Goal: Information Seeking & Learning: Find specific page/section

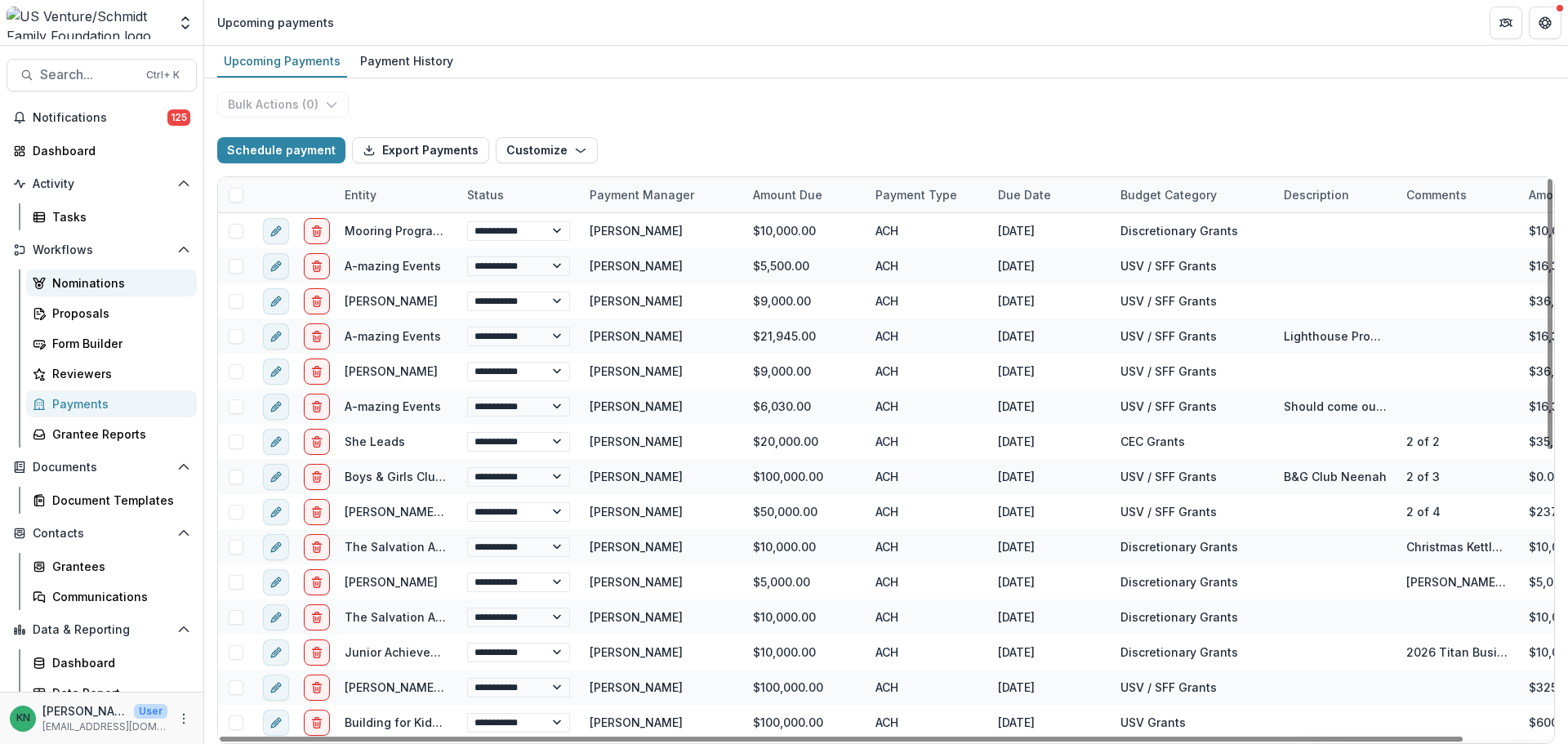
scroll to position [15, 0]
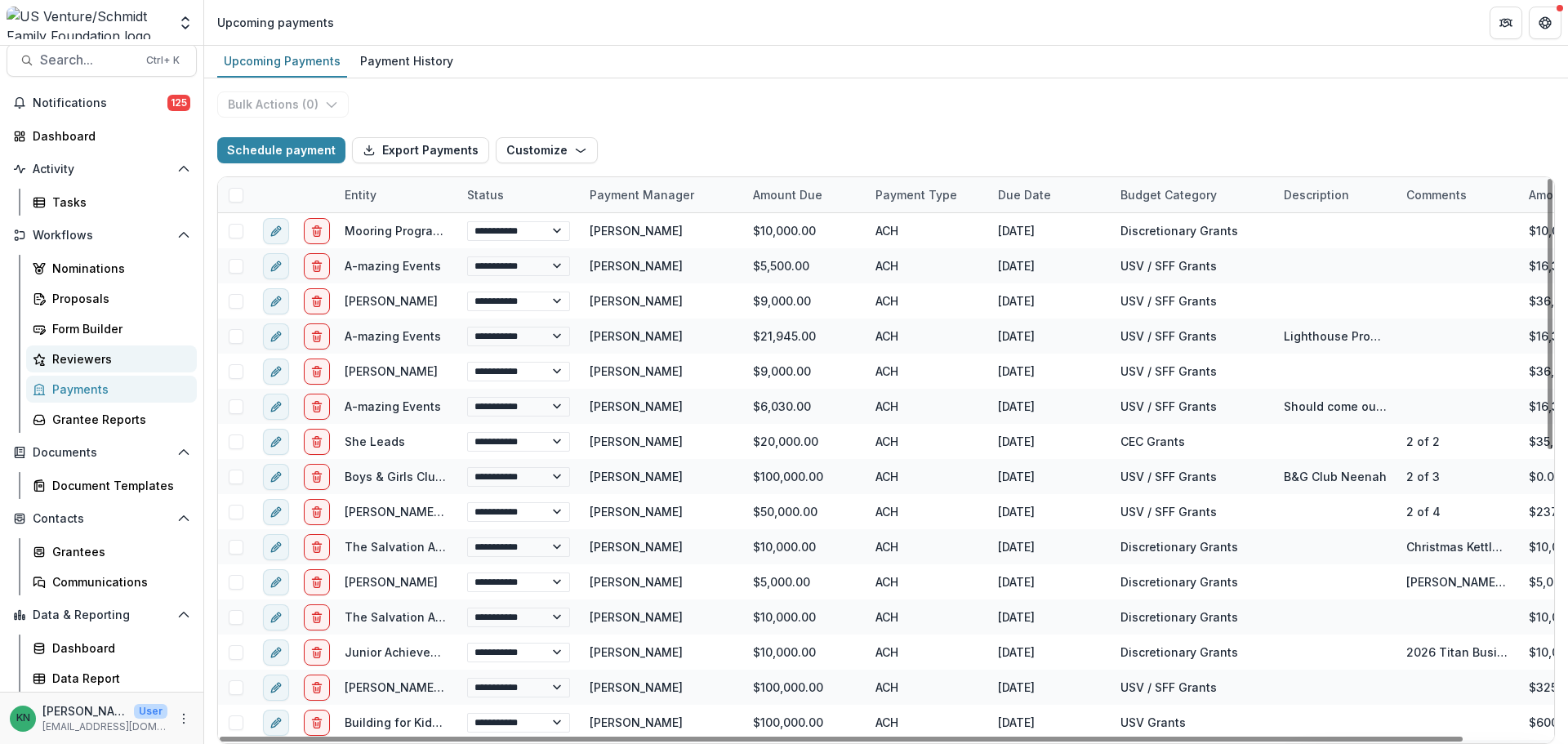
click at [88, 363] on div "Reviewers" at bounding box center [118, 359] width 131 height 17
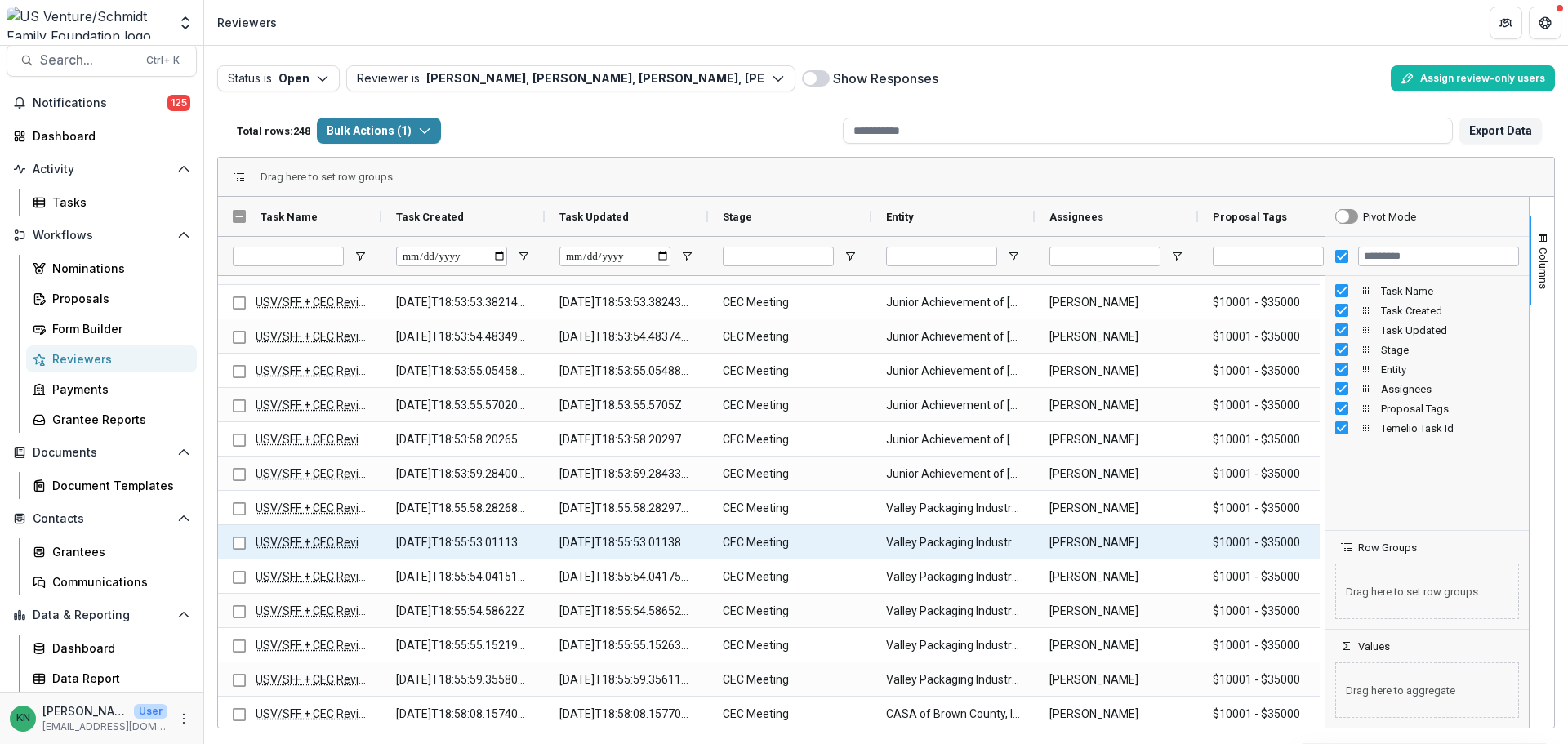
scroll to position [573, 0]
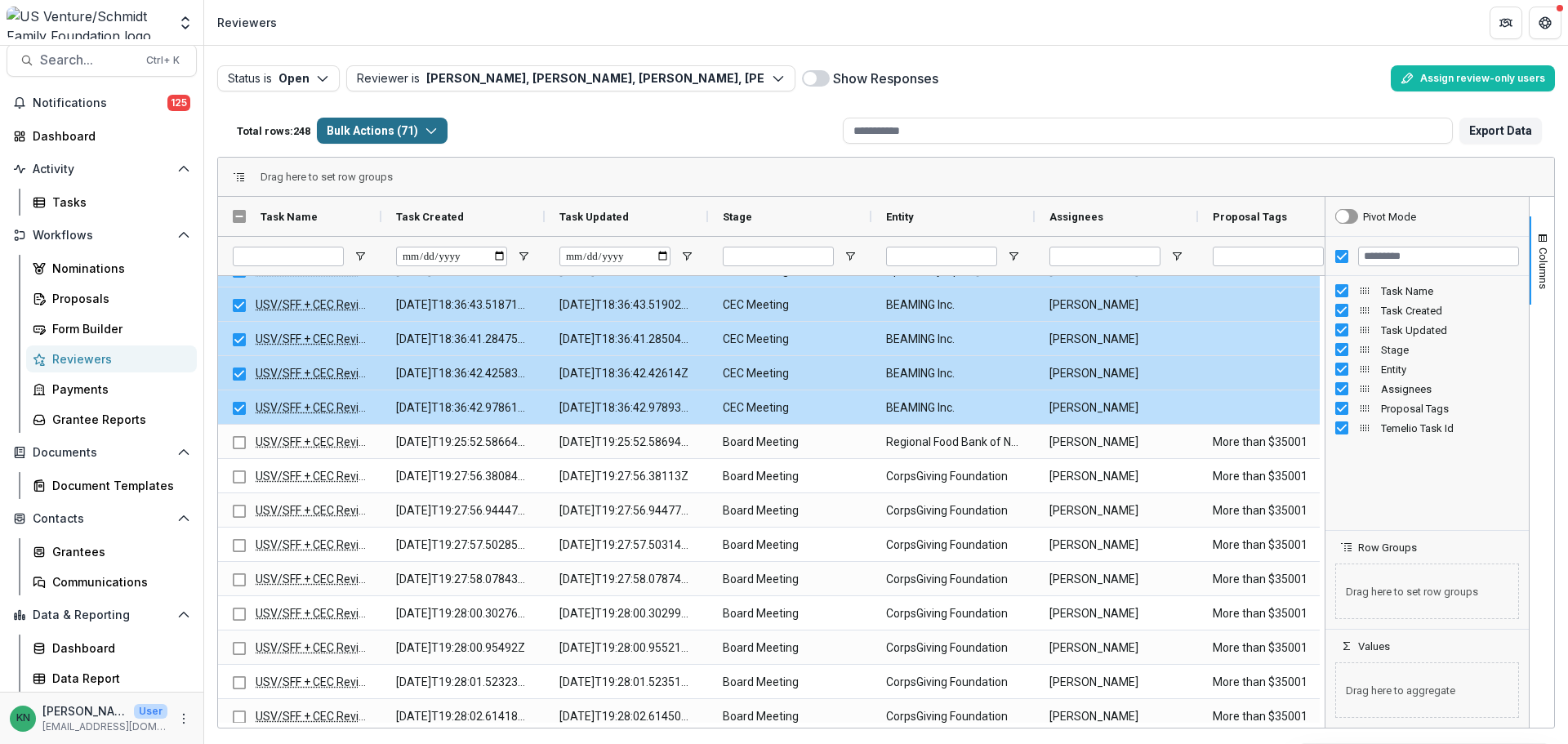
click at [430, 129] on icon "button" at bounding box center [431, 131] width 13 height 13
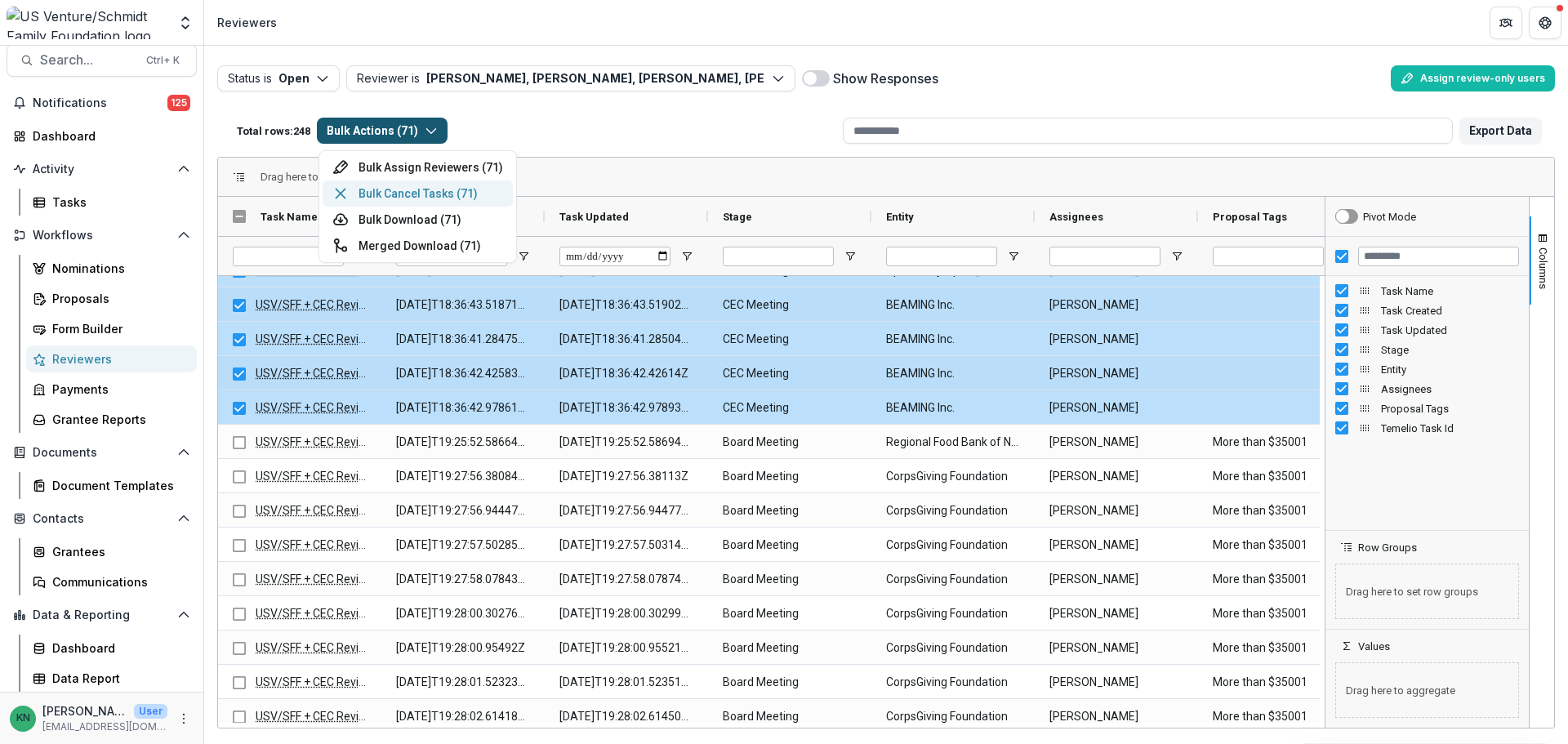
click at [403, 196] on button "Bulk Cancel Tasks ( 71 )" at bounding box center [417, 193] width 190 height 26
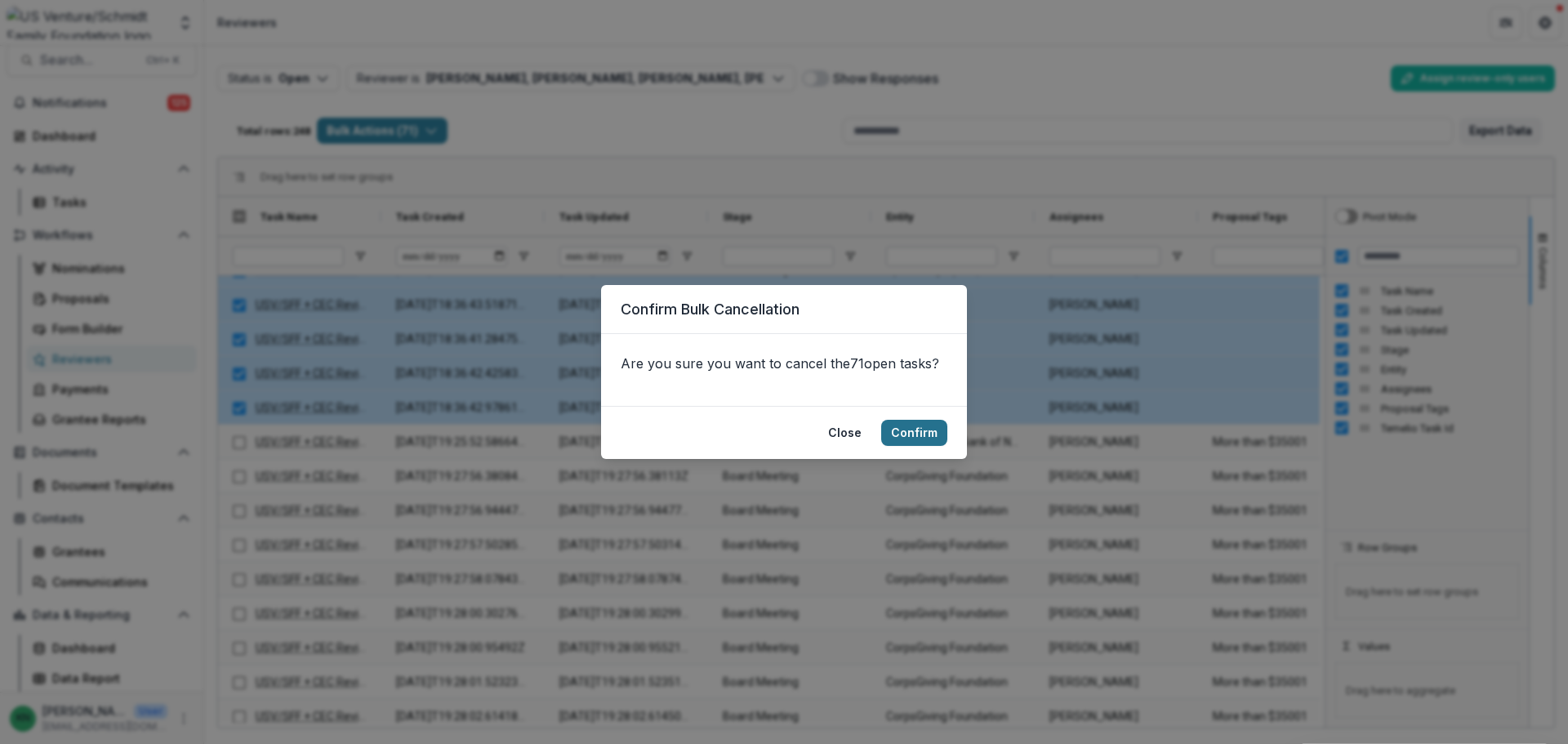
click at [916, 431] on button "Confirm" at bounding box center [915, 433] width 66 height 26
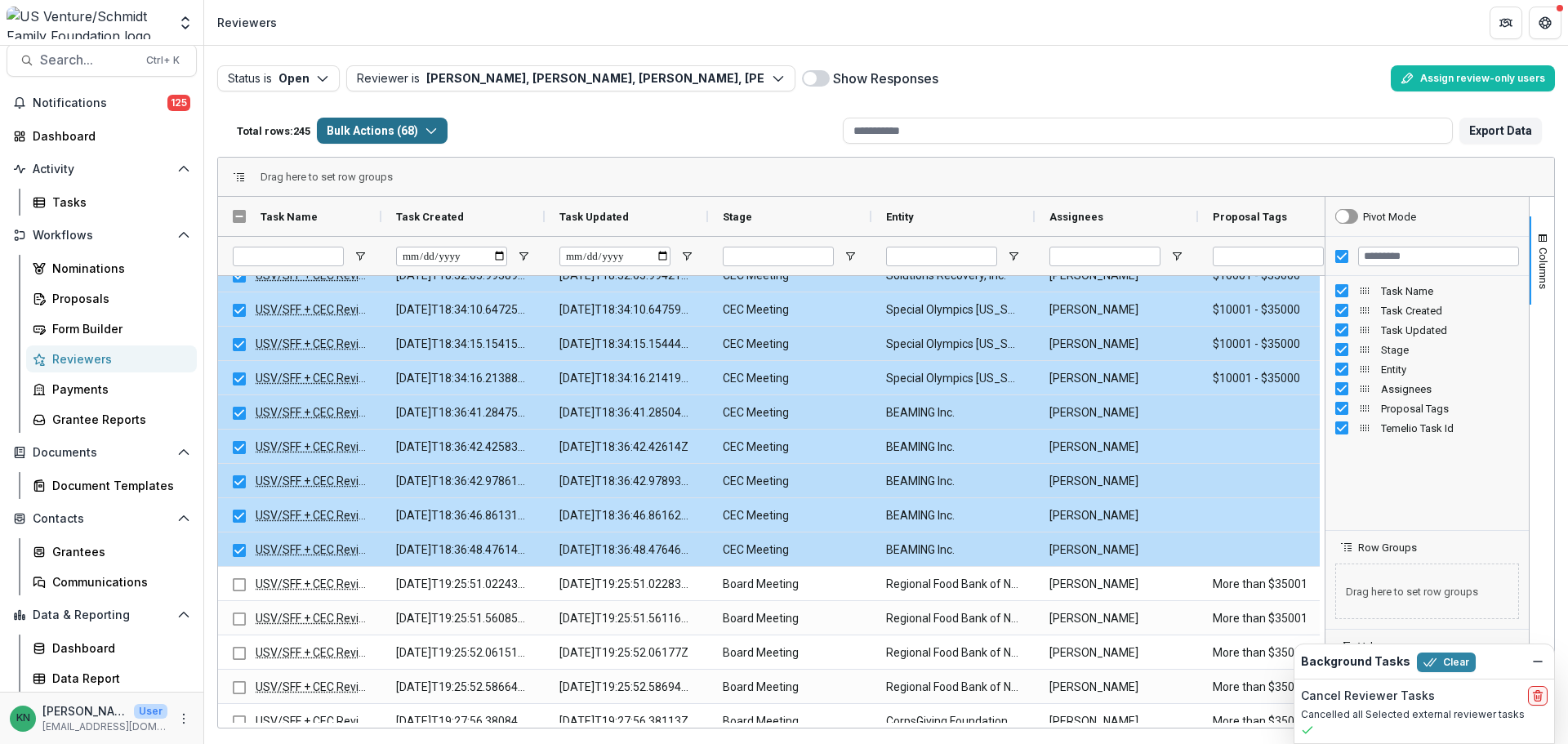
click at [431, 120] on button "Bulk Actions ( 68 )" at bounding box center [382, 131] width 131 height 26
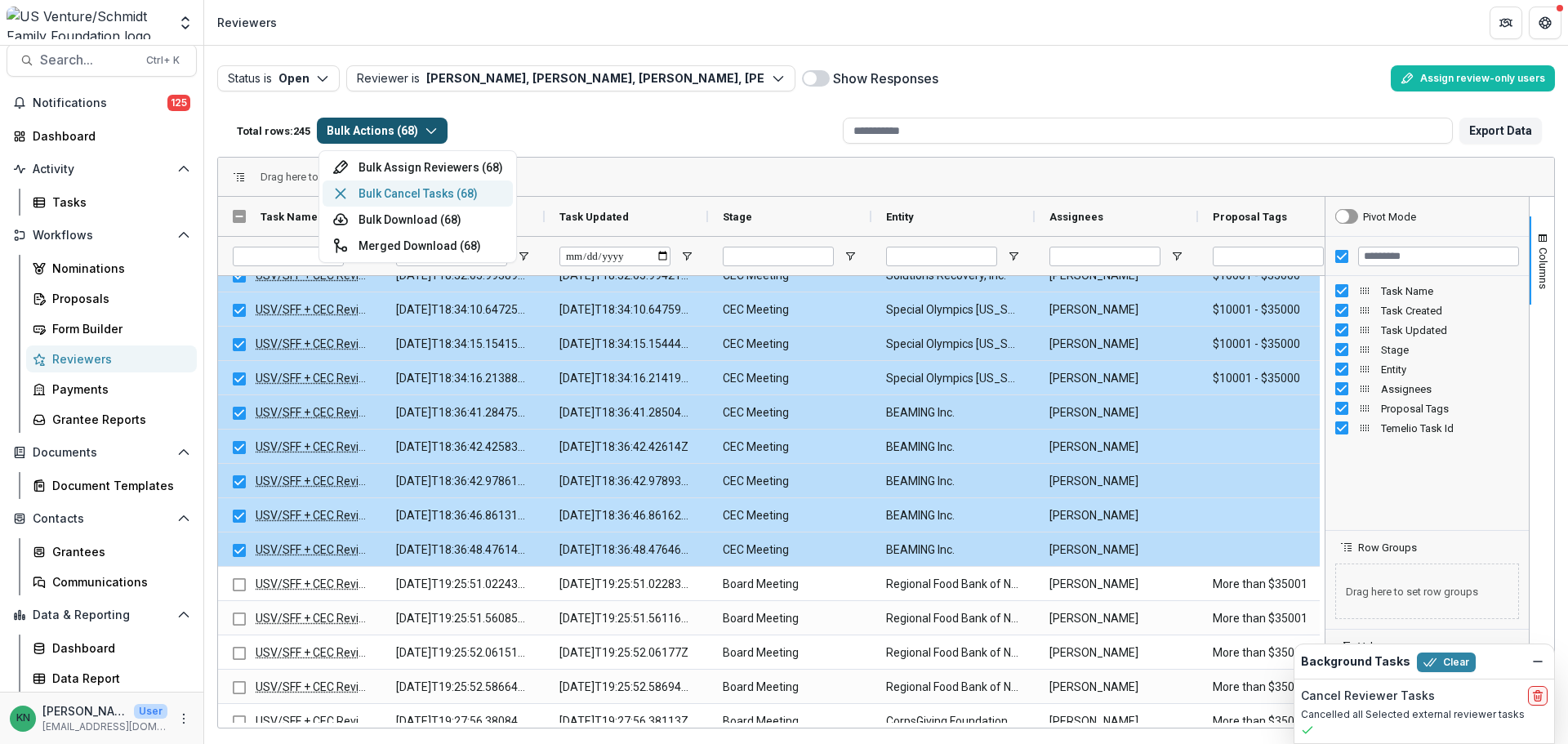
click at [435, 196] on button "Bulk Cancel Tasks ( 68 )" at bounding box center [417, 193] width 190 height 26
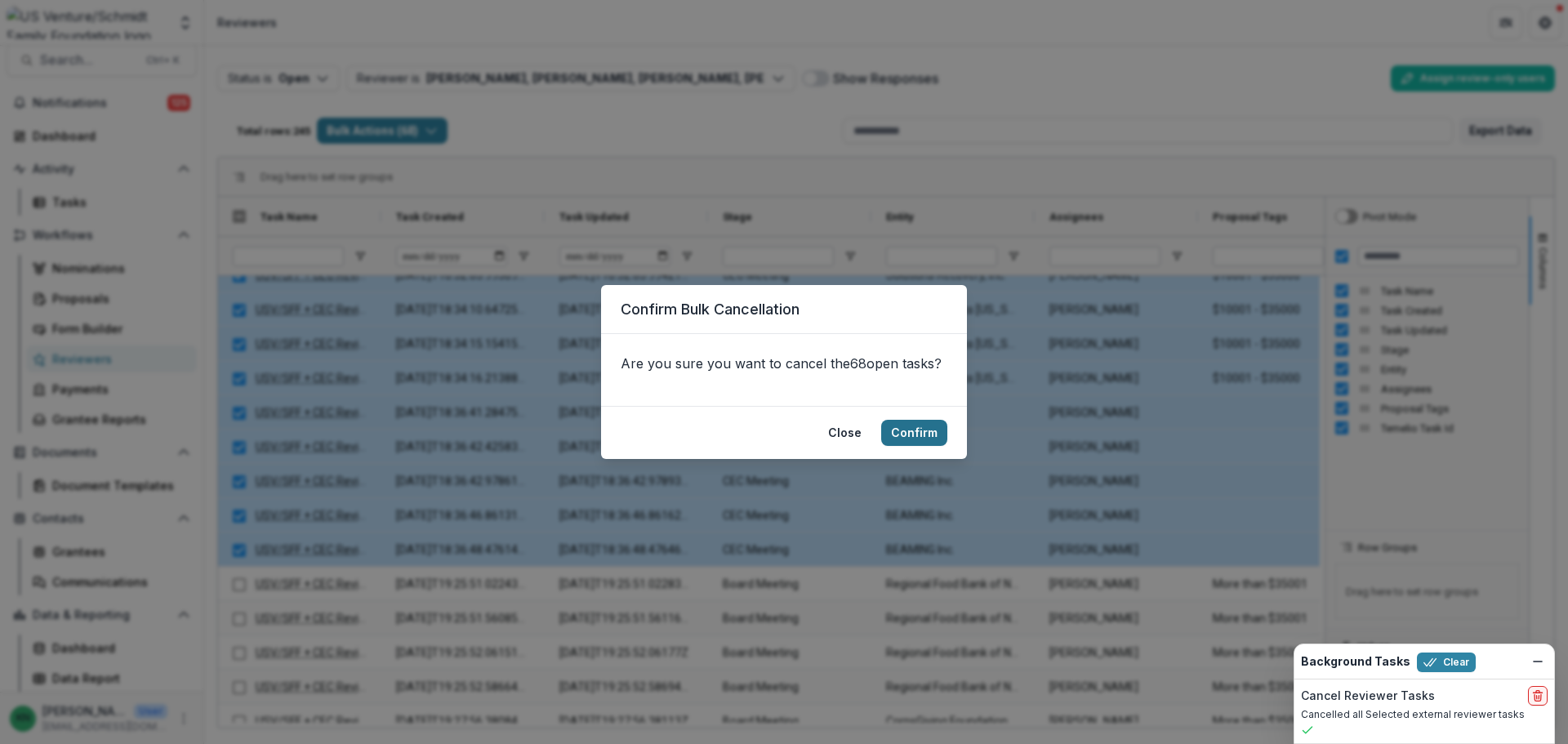
click at [902, 426] on button "Confirm" at bounding box center [915, 433] width 66 height 26
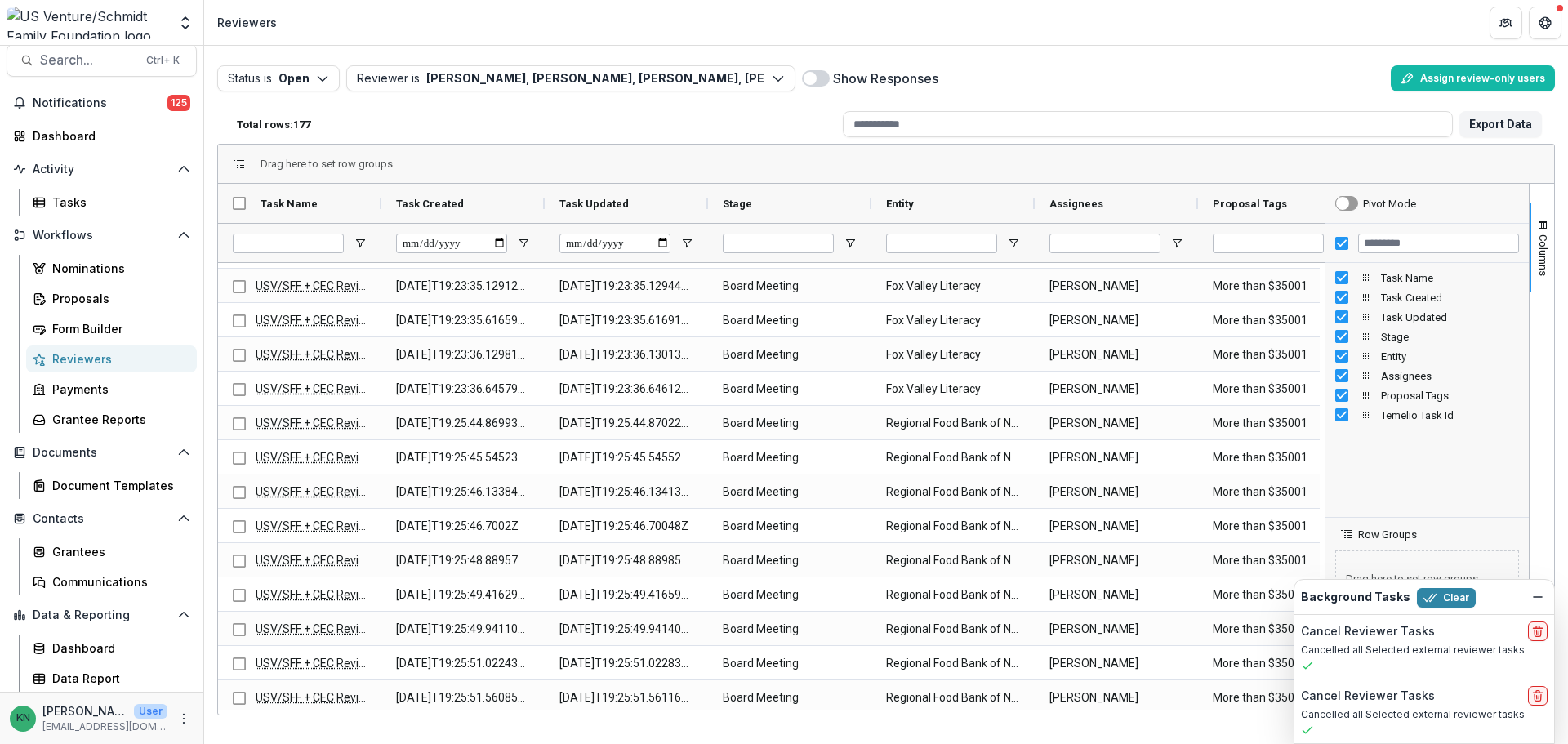
scroll to position [2043, 0]
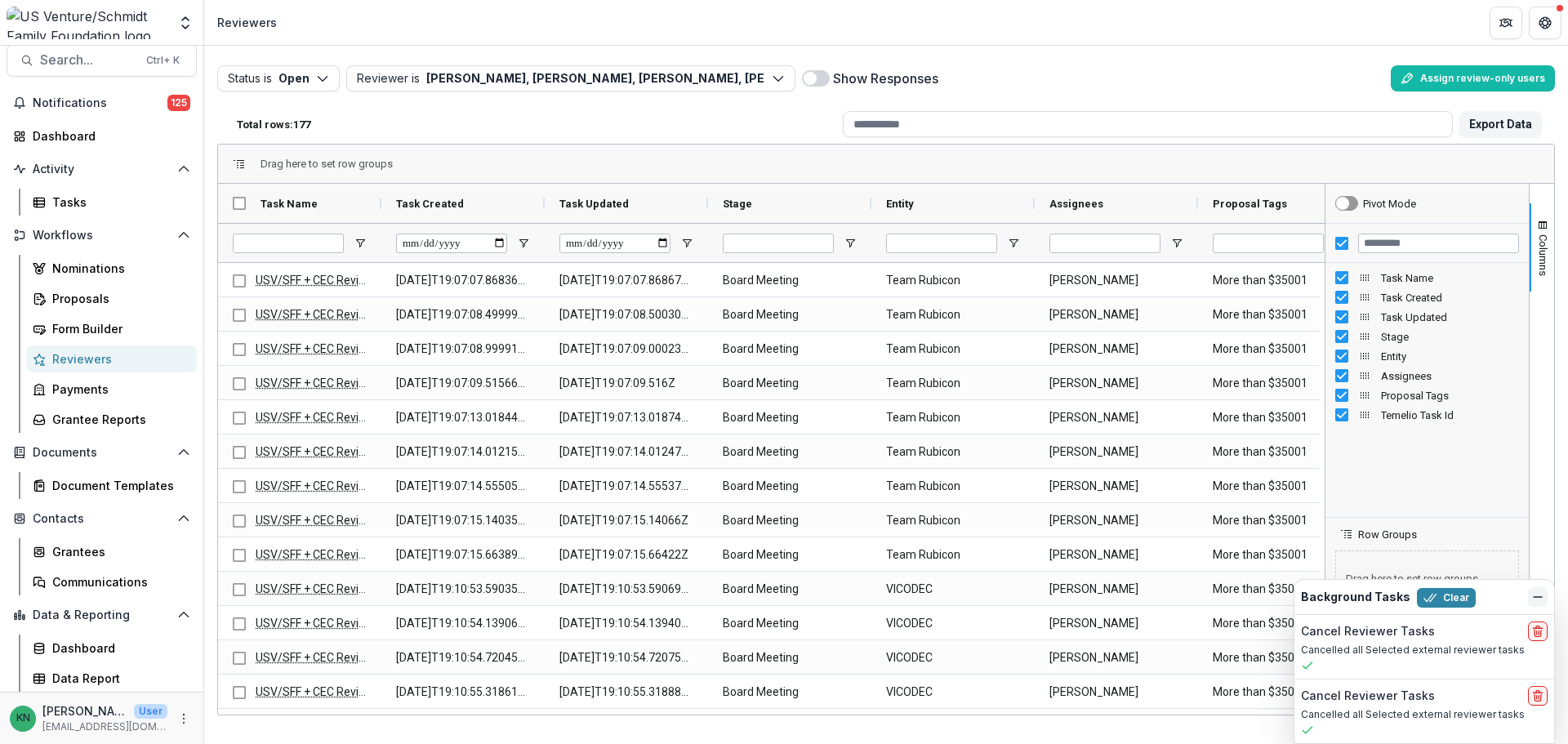
click at [1543, 591] on icon "Dismiss" at bounding box center [1538, 597] width 13 height 13
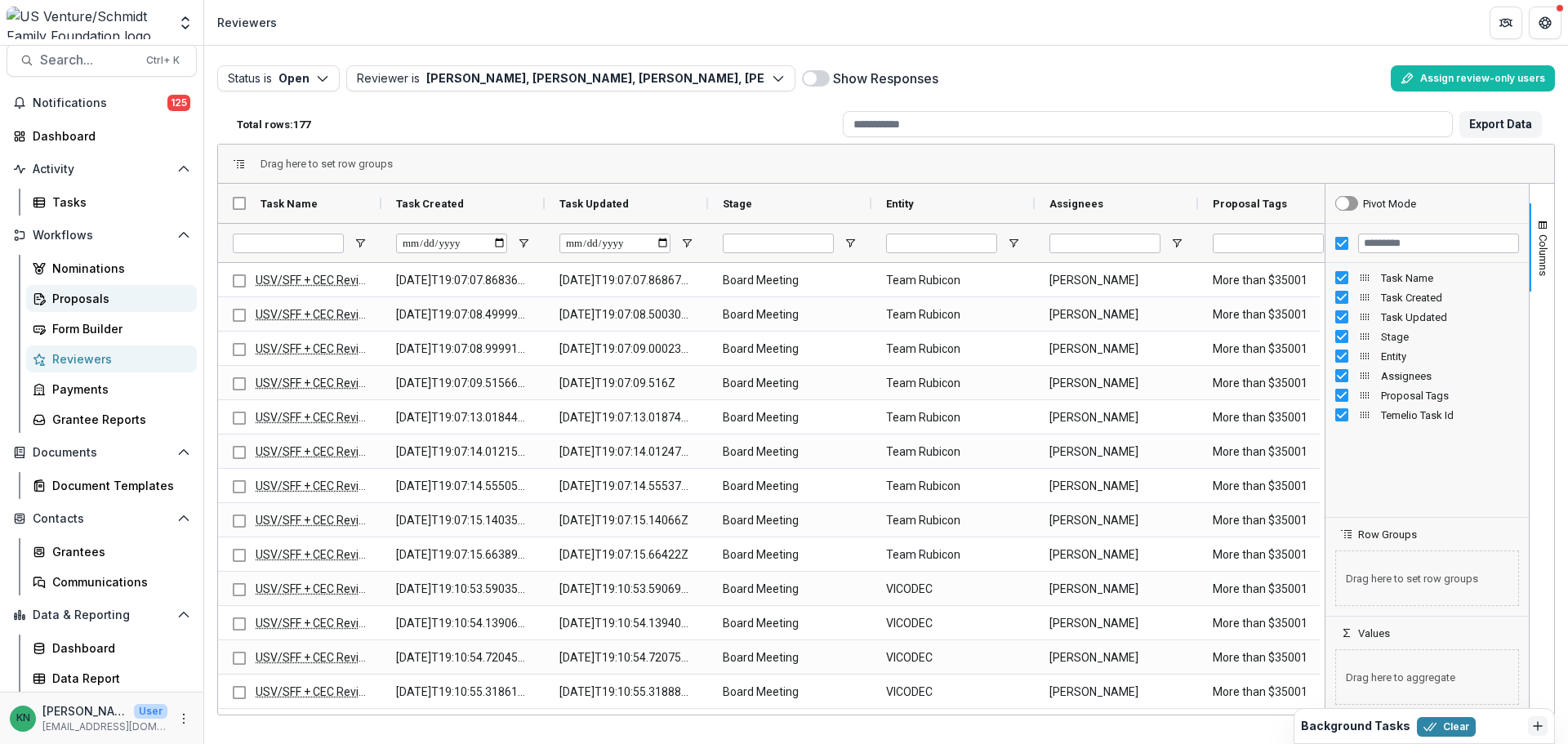
click at [71, 293] on div "Proposals" at bounding box center [118, 298] width 131 height 17
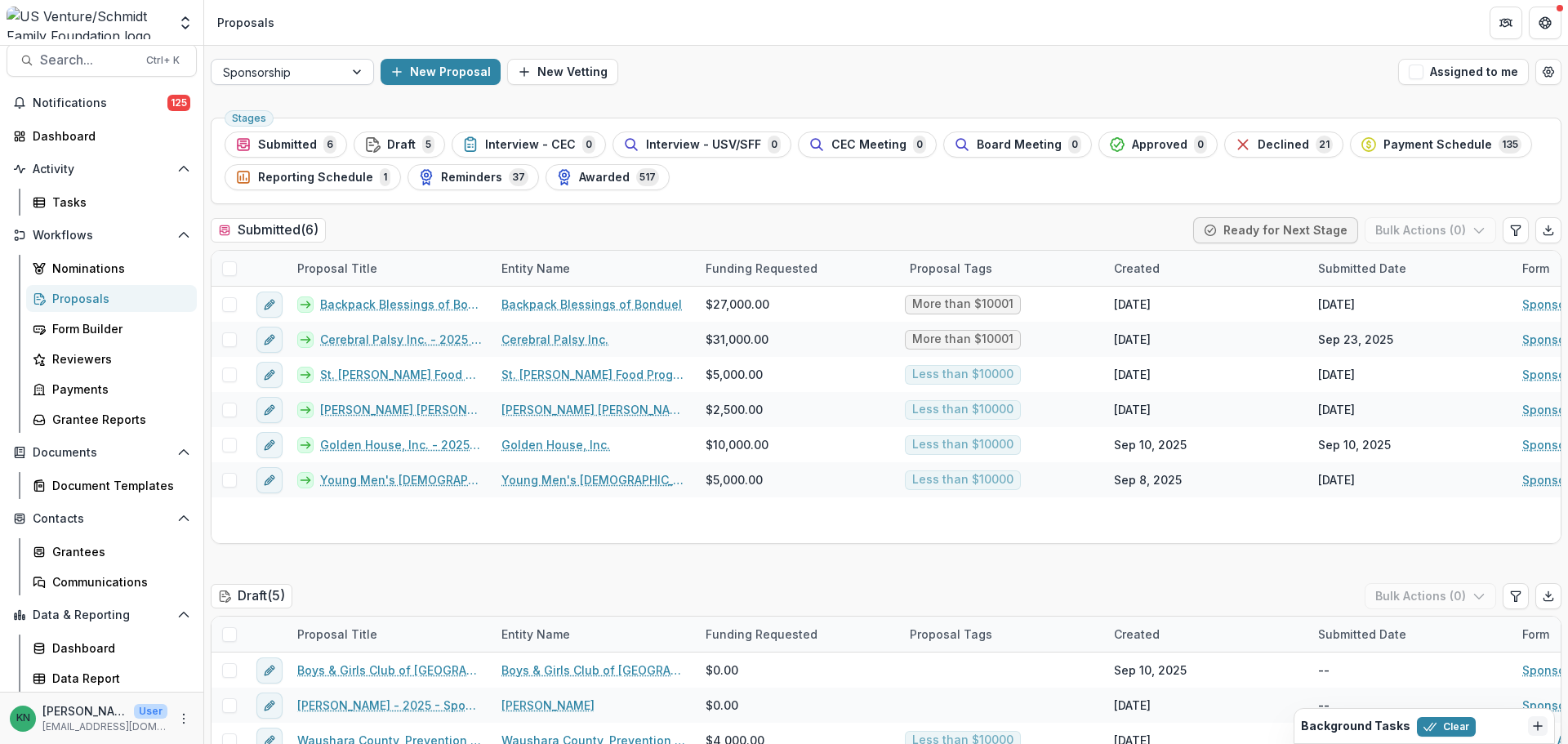
click at [359, 70] on div at bounding box center [358, 72] width 29 height 25
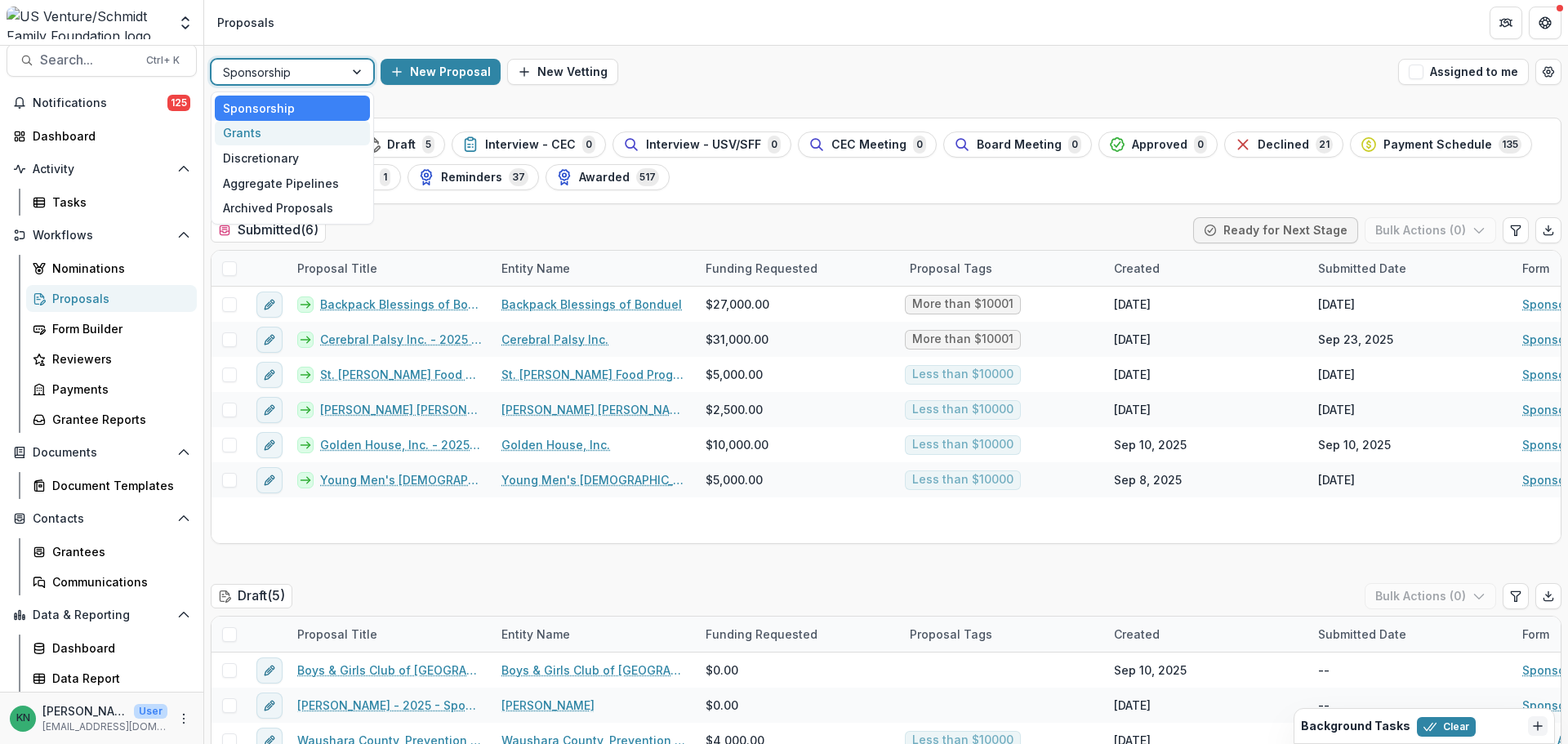
click at [285, 135] on div "Grants" at bounding box center [292, 133] width 155 height 26
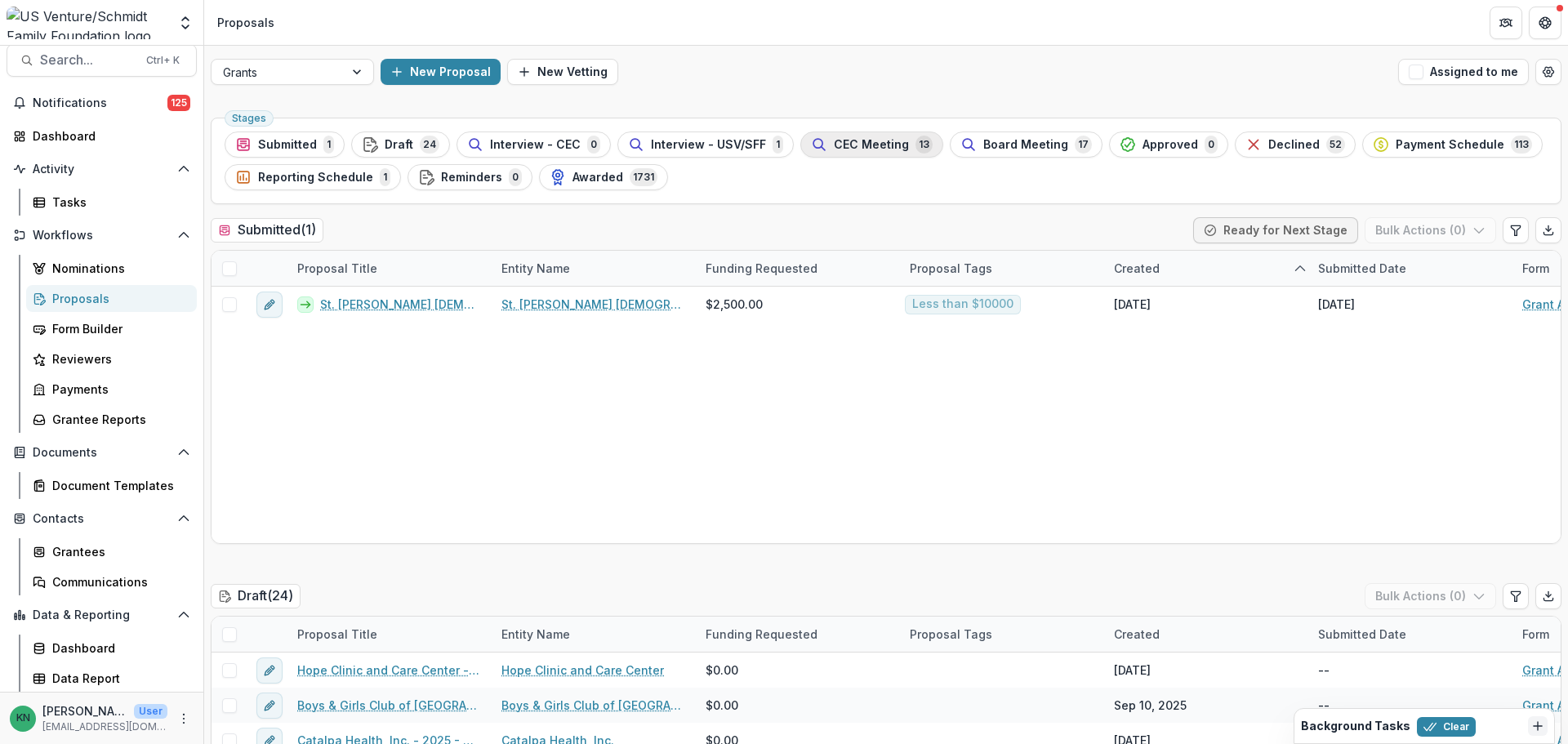
click at [845, 139] on span "CEC Meeting" at bounding box center [871, 144] width 75 height 14
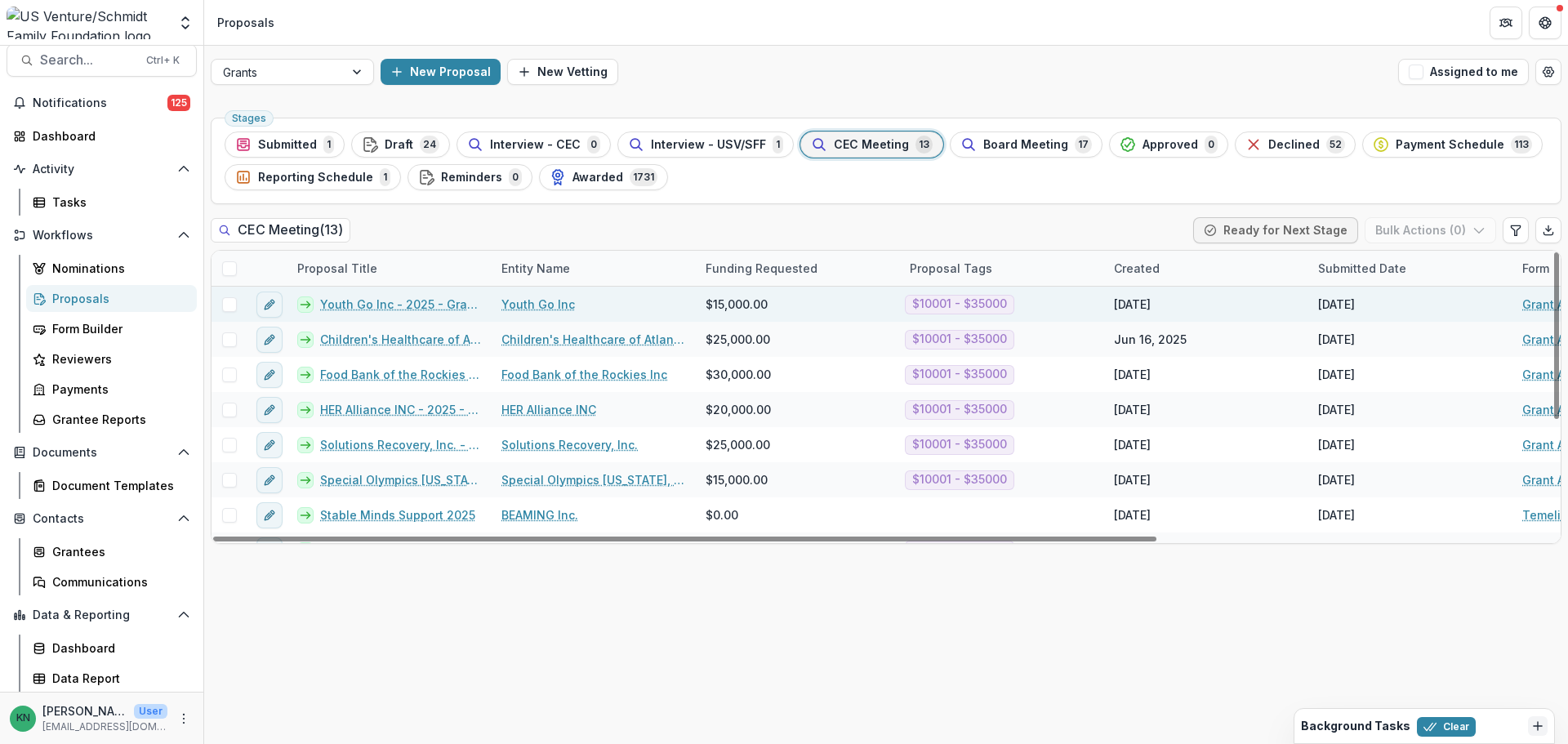
click at [355, 303] on link "Youth Go Inc - 2025 - Grant Application" at bounding box center [401, 304] width 162 height 17
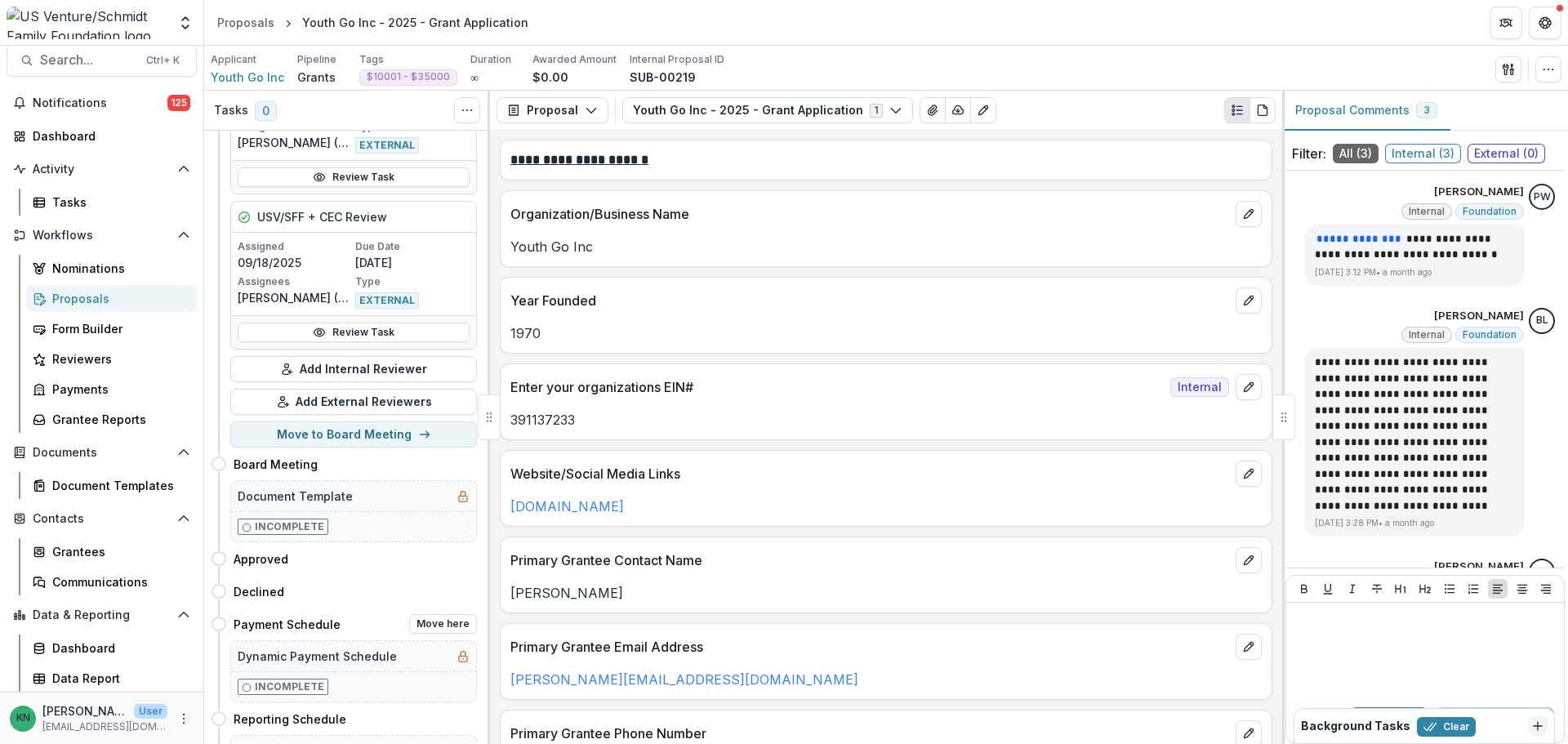
scroll to position [2072, 0]
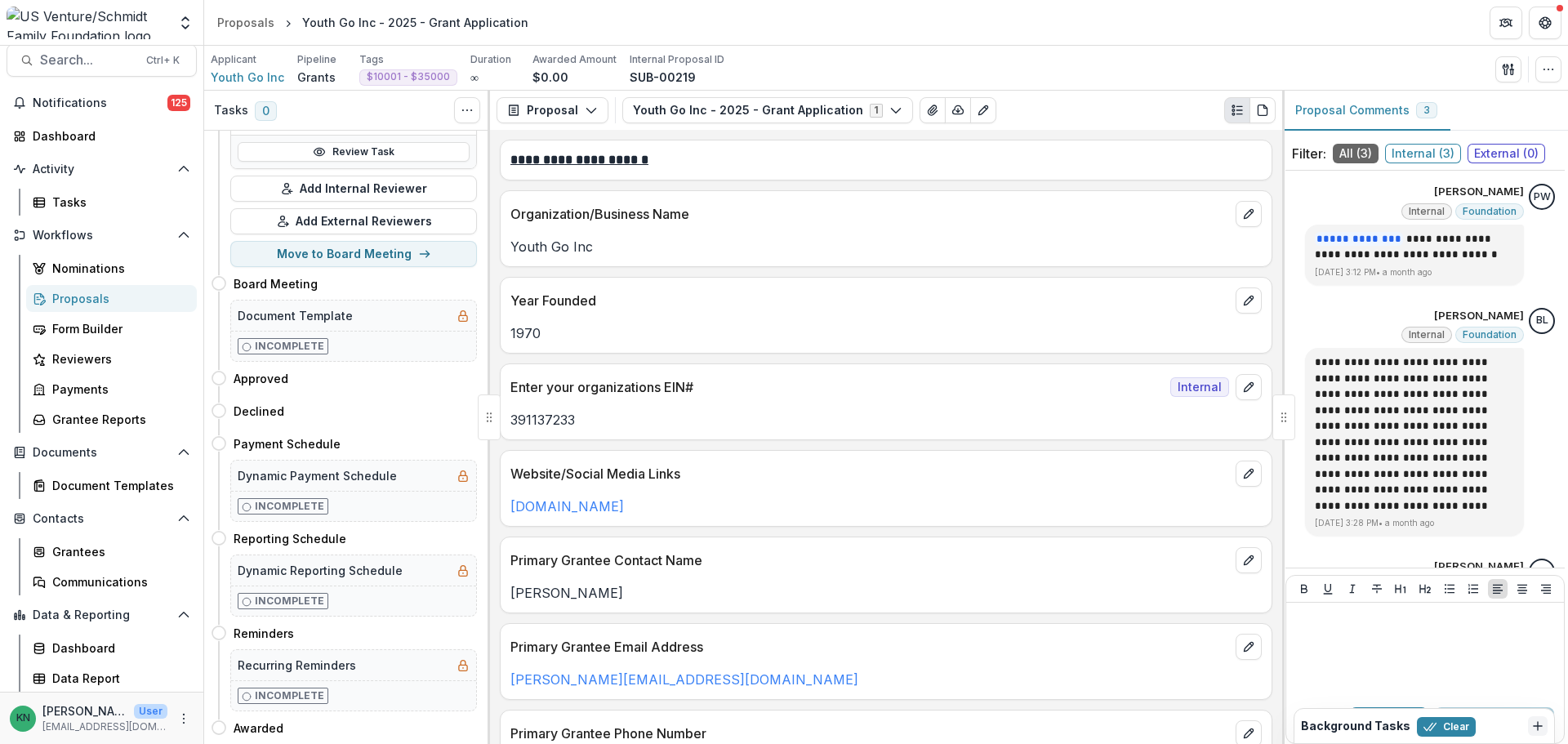
click at [79, 298] on div "Proposals" at bounding box center [118, 298] width 131 height 17
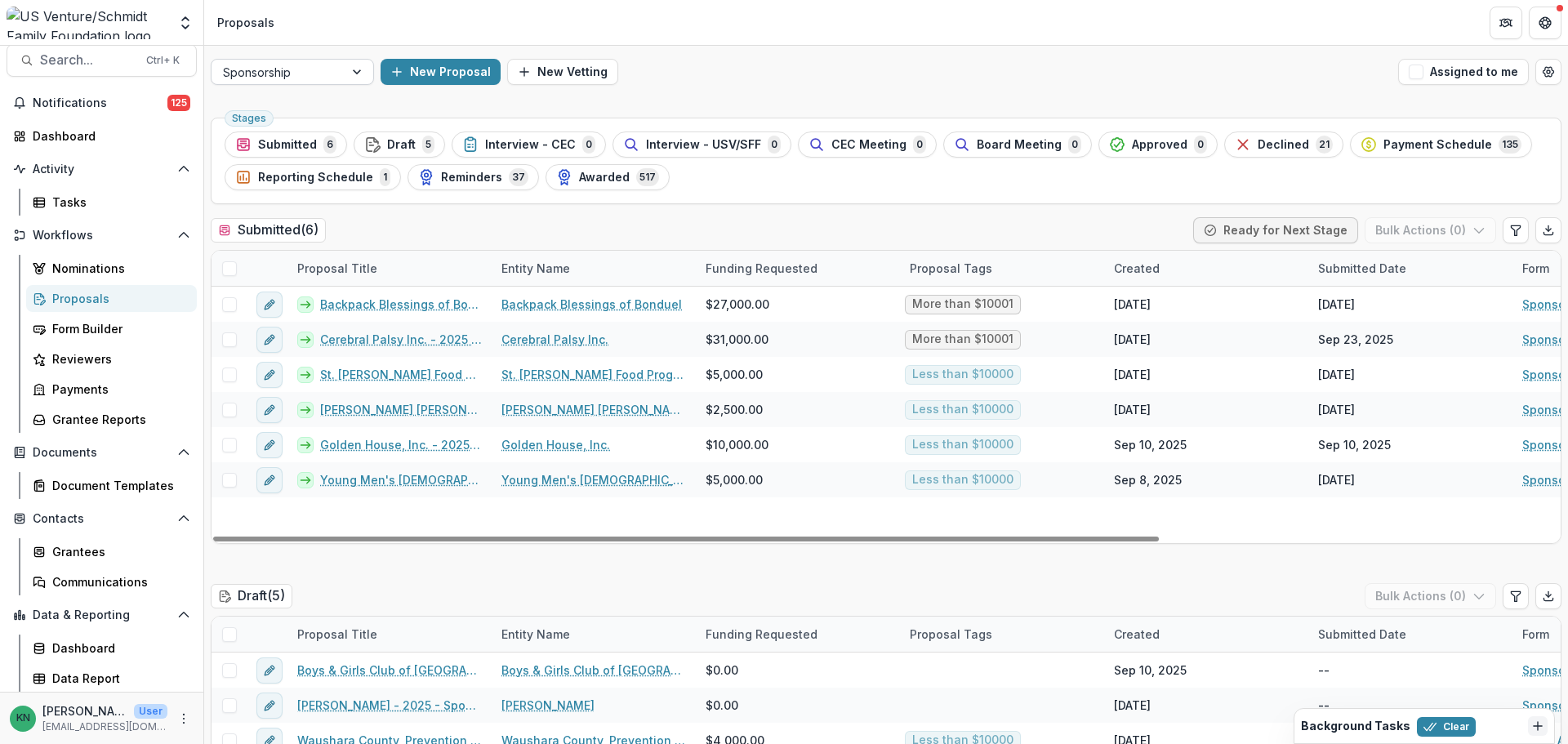
click at [357, 70] on div at bounding box center [358, 72] width 29 height 25
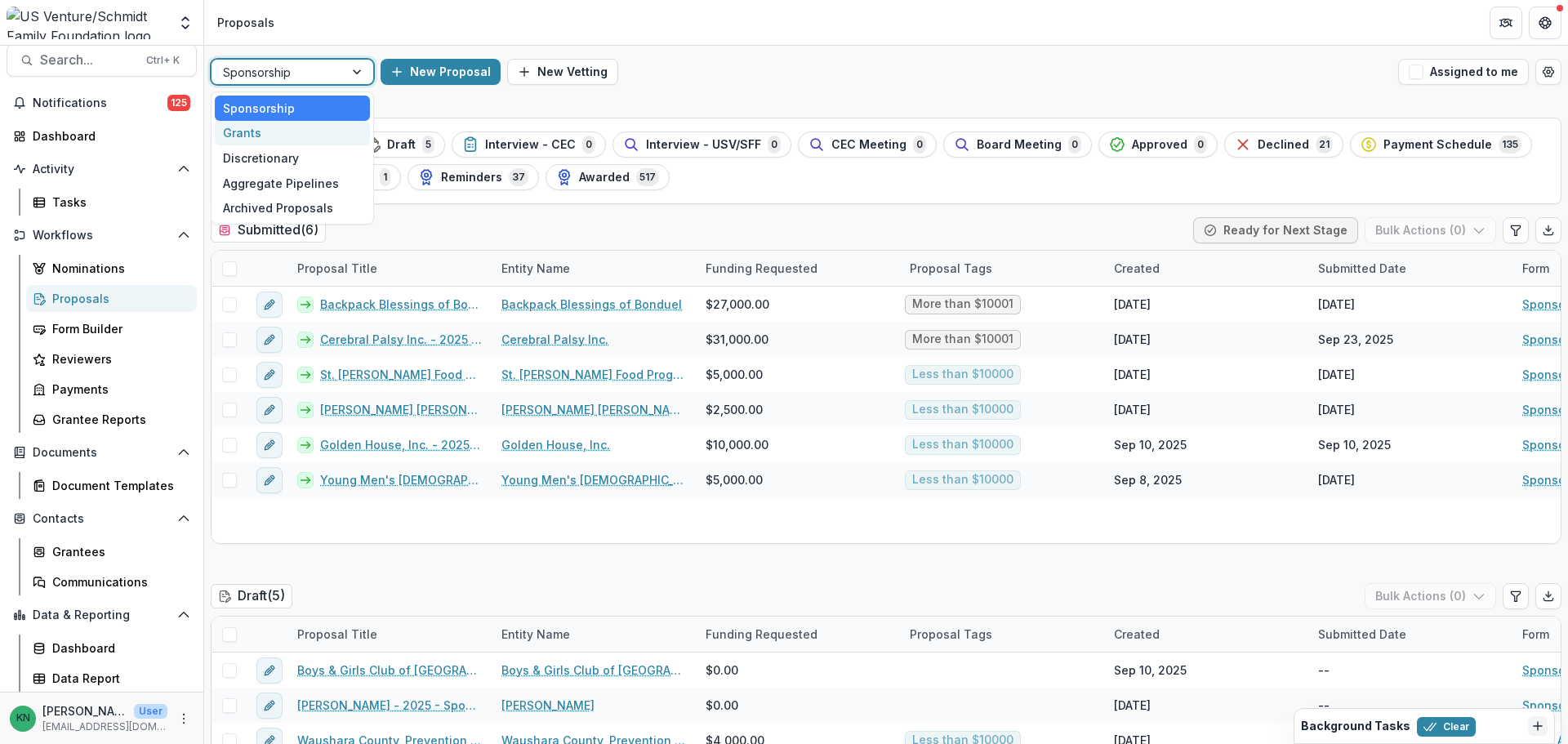
click at [267, 137] on div "Grants" at bounding box center [292, 133] width 155 height 26
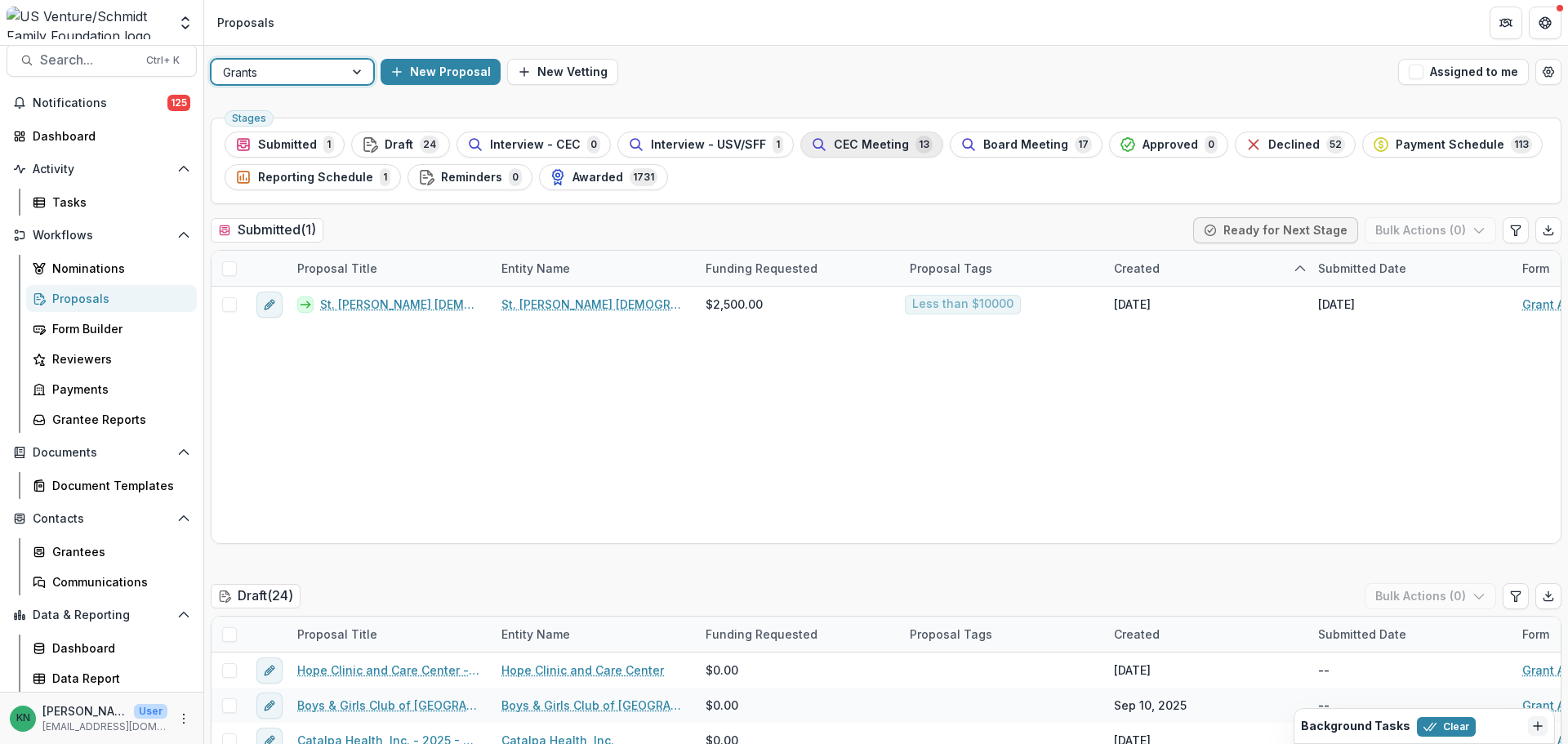
click at [857, 142] on span "CEC Meeting" at bounding box center [871, 144] width 75 height 14
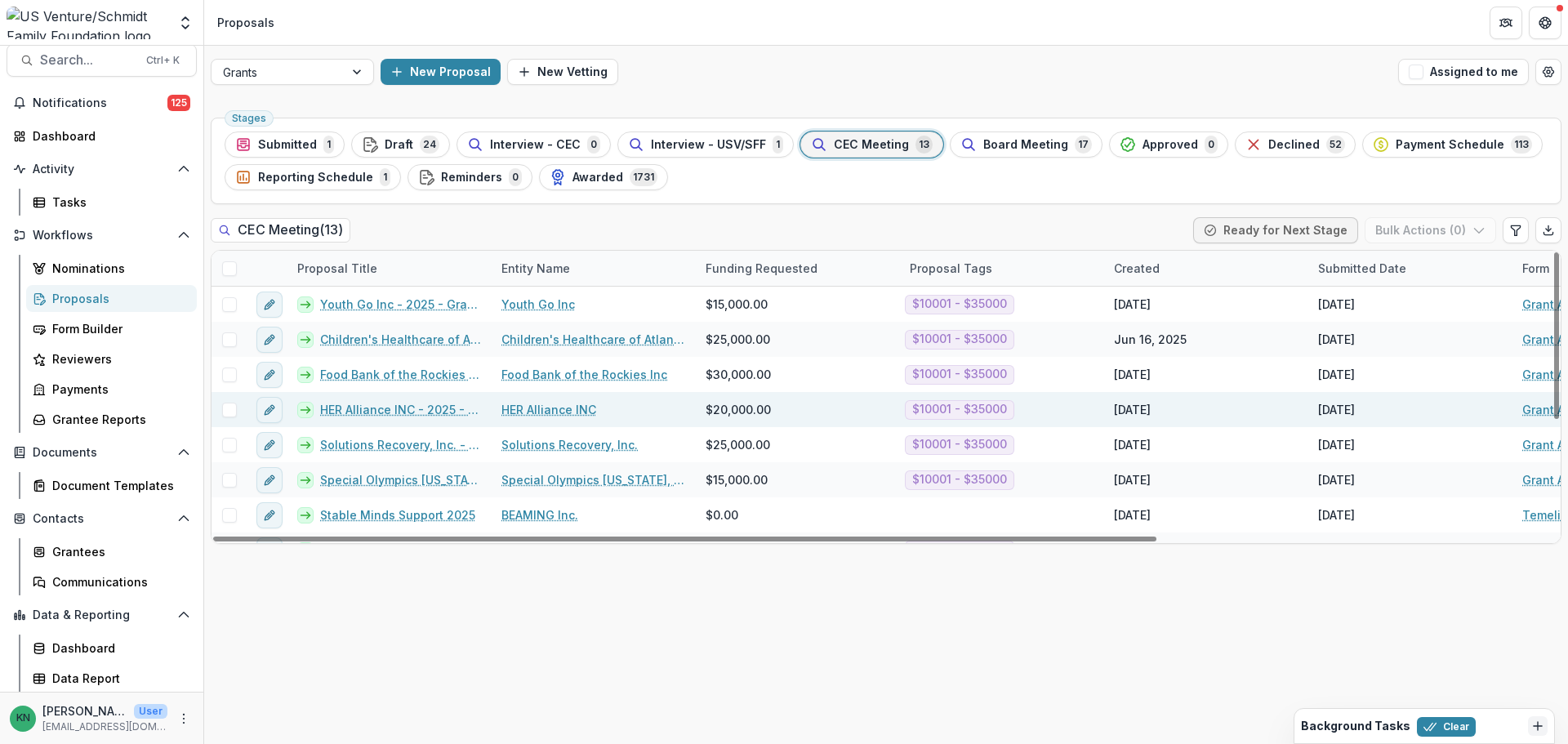
click at [398, 406] on link "HER Alliance INC - 2025 - Grant Application" at bounding box center [401, 409] width 162 height 17
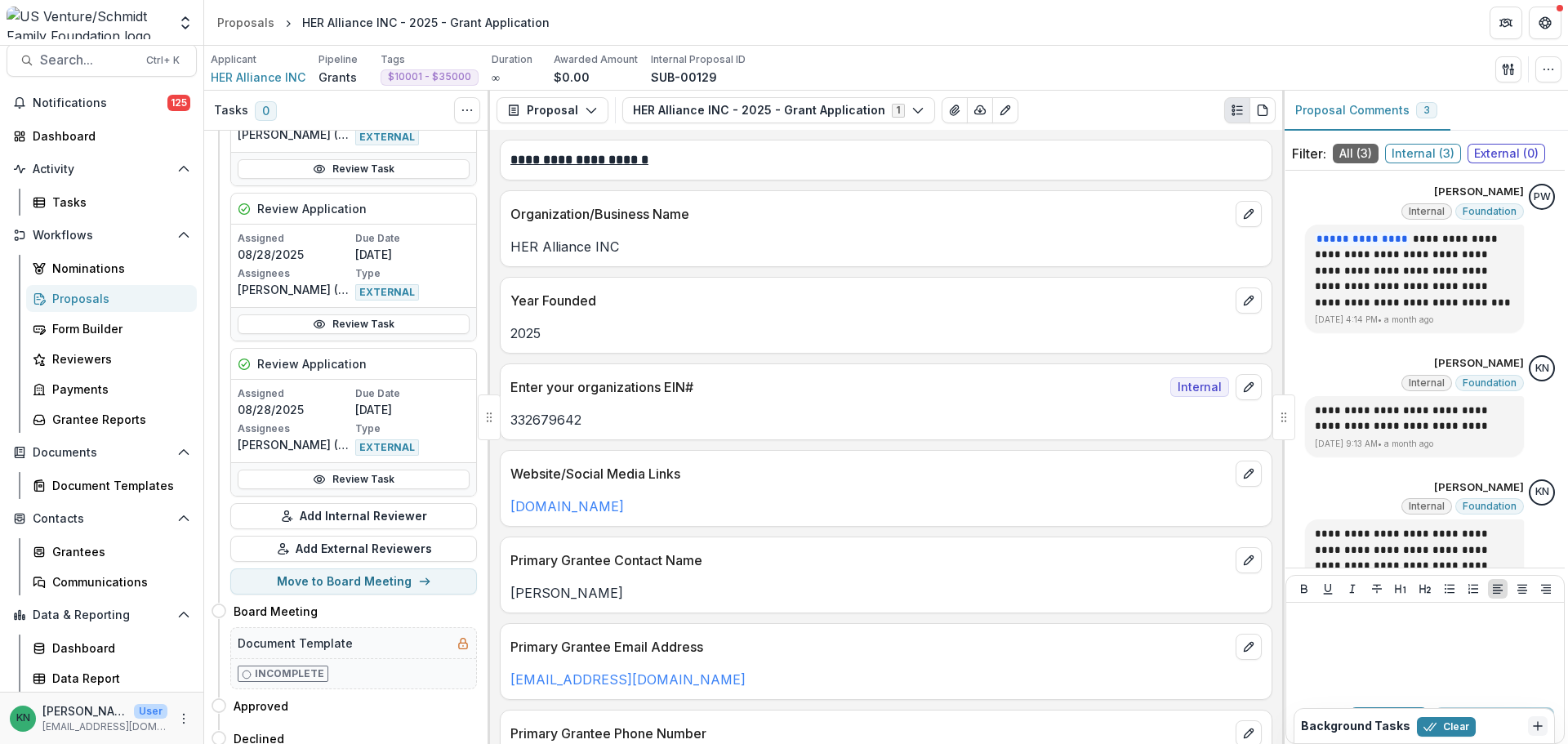
scroll to position [2382, 0]
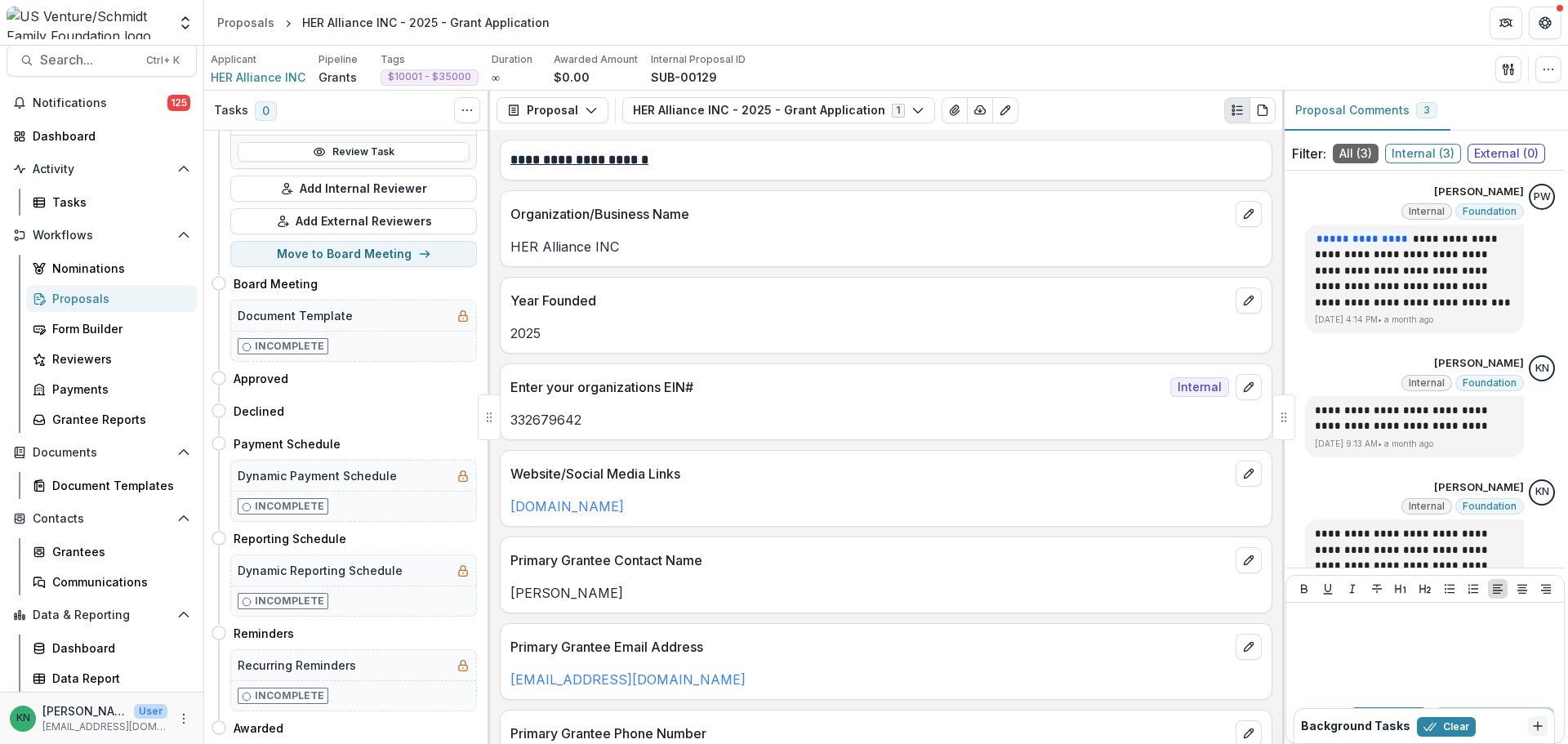
click at [52, 297] on div "Proposals" at bounding box center [118, 298] width 131 height 17
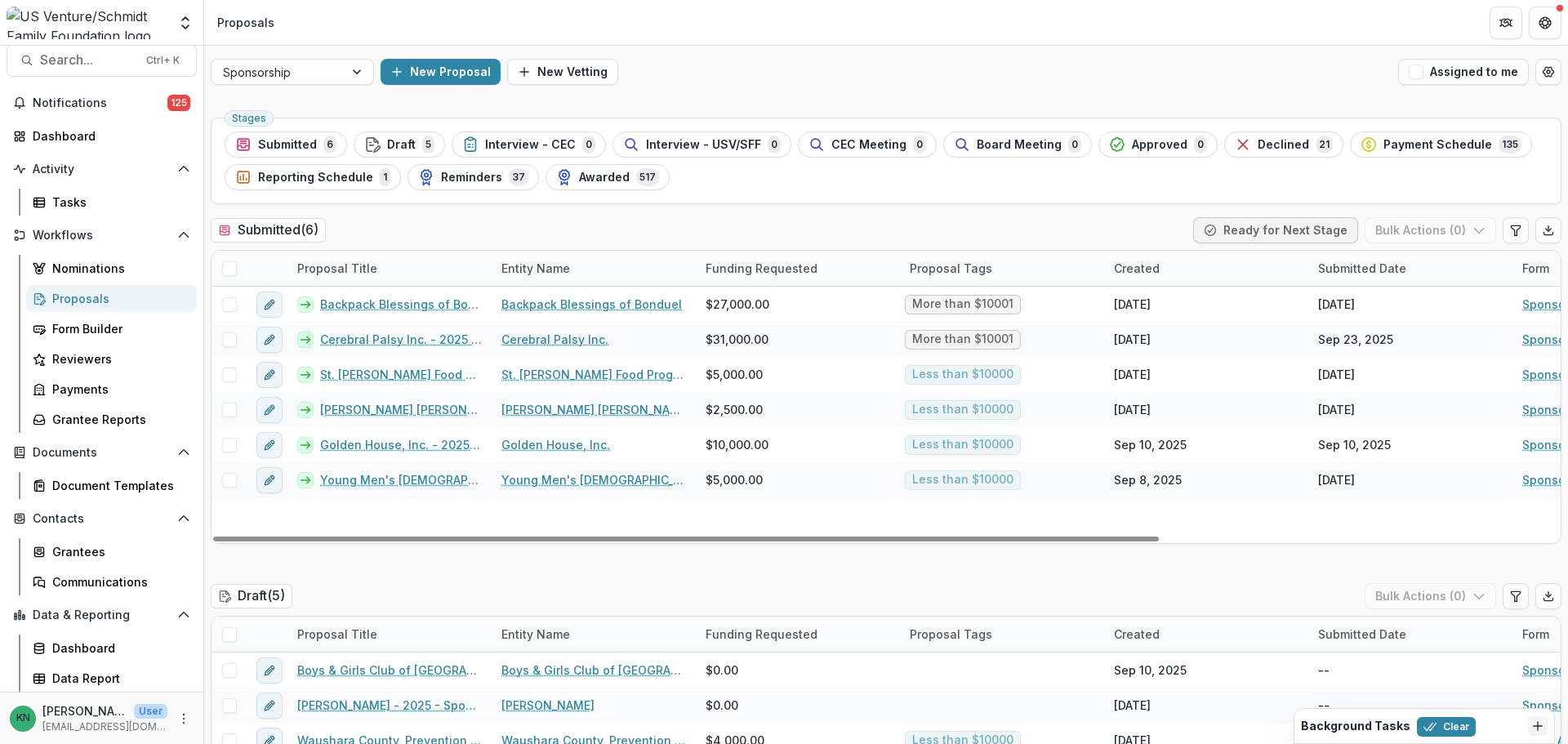
click at [68, 296] on div "Proposals" at bounding box center [118, 298] width 131 height 17
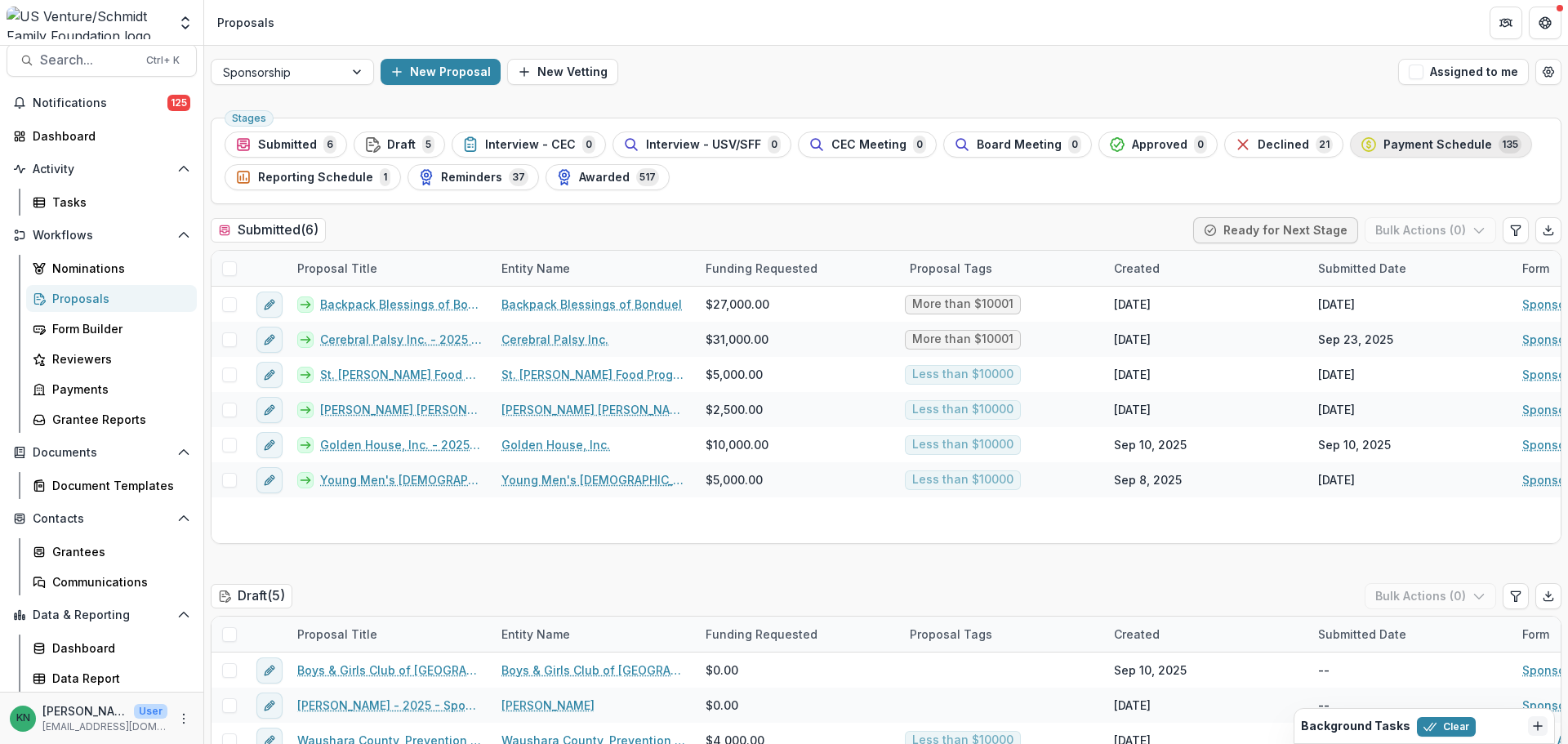
click at [1392, 143] on span "Payment Schedule" at bounding box center [1437, 144] width 108 height 14
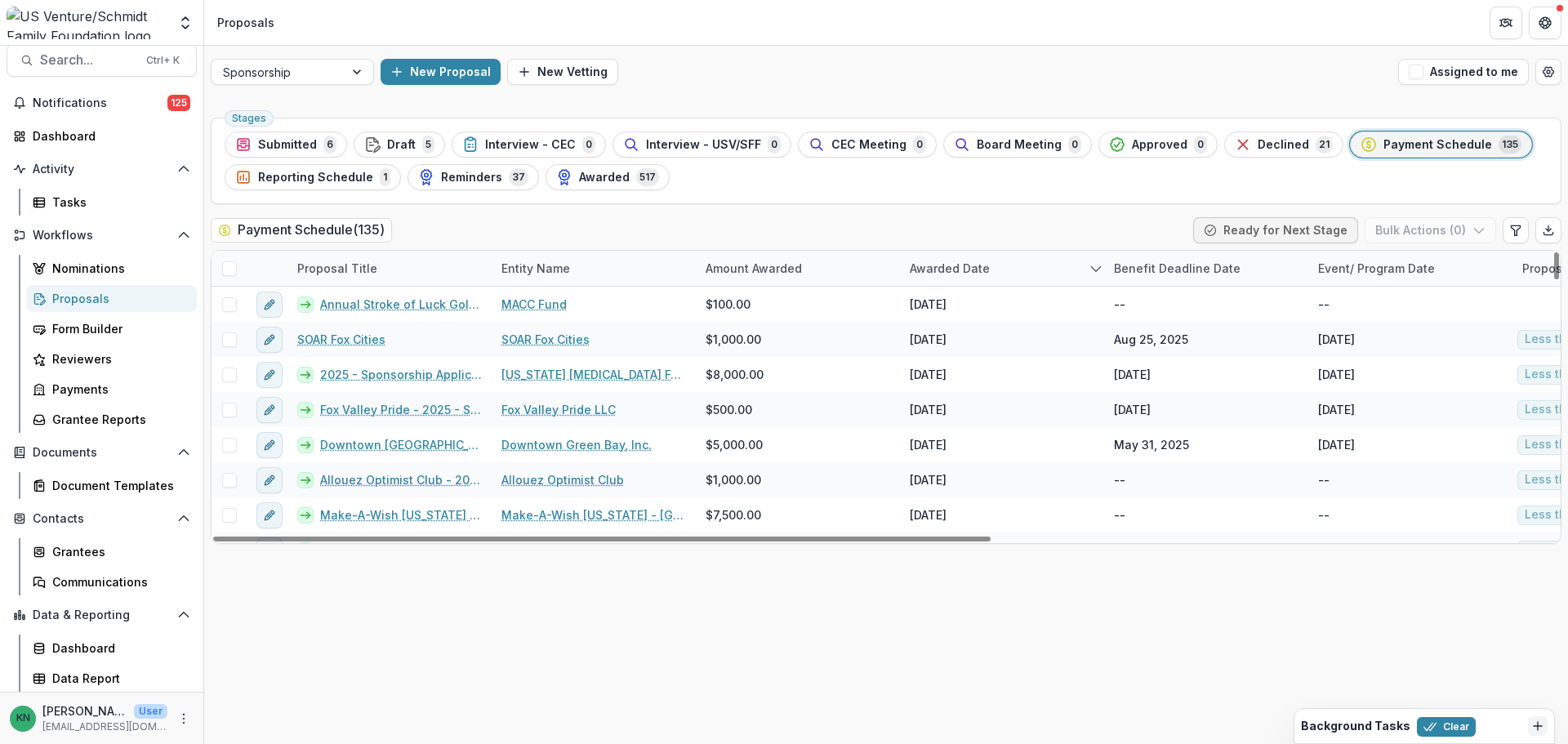
click at [631, 268] on div "Entity Name" at bounding box center [594, 269] width 204 height 35
click at [602, 310] on input at bounding box center [592, 305] width 196 height 26
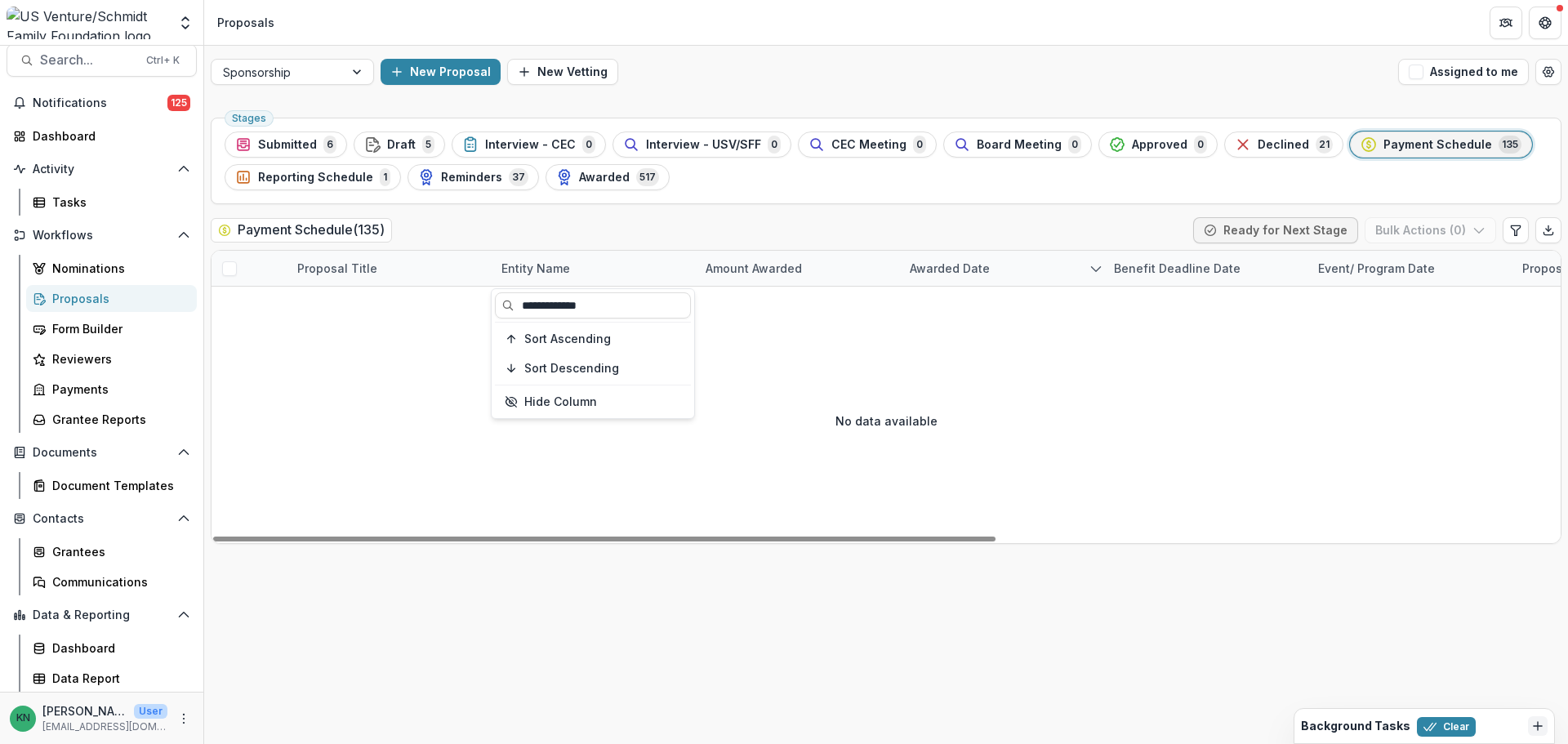
type input "**********"
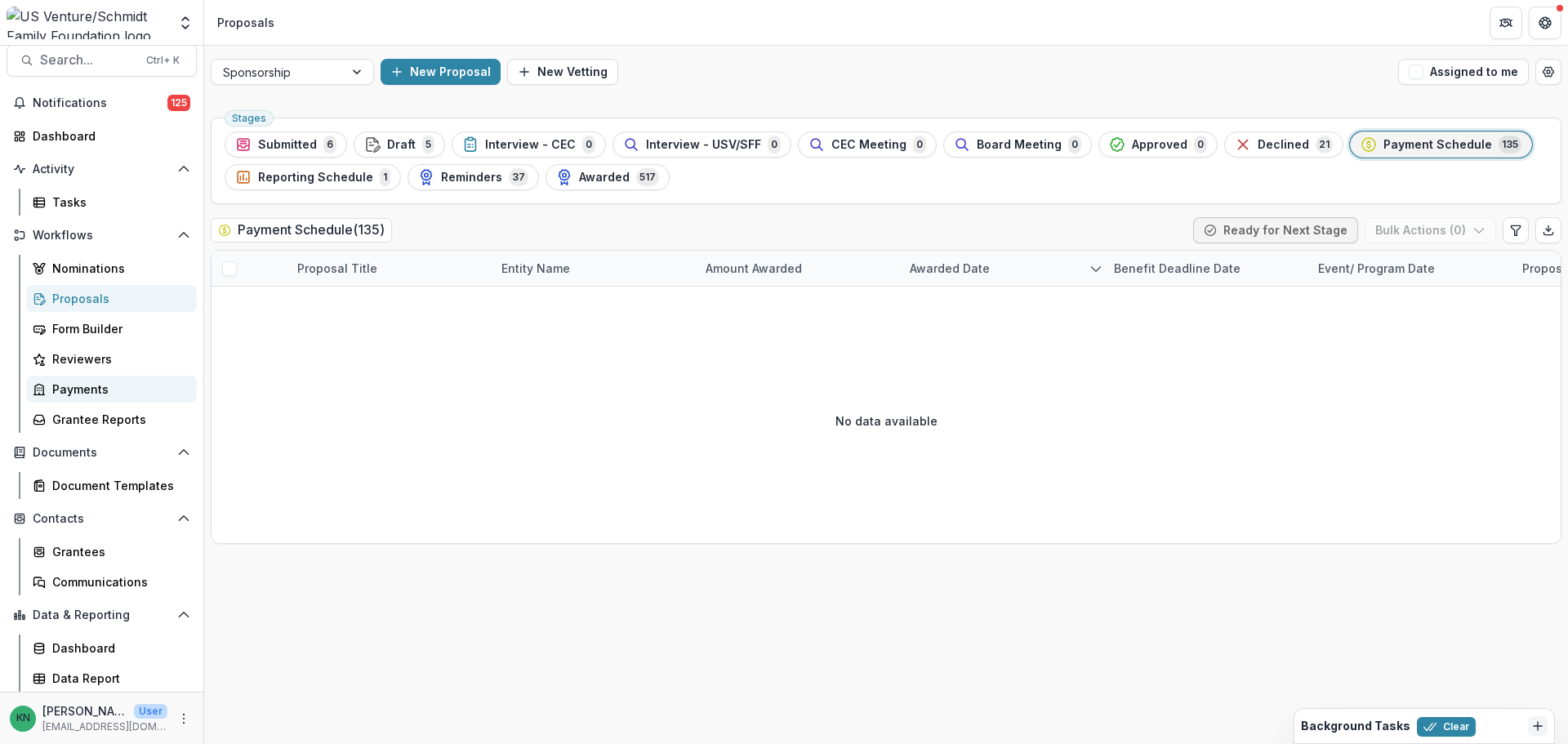
click at [62, 392] on div "Payments" at bounding box center [118, 389] width 131 height 17
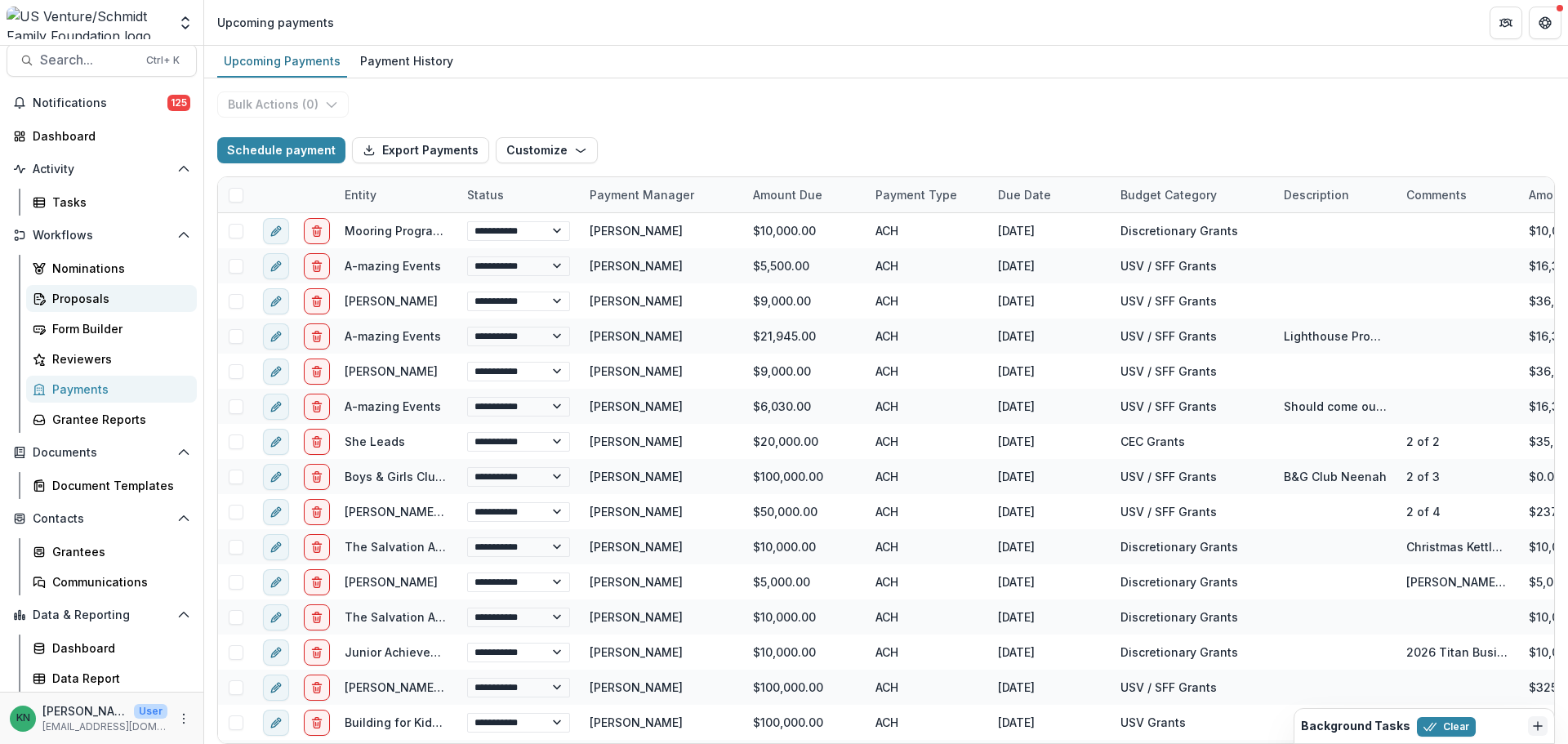
click at [78, 293] on div "Proposals" at bounding box center [118, 298] width 131 height 17
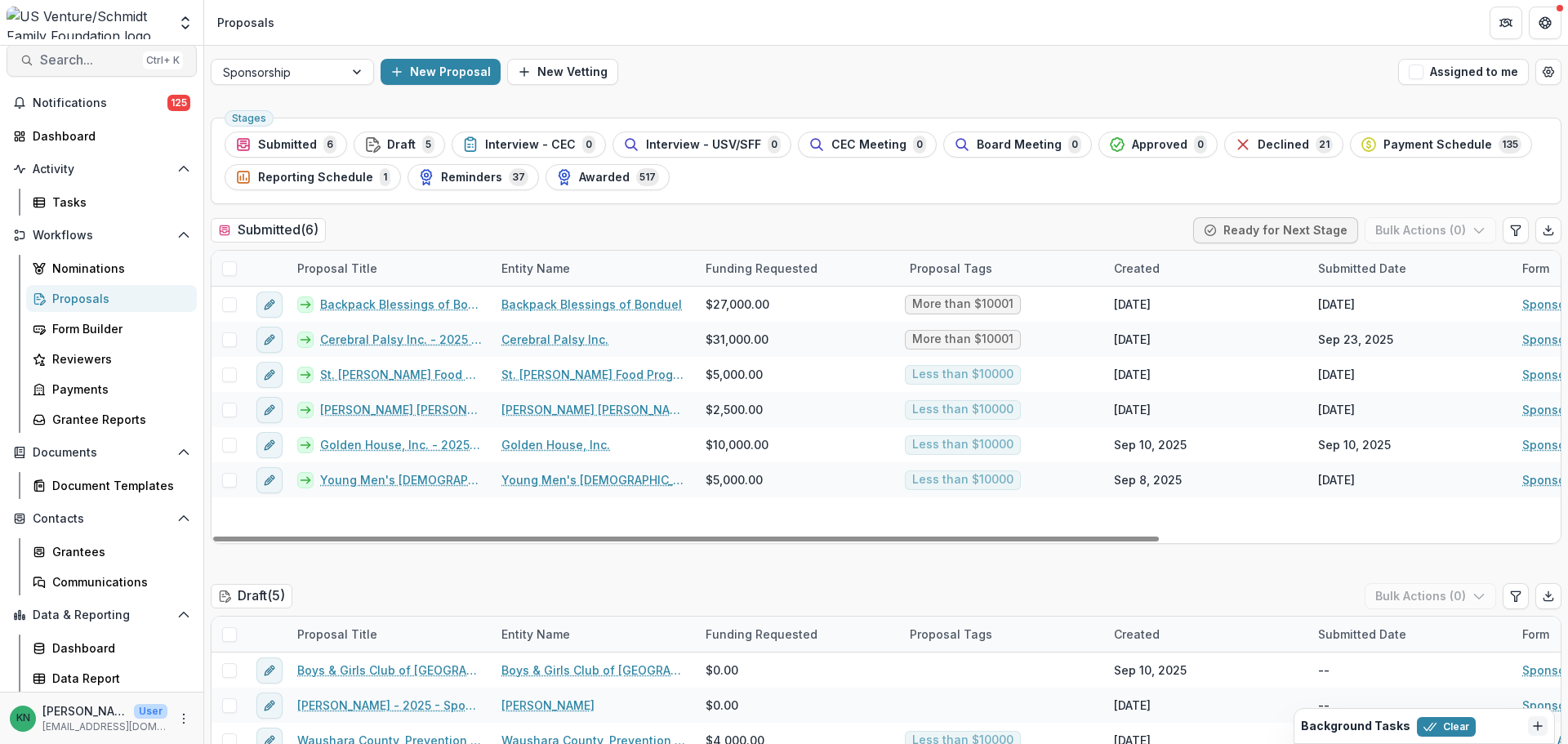
click at [57, 55] on span "Search..." at bounding box center [88, 60] width 97 height 16
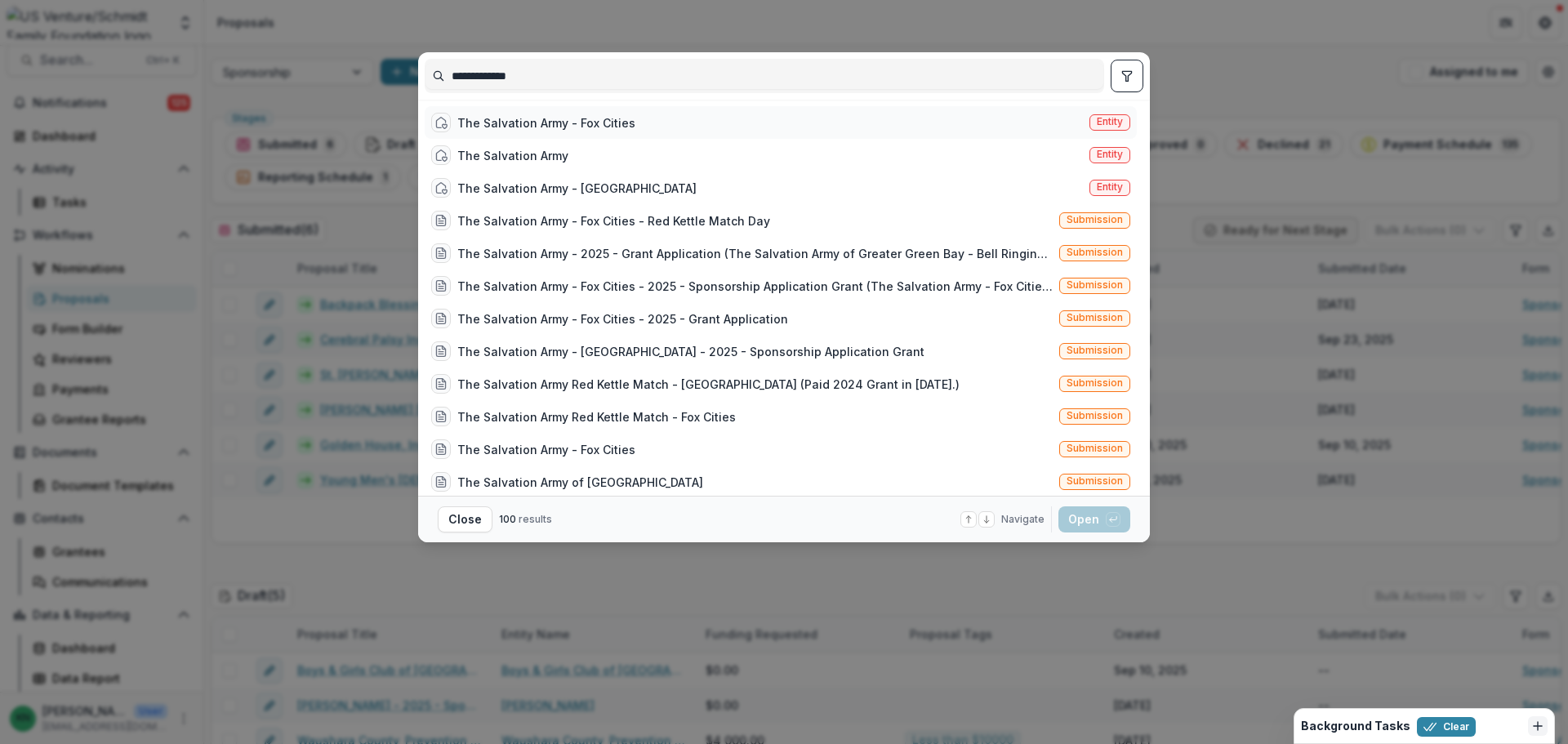
type input "**********"
click at [520, 124] on div "The Salvation Army - Fox Cities" at bounding box center [546, 122] width 178 height 17
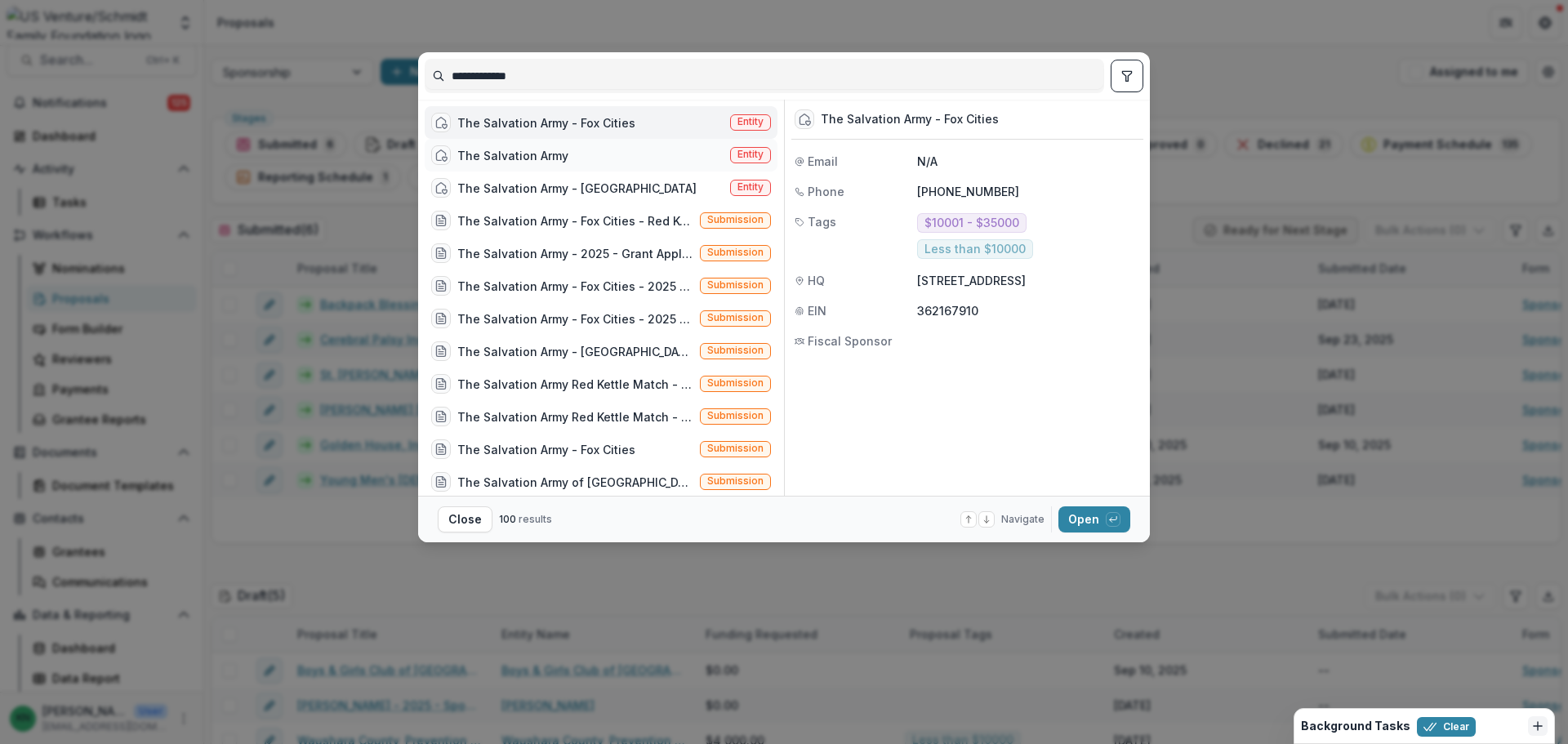
click at [509, 151] on div "The Salvation Army" at bounding box center [512, 155] width 111 height 17
click at [506, 187] on div "The Salvation Army - [GEOGRAPHIC_DATA]" at bounding box center [576, 188] width 239 height 17
click at [538, 246] on div "The Salvation Army - 2025 - Grant Application (The Salvation Army of Greater Gr…" at bounding box center [574, 253] width 236 height 17
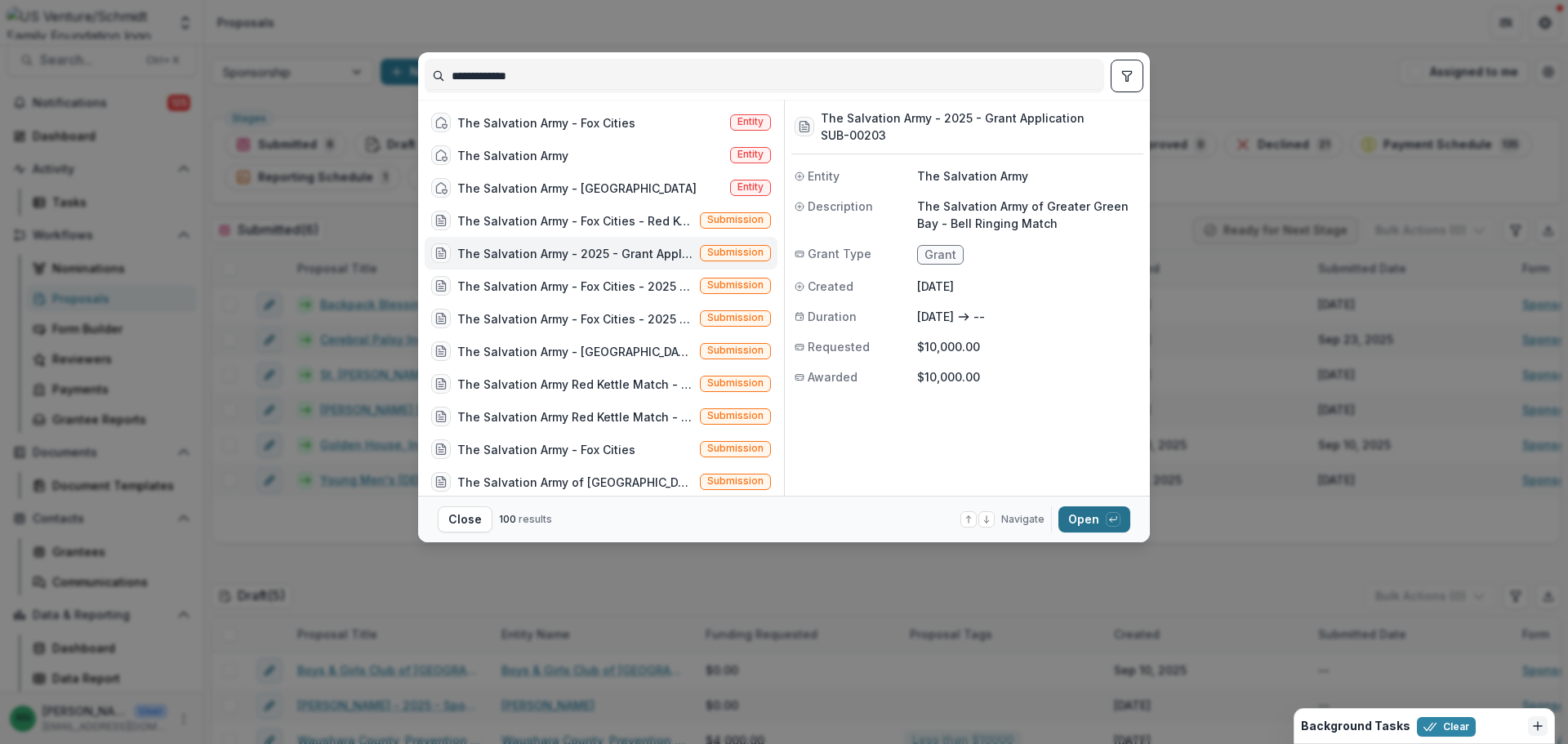
click at [1080, 523] on button "Open with enter key" at bounding box center [1094, 520] width 72 height 26
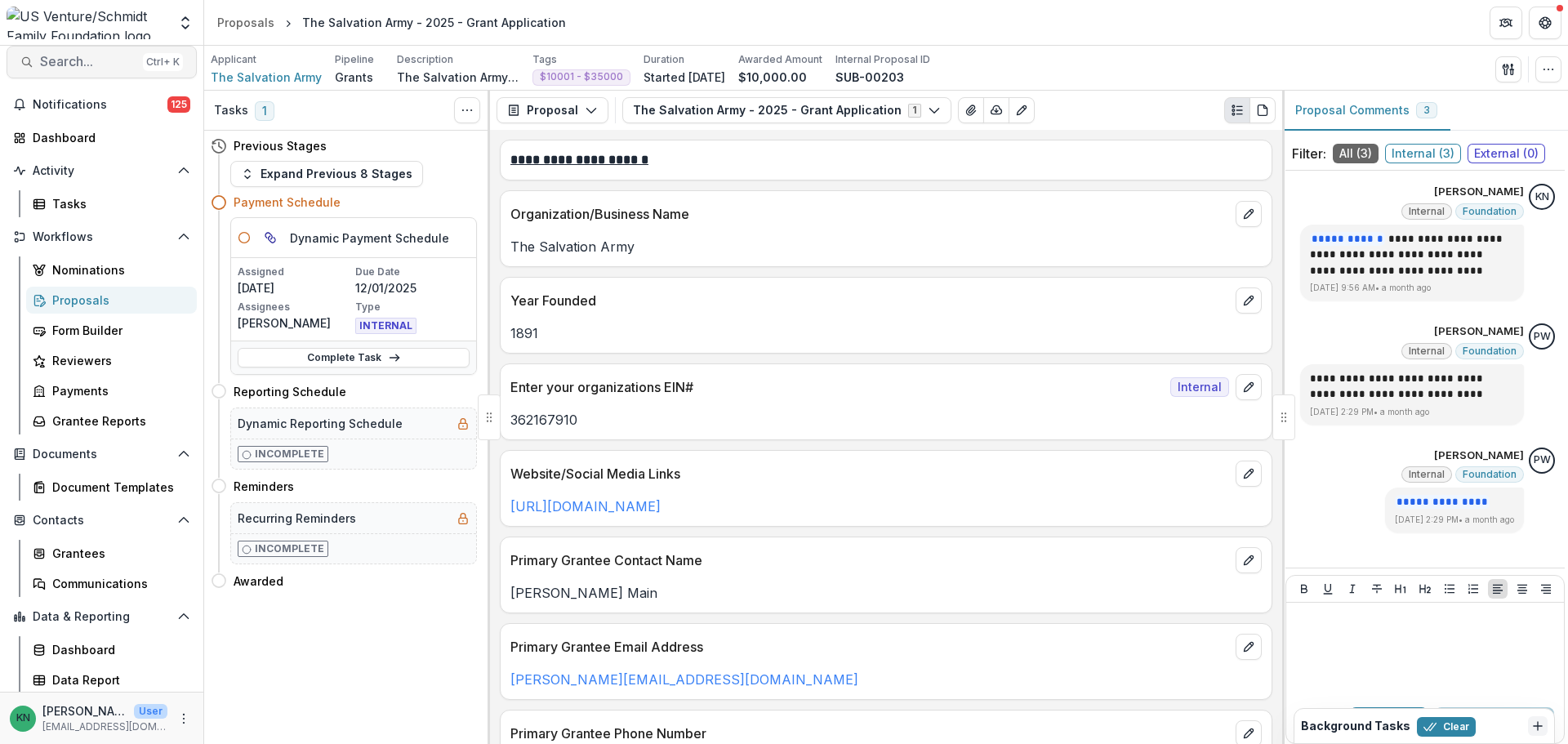
click at [44, 56] on span "Search..." at bounding box center [88, 62] width 97 height 16
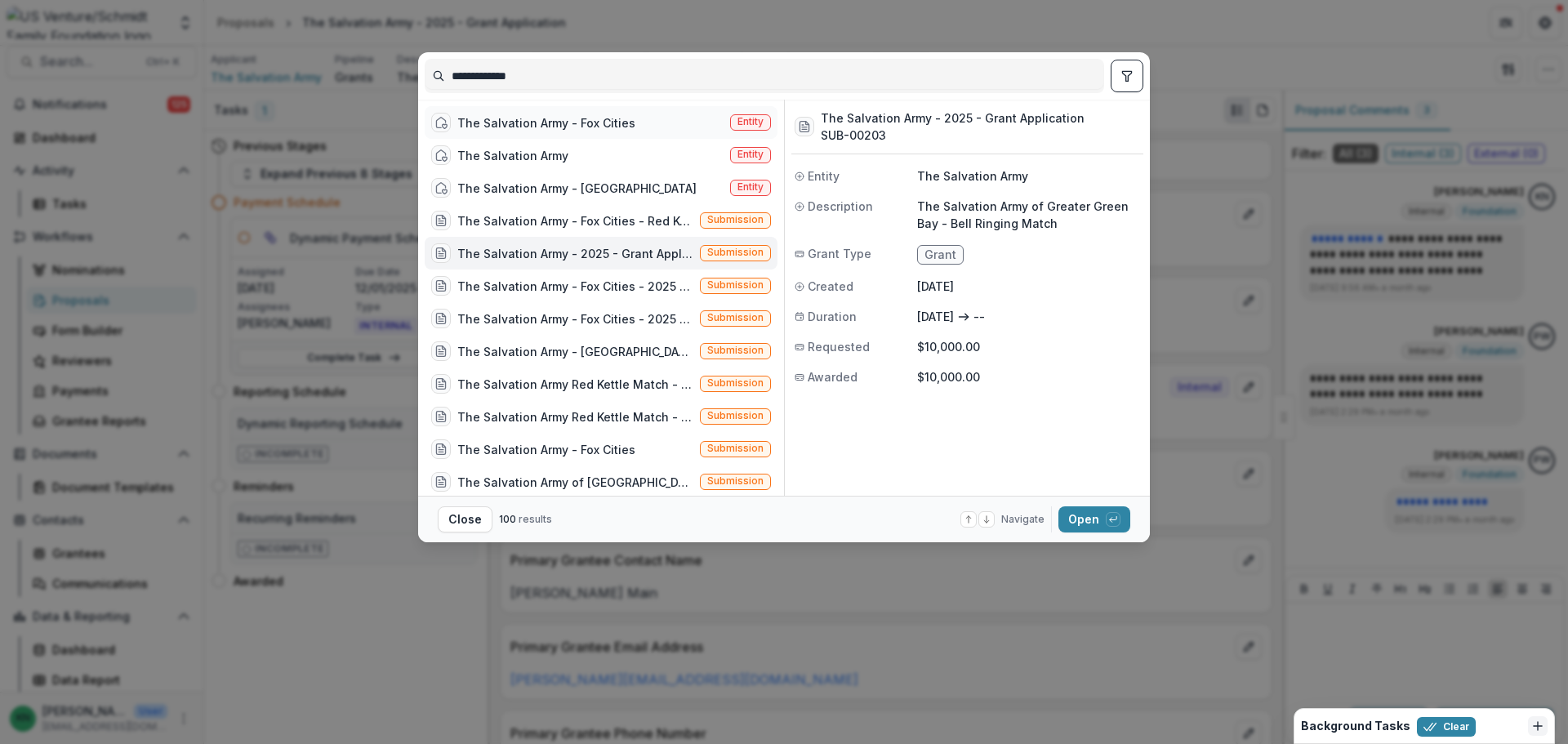
click at [575, 120] on div "The Salvation Army - Fox Cities" at bounding box center [546, 122] width 178 height 17
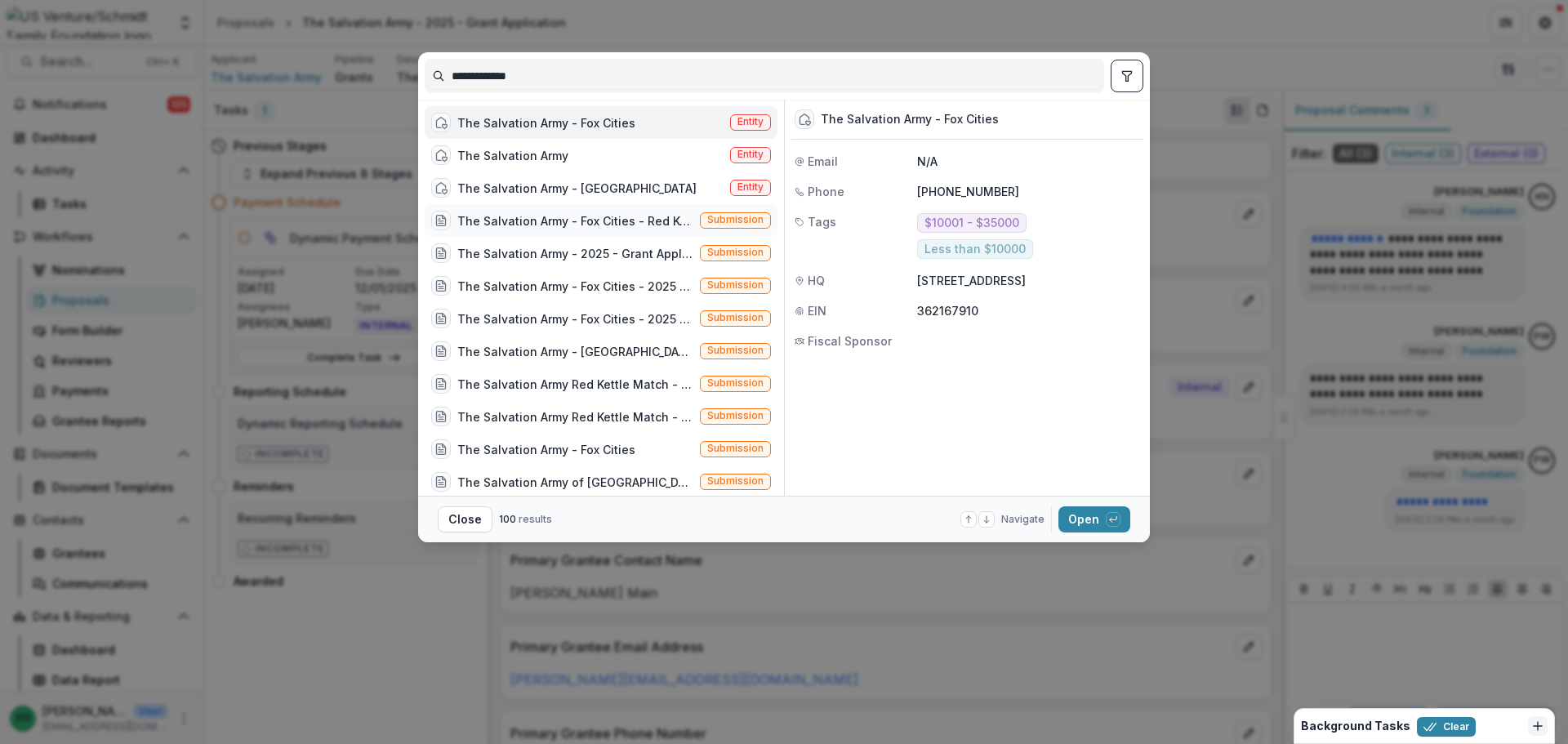
click at [568, 219] on div "The Salvation Army - Fox Cities - Red Kettle Match Day" at bounding box center [574, 221] width 236 height 17
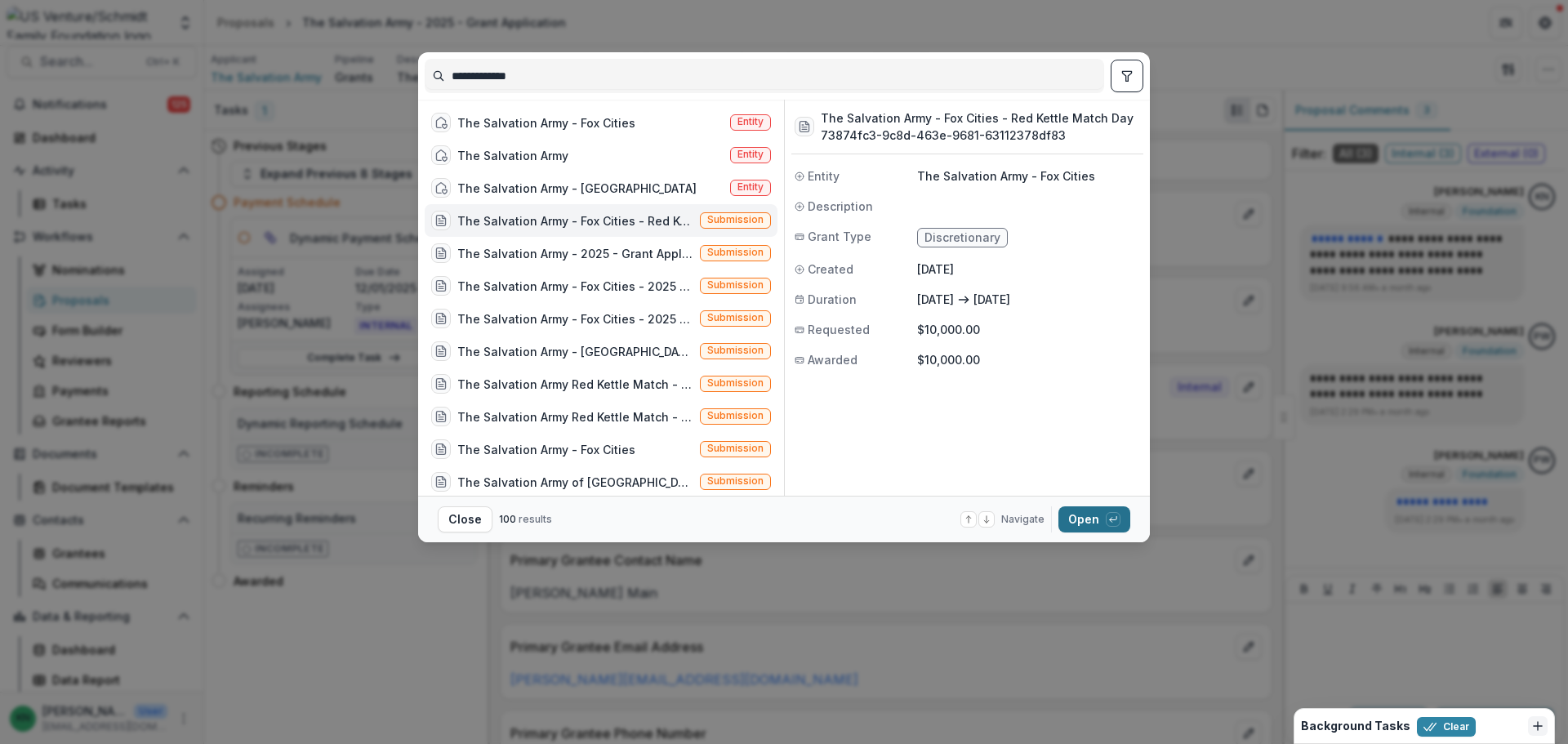
click at [1090, 516] on button "Open with enter key" at bounding box center [1094, 520] width 72 height 26
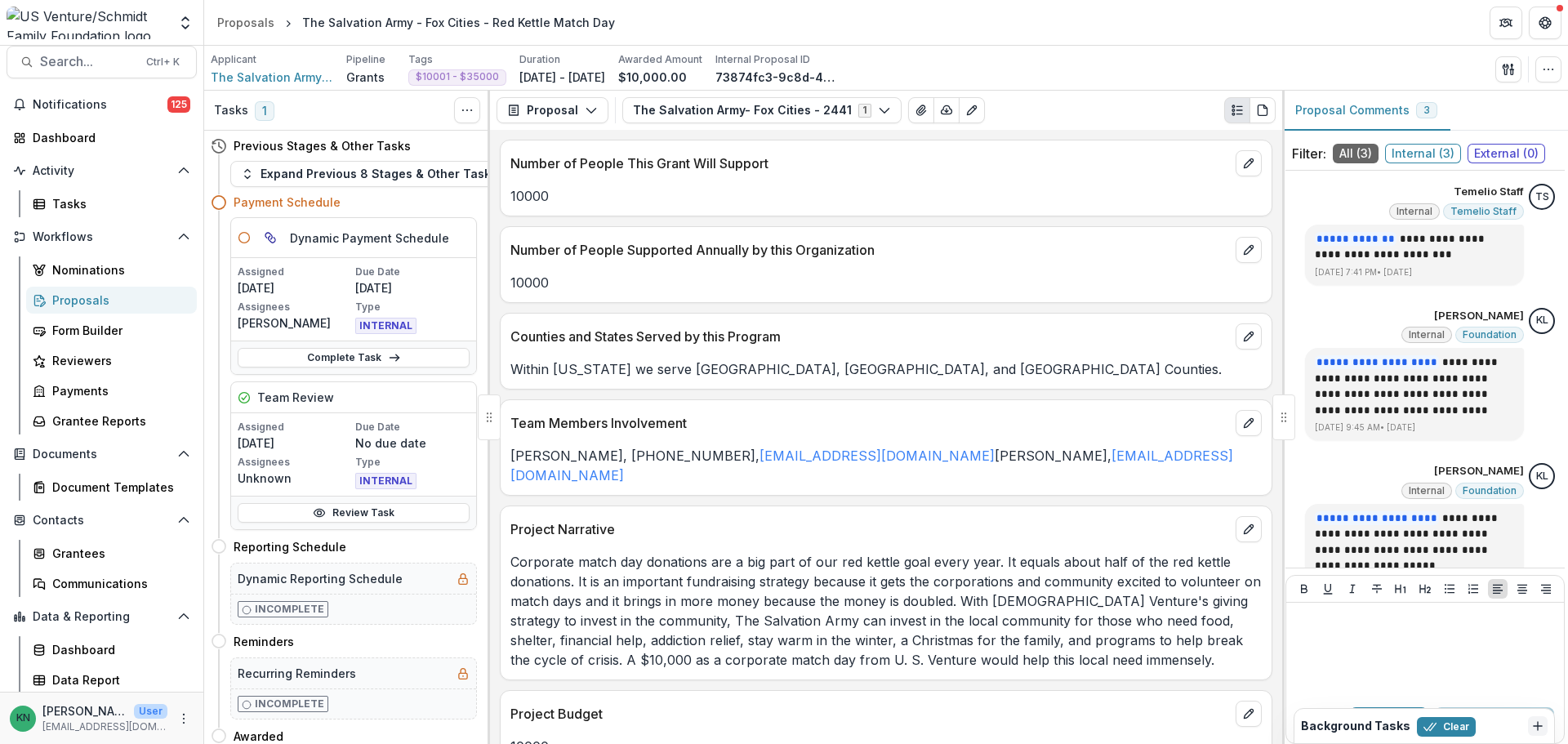
click at [81, 299] on div "Proposals" at bounding box center [118, 300] width 131 height 17
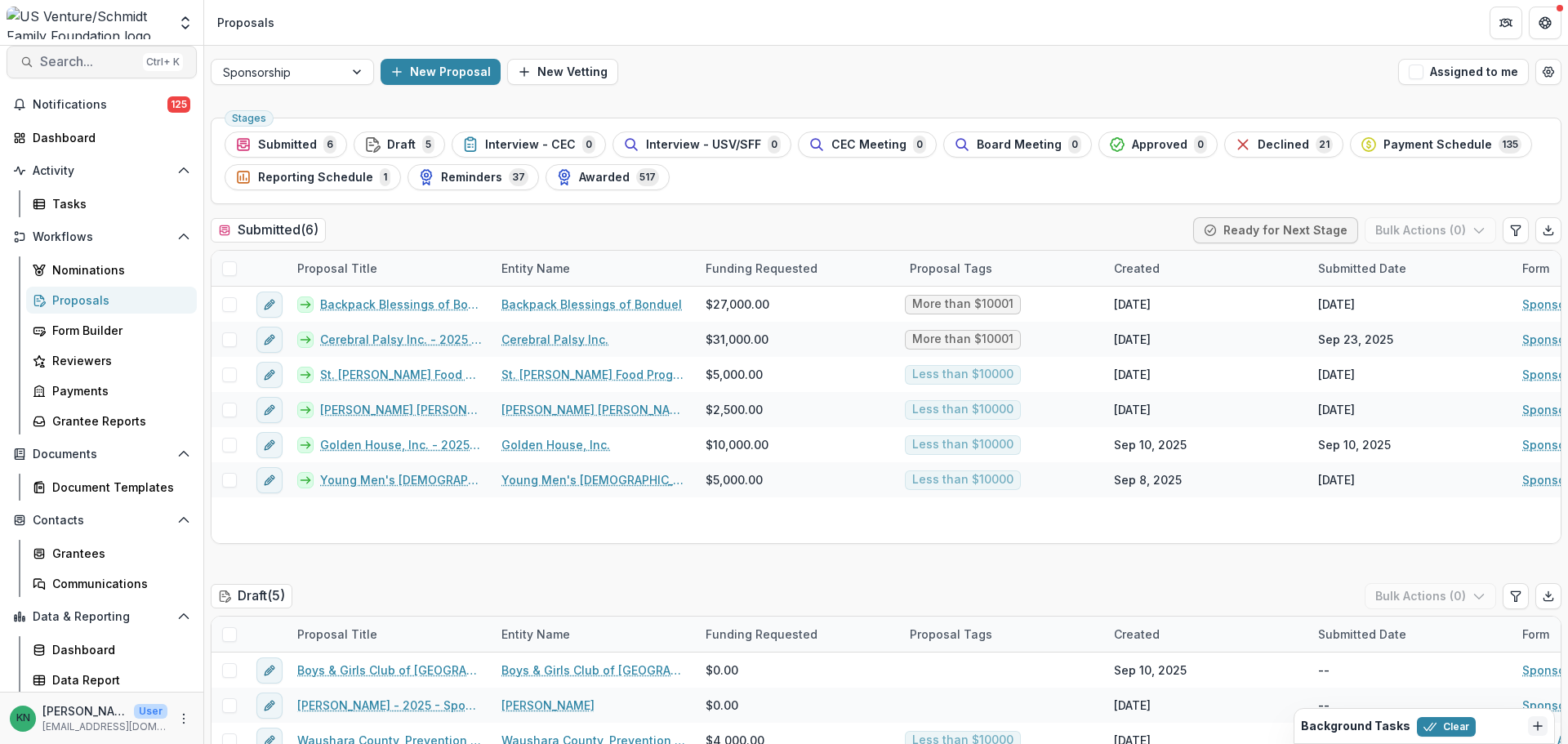
click at [76, 56] on span "Search..." at bounding box center [88, 62] width 97 height 16
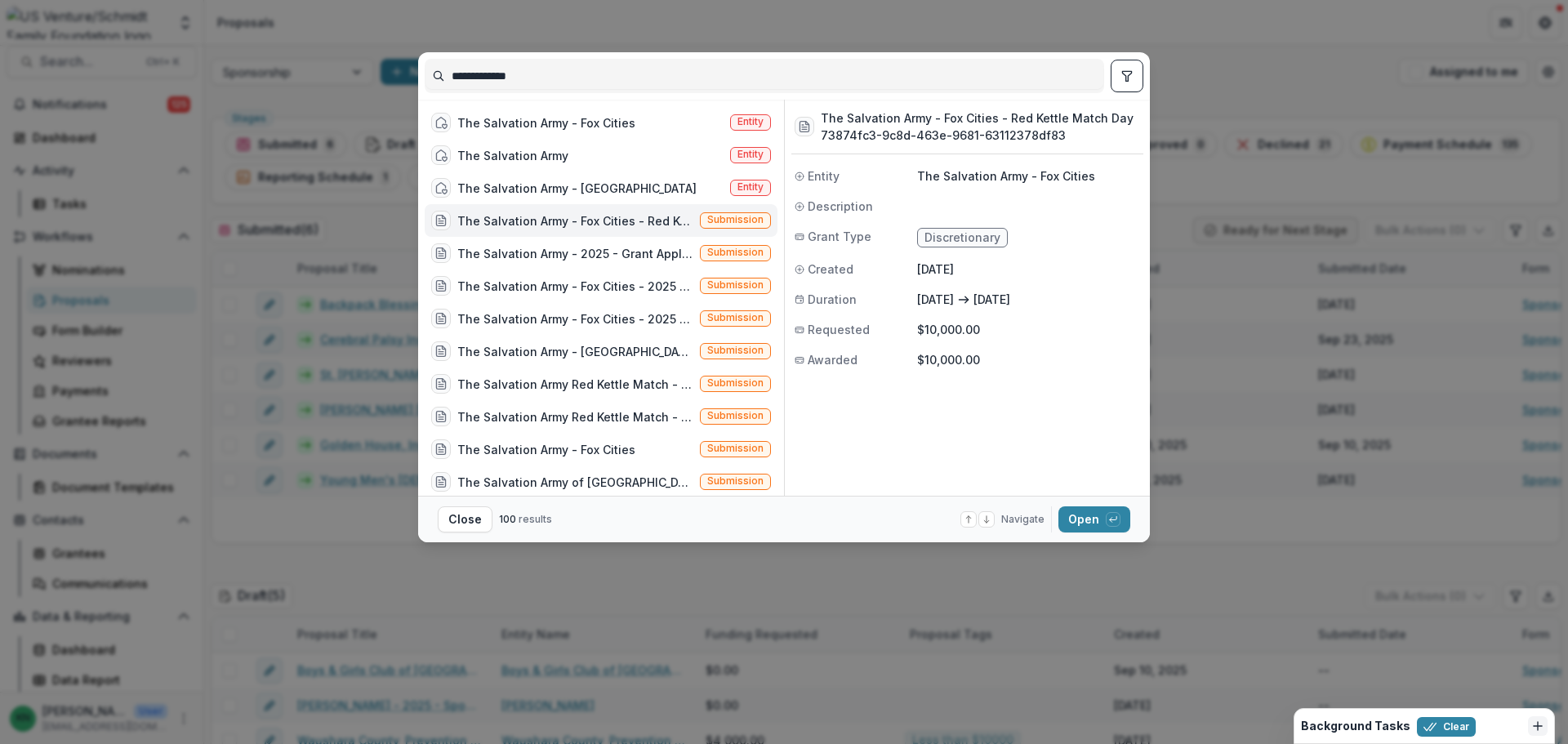
drag, startPoint x: 535, startPoint y: 82, endPoint x: 433, endPoint y: 77, distance: 102.1
click at [433, 77] on input "**********" at bounding box center [764, 75] width 677 height 26
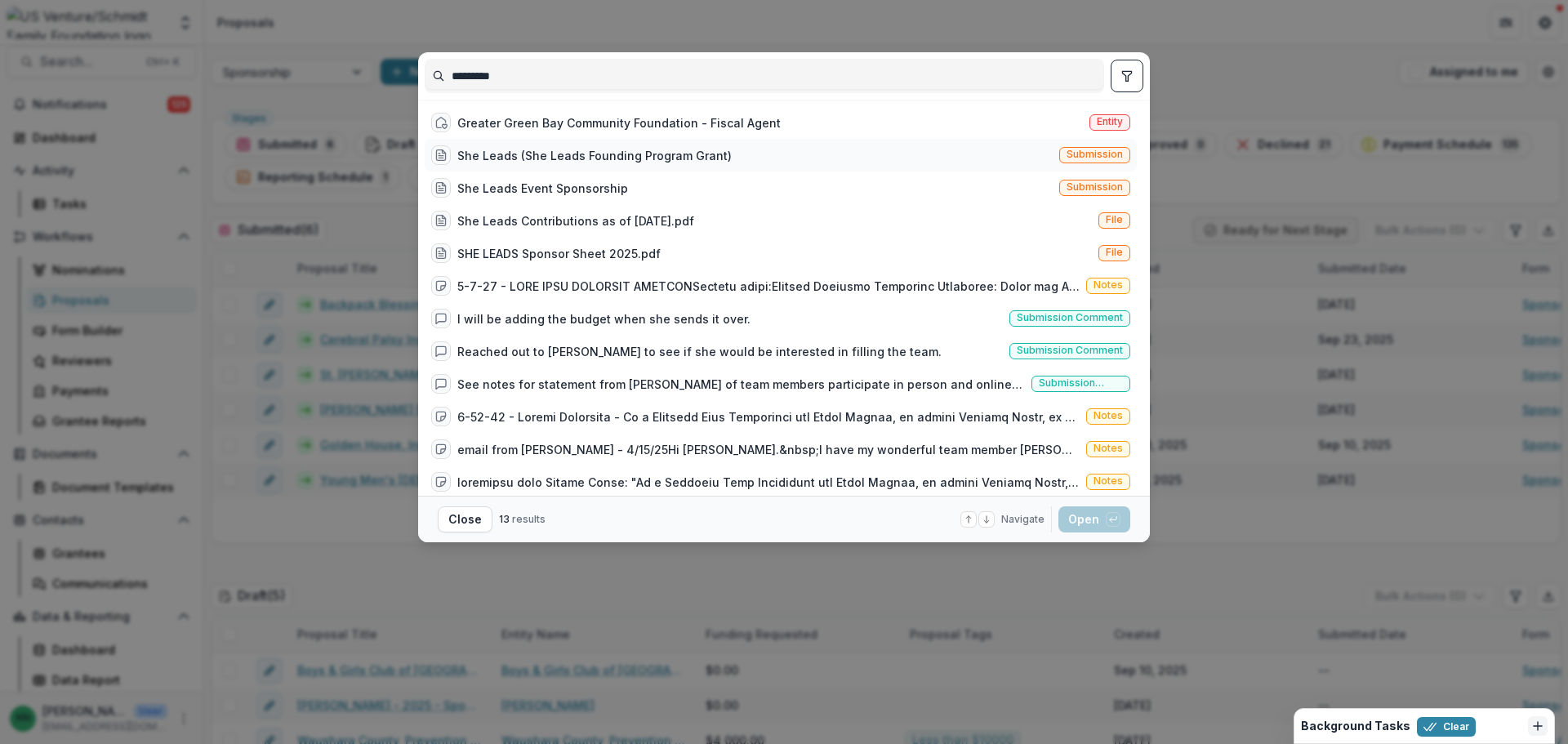
type input "*********"
click at [1012, 149] on div "She Leads (She Leads Founding Program Grant) Submission" at bounding box center [780, 155] width 712 height 33
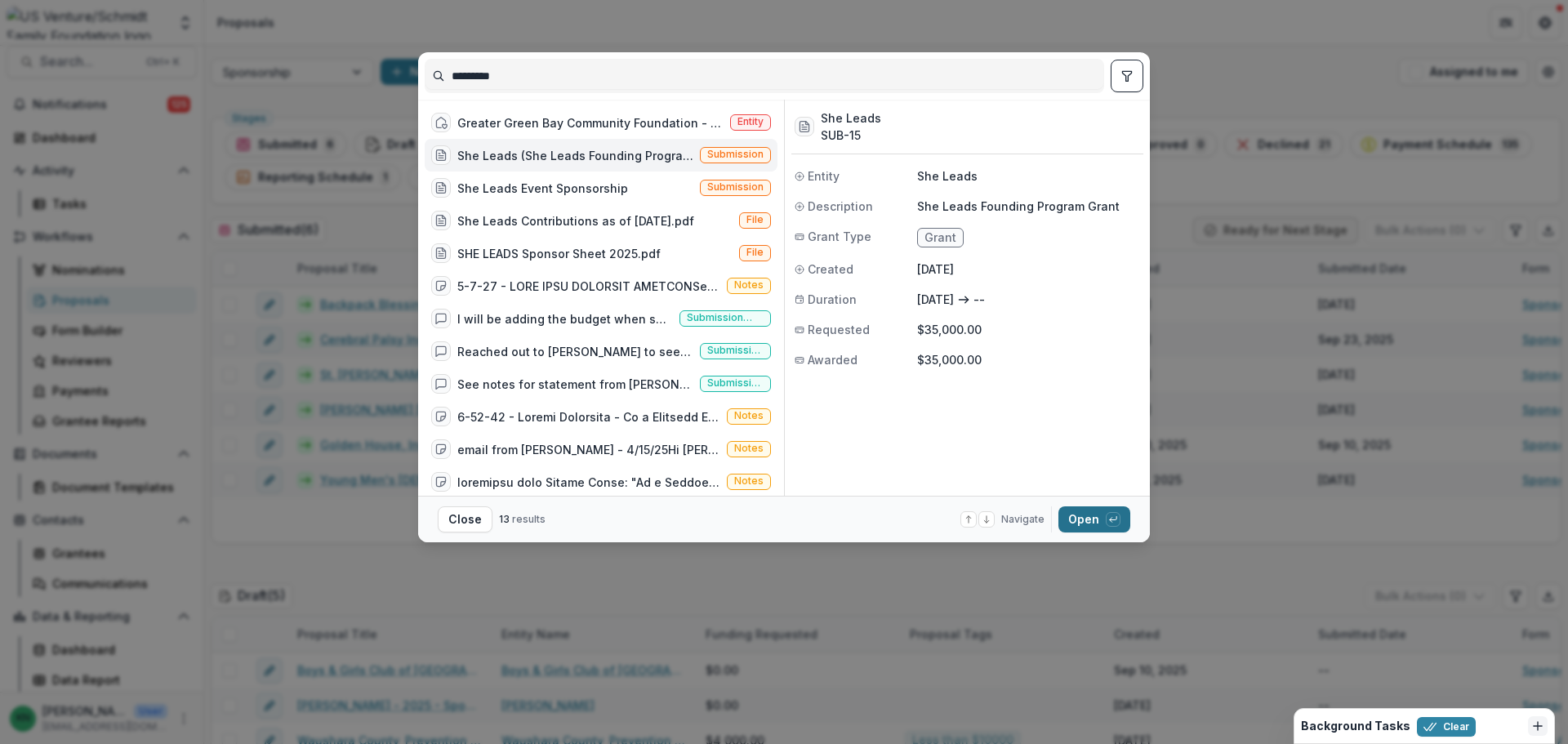
click at [1090, 523] on button "Open with enter key" at bounding box center [1094, 520] width 72 height 26
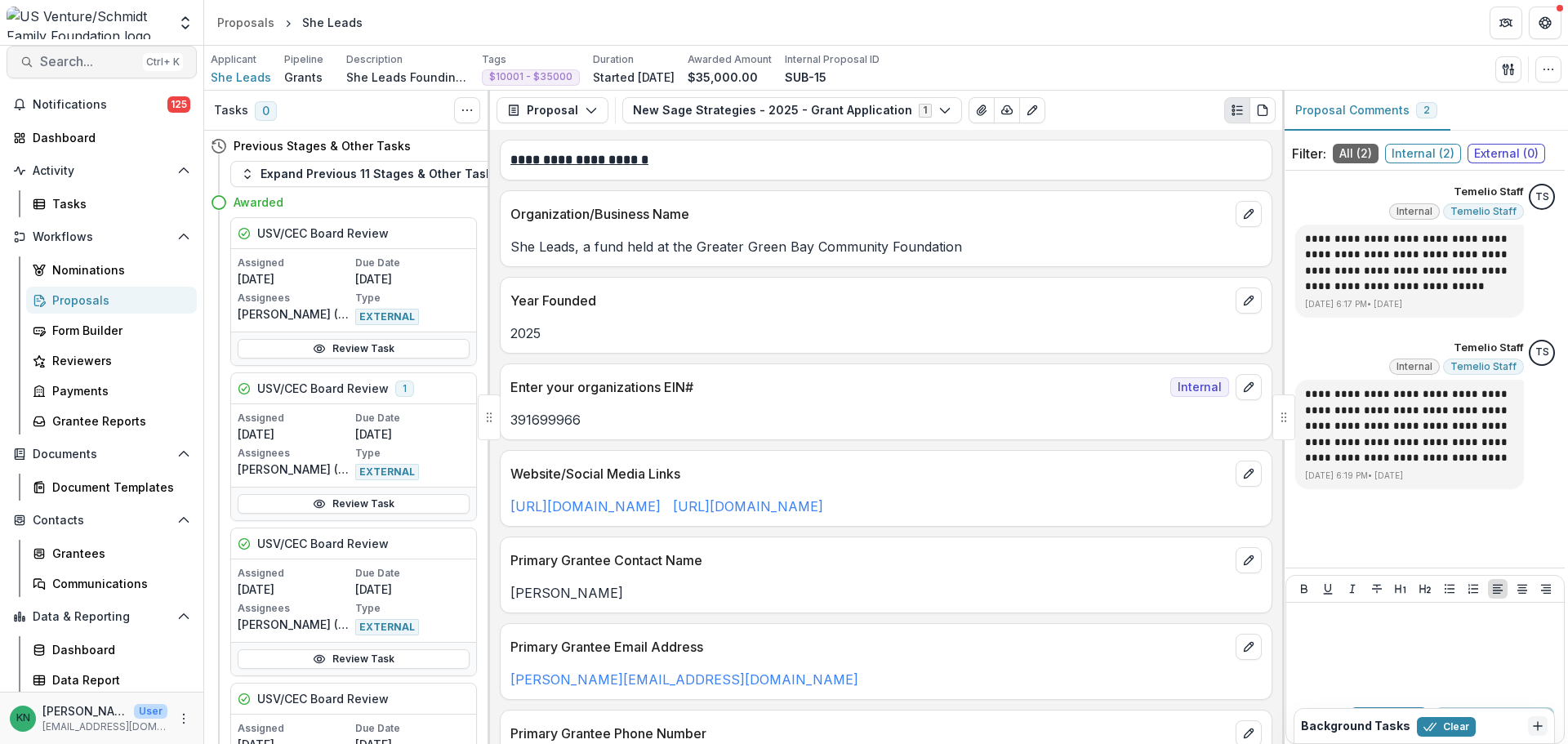
click at [57, 55] on span "Search..." at bounding box center [88, 62] width 97 height 16
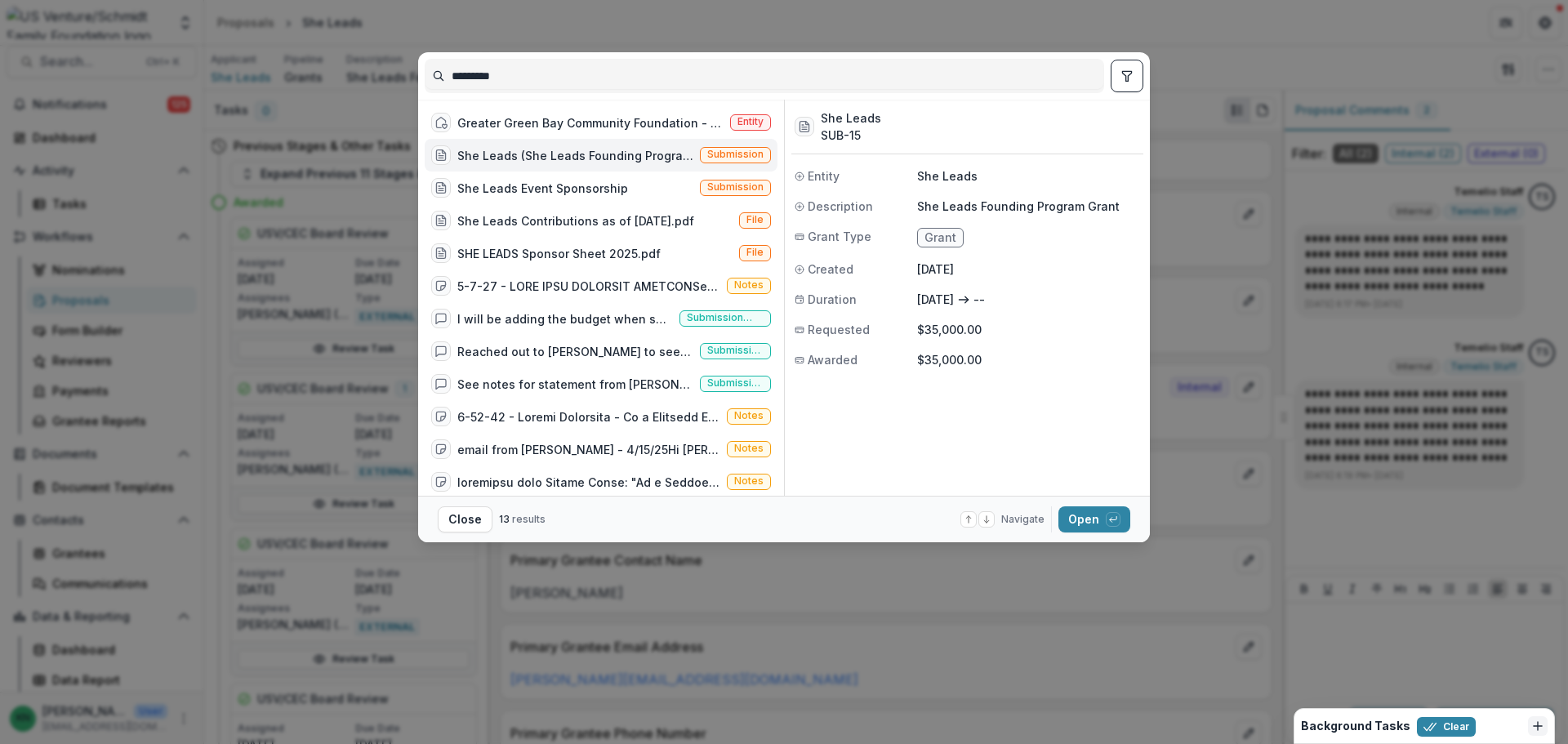
drag, startPoint x: 435, startPoint y: 75, endPoint x: 365, endPoint y: 82, distance: 70.3
click at [365, 82] on div "********* Greater Green Bay Community Foundation - Fiscal Agent Entity She Lead…" at bounding box center [784, 372] width 1568 height 744
type input "********"
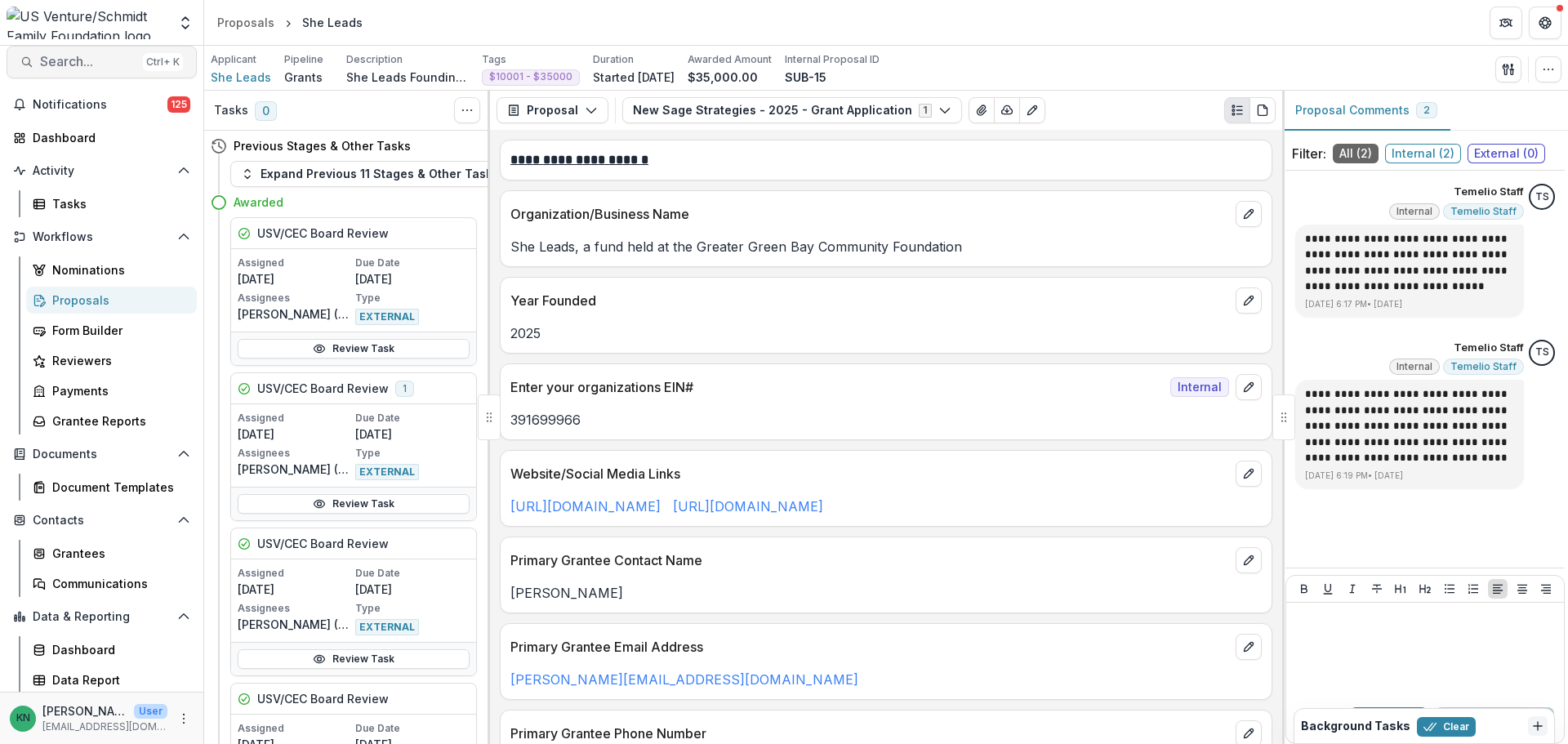
click at [108, 63] on span "Search..." at bounding box center [88, 62] width 97 height 16
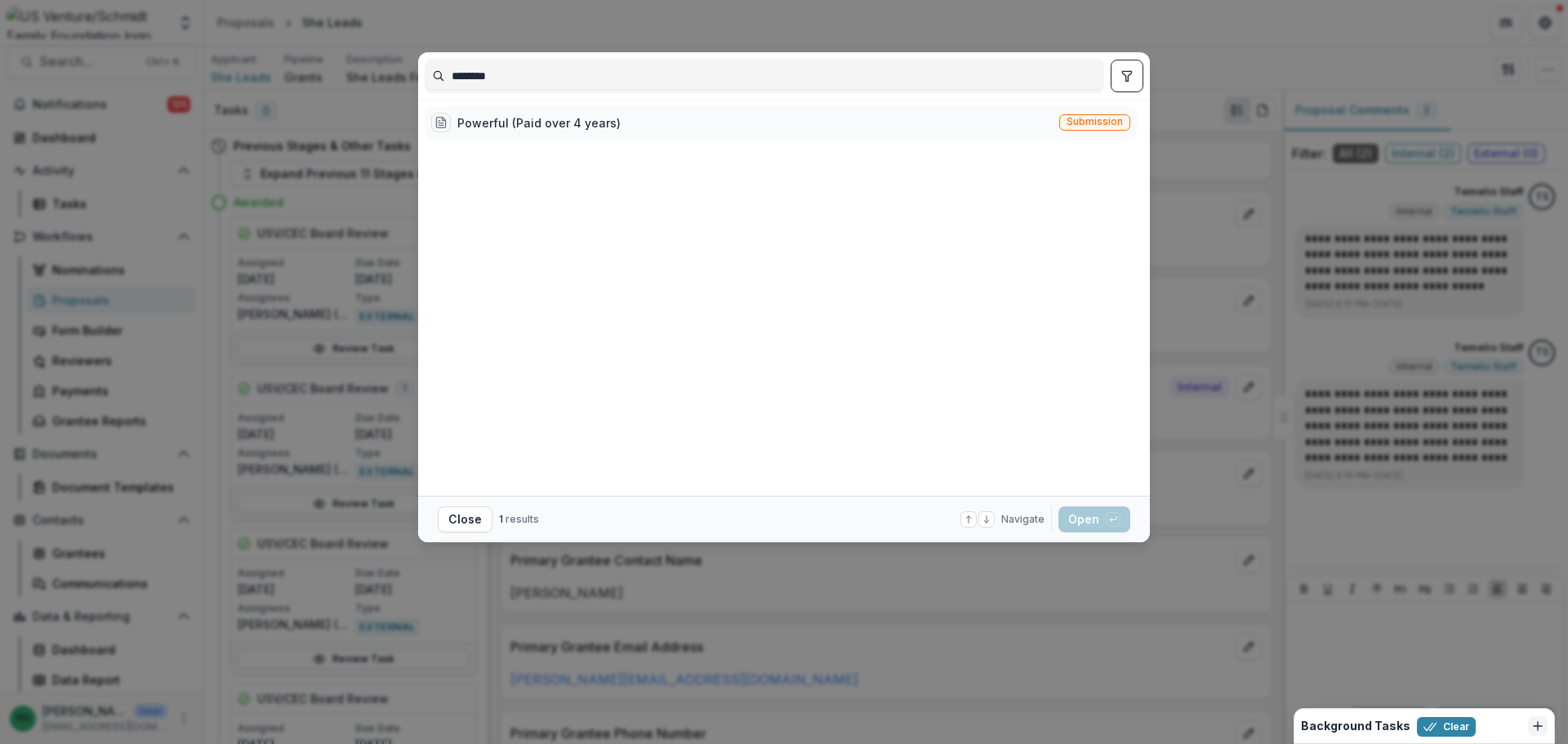
click at [576, 126] on div "Powerful (Paid over 4 years)" at bounding box center [539, 122] width 164 height 17
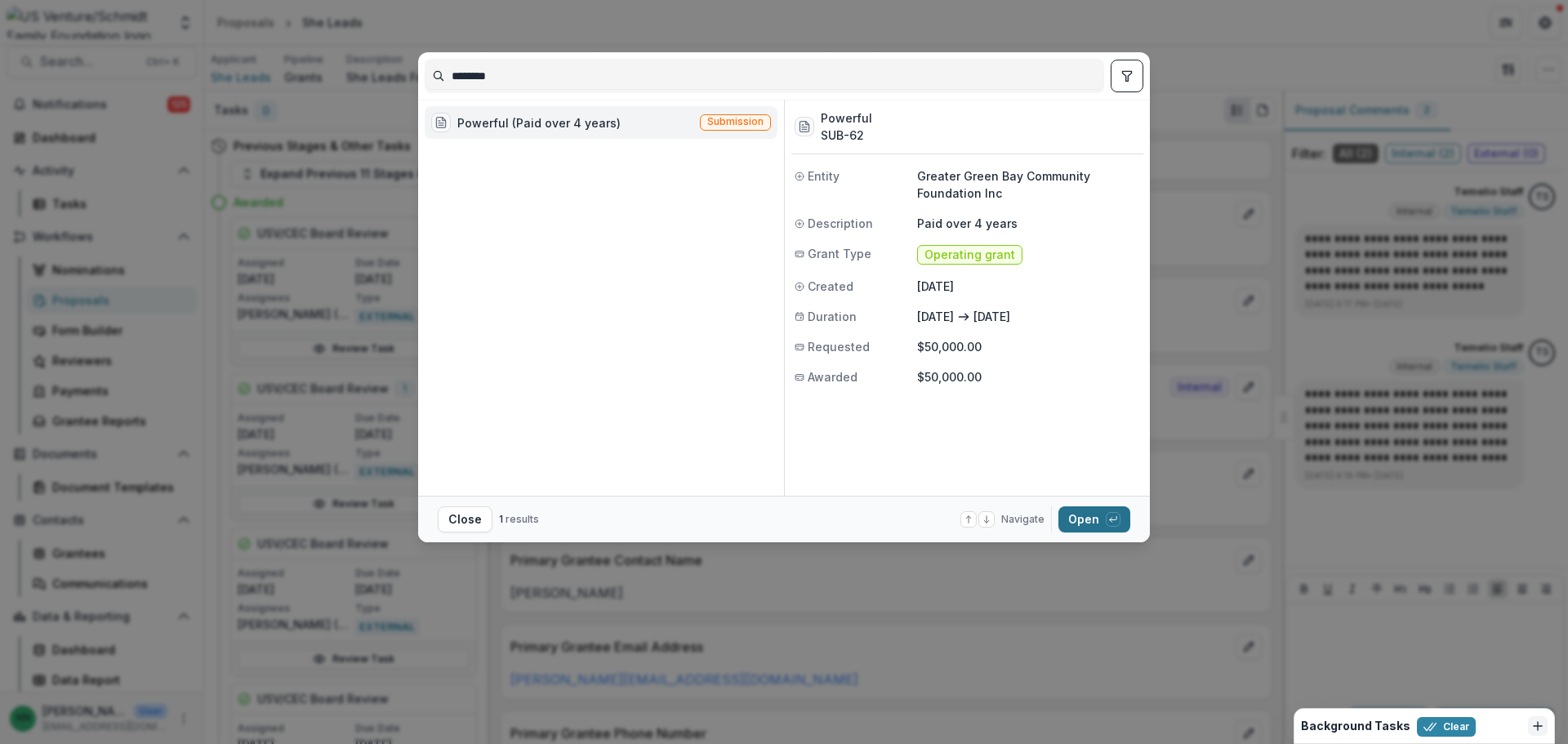
click at [1100, 513] on button "Open with enter key" at bounding box center [1094, 520] width 72 height 26
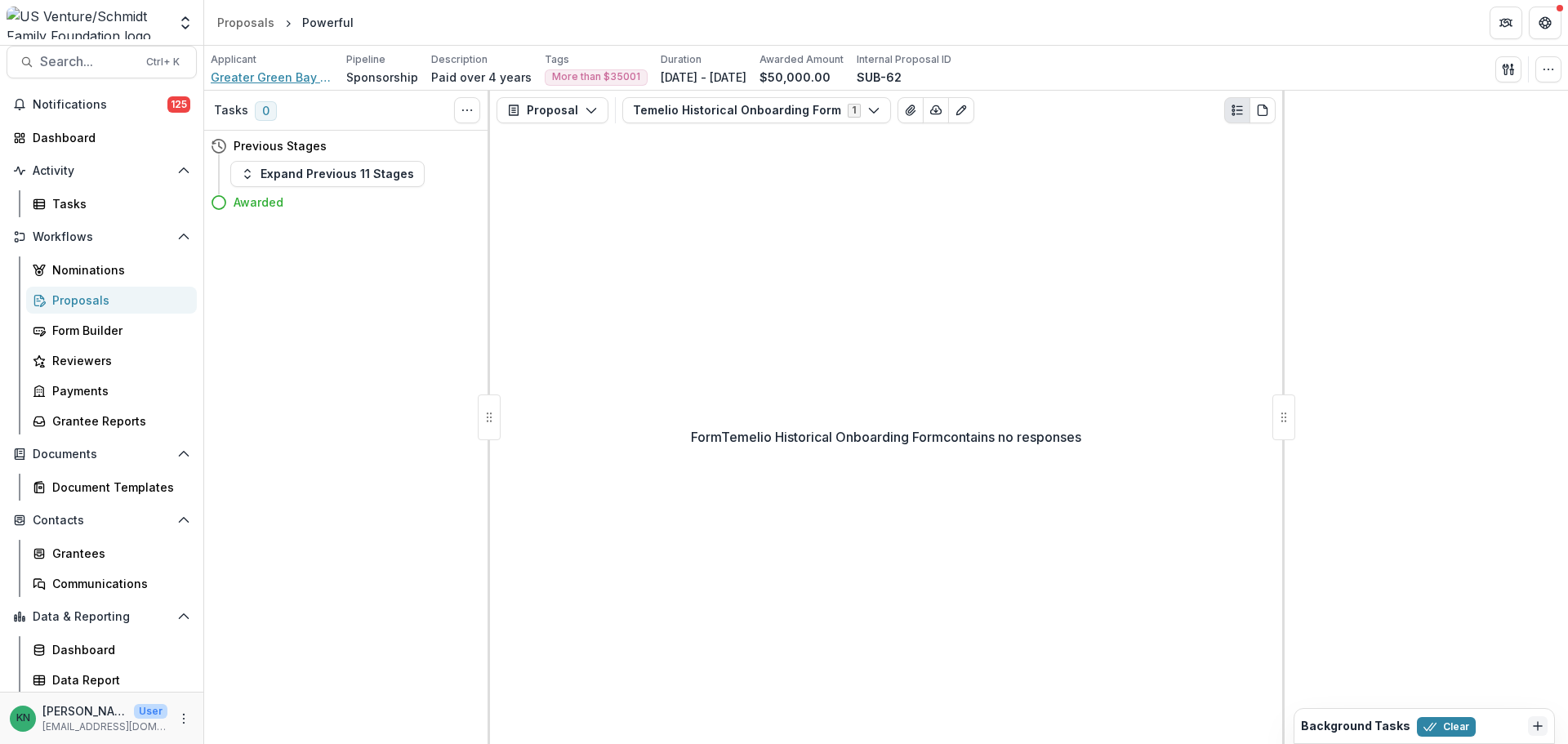
click at [278, 74] on span "Greater Green Bay Community Foundation Inc" at bounding box center [271, 77] width 122 height 17
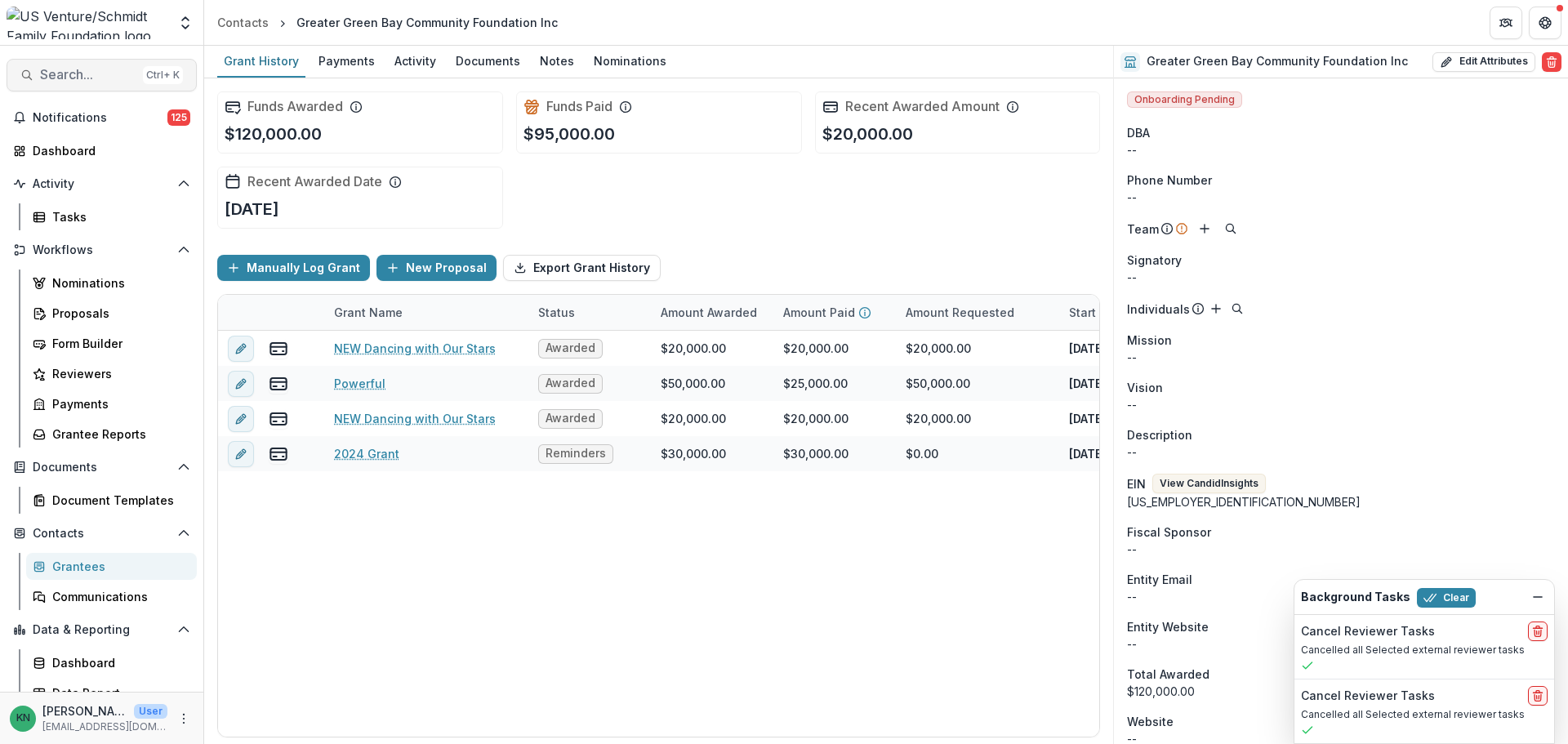
click at [82, 74] on span "Search..." at bounding box center [88, 74] width 97 height 16
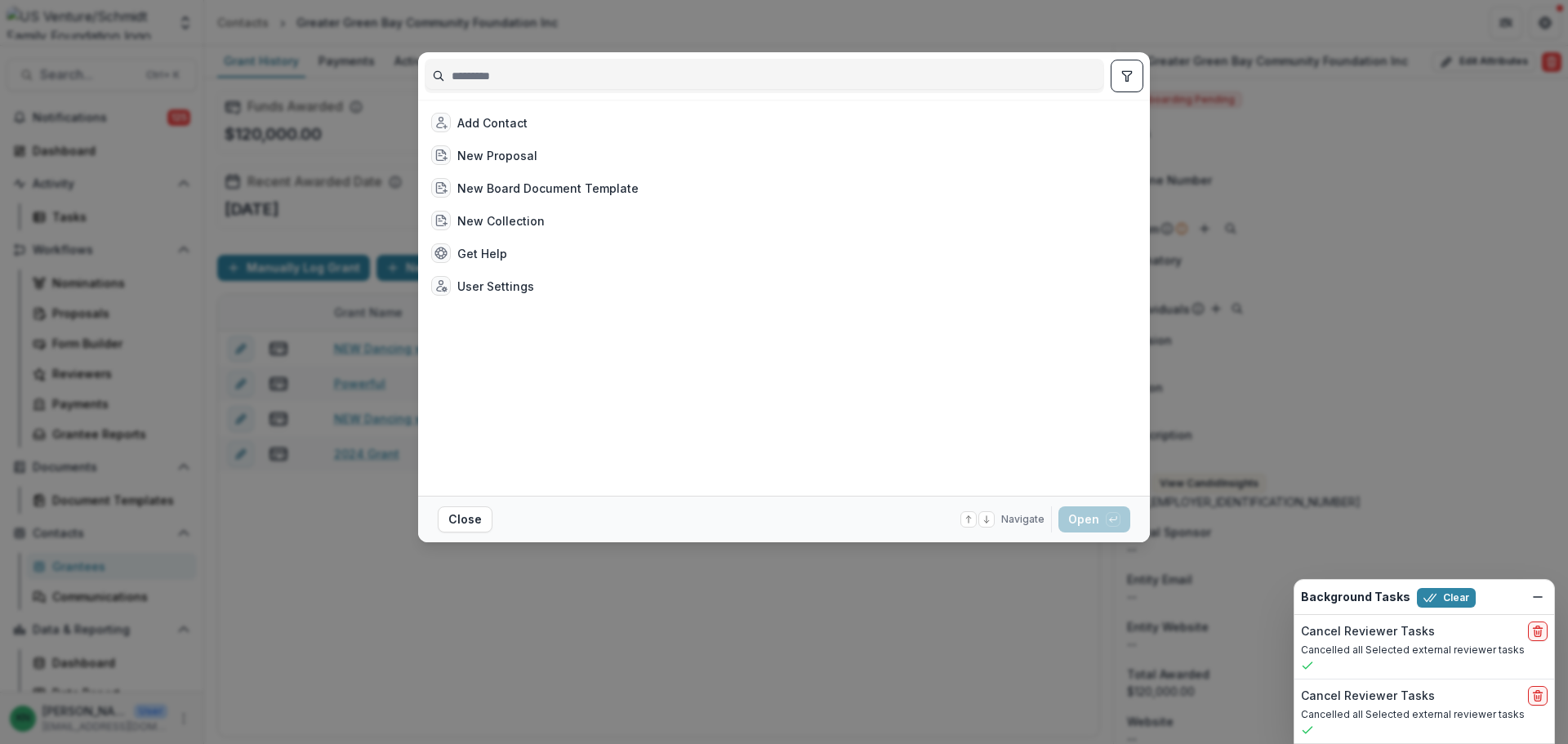
click at [596, 70] on input at bounding box center [764, 75] width 677 height 26
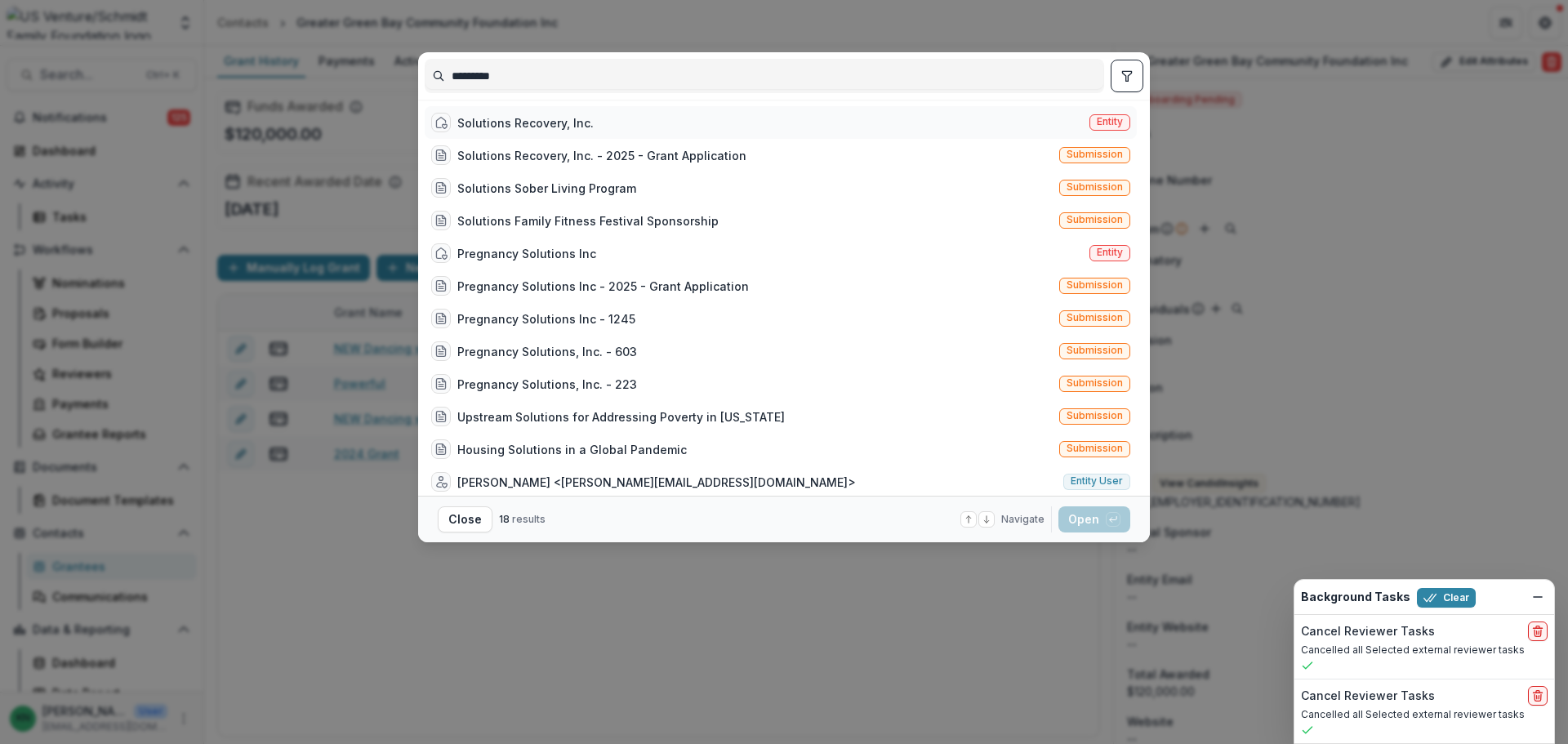
click at [572, 118] on div "Solutions Recovery, Inc." at bounding box center [525, 122] width 136 height 17
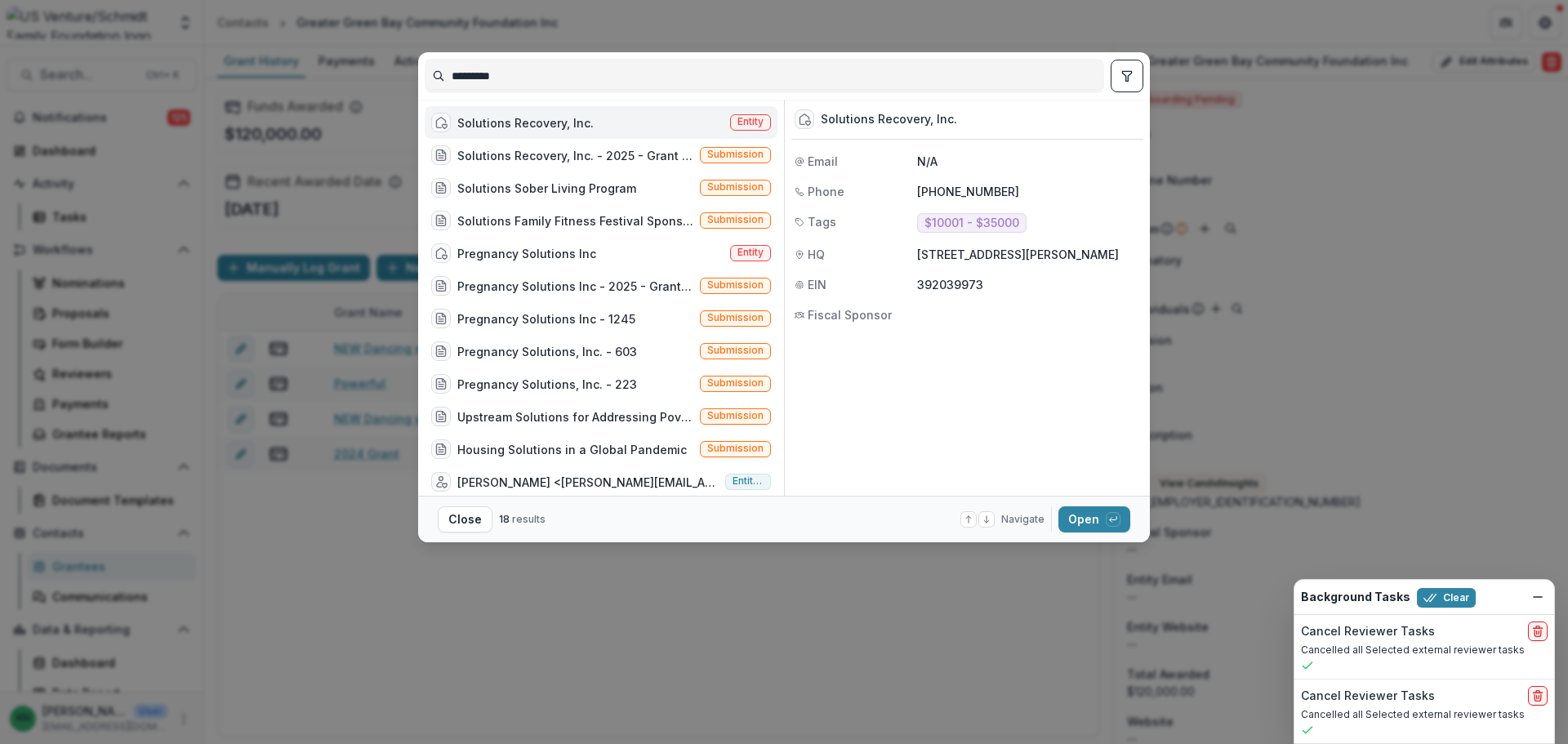
click at [560, 63] on div "*********" at bounding box center [764, 75] width 679 height 34
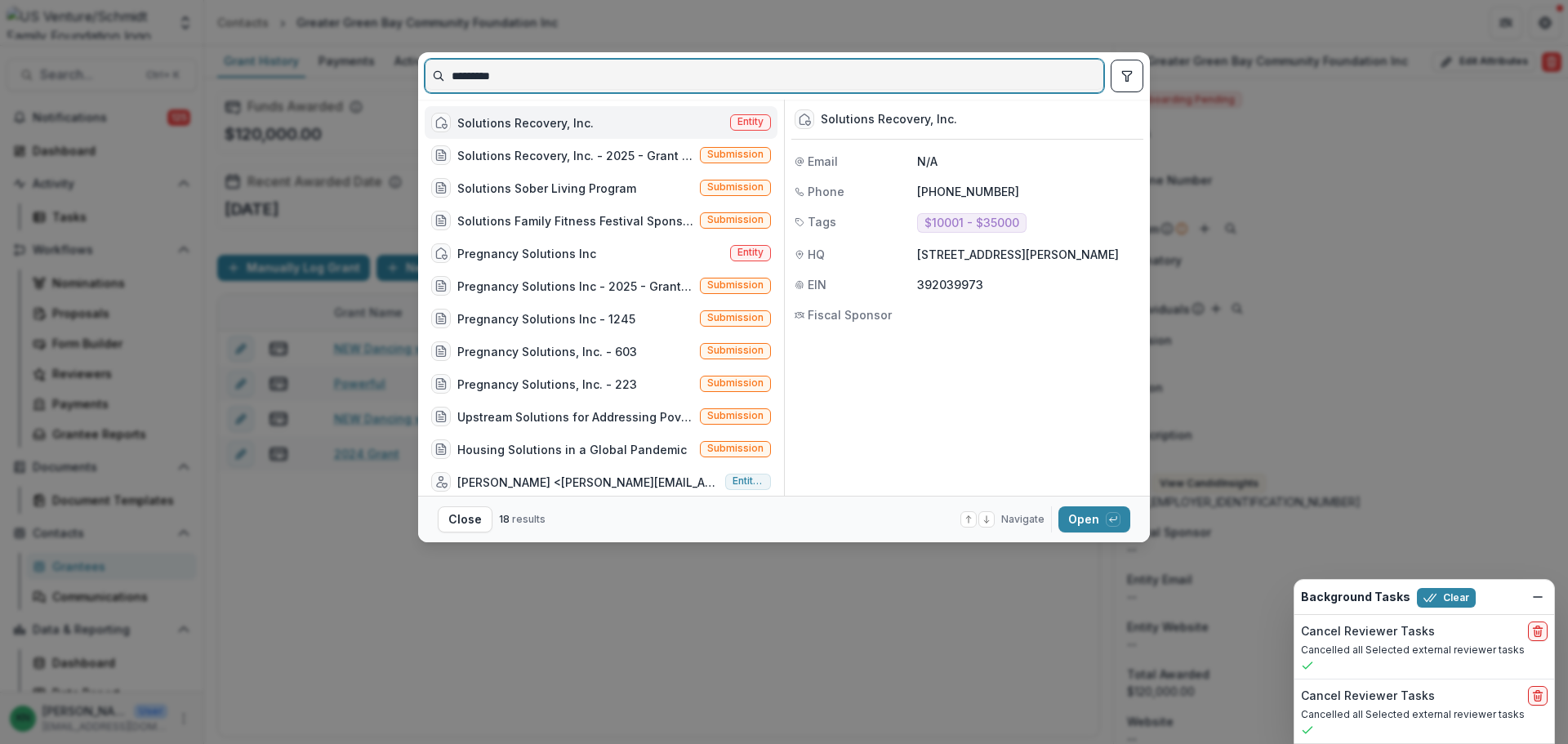
click at [551, 76] on input "*********" at bounding box center [764, 75] width 677 height 26
drag, startPoint x: 551, startPoint y: 76, endPoint x: 431, endPoint y: 82, distance: 120.1
click at [431, 82] on input "*********" at bounding box center [764, 75] width 677 height 26
type input "**********"
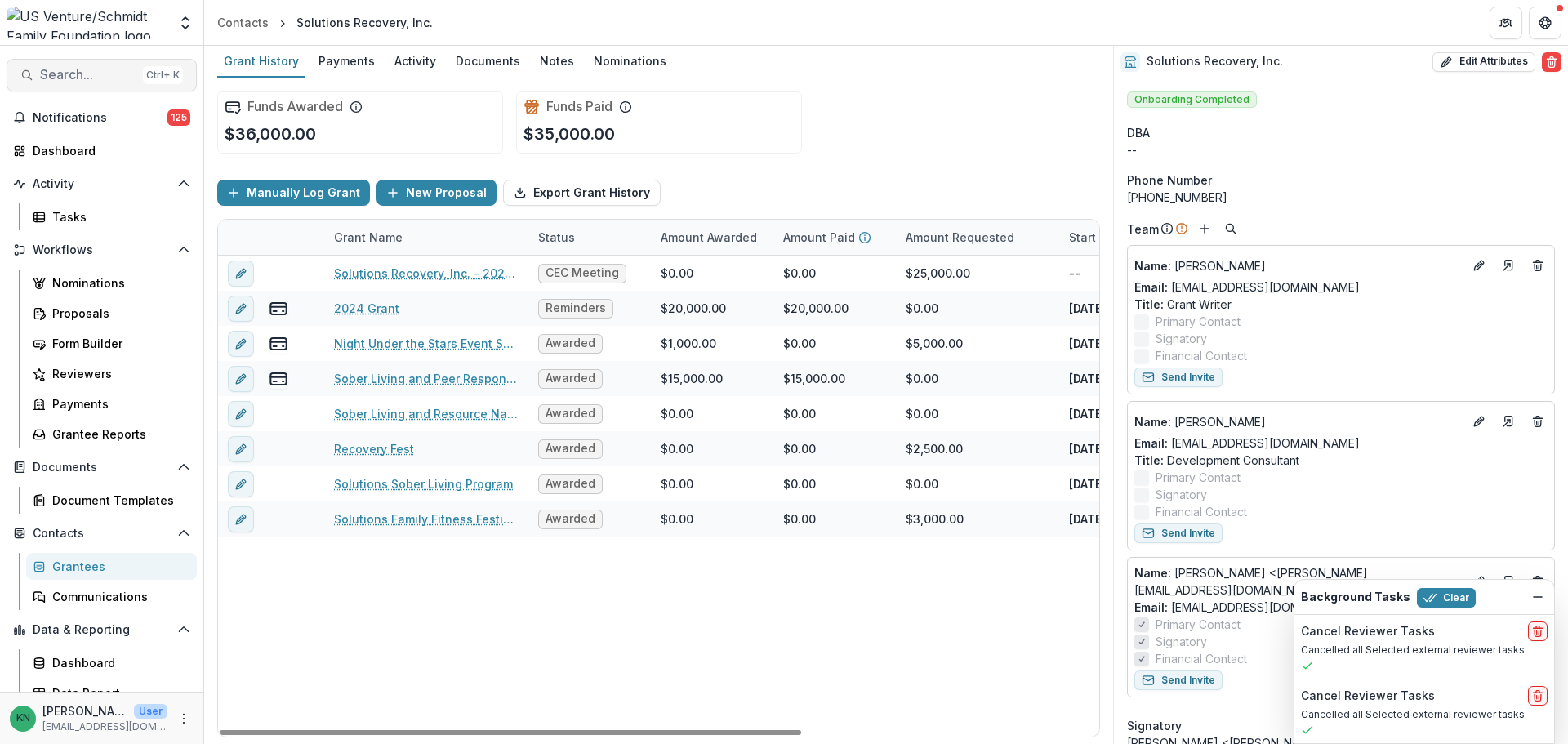
click at [59, 84] on button "Search... Ctrl + K" at bounding box center [101, 75] width 190 height 33
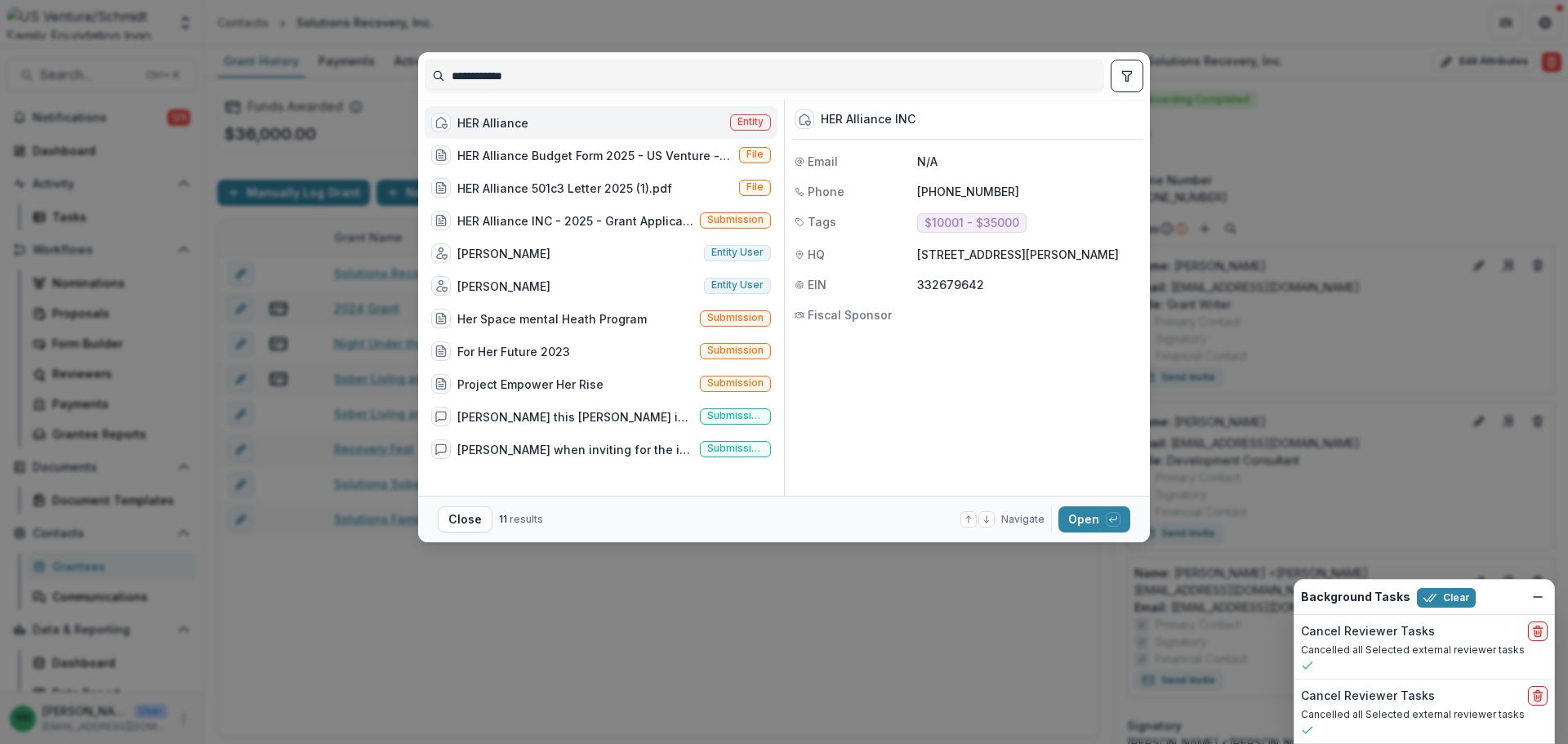
click at [662, 120] on div "HER Alliance Entity" at bounding box center [601, 122] width 353 height 33
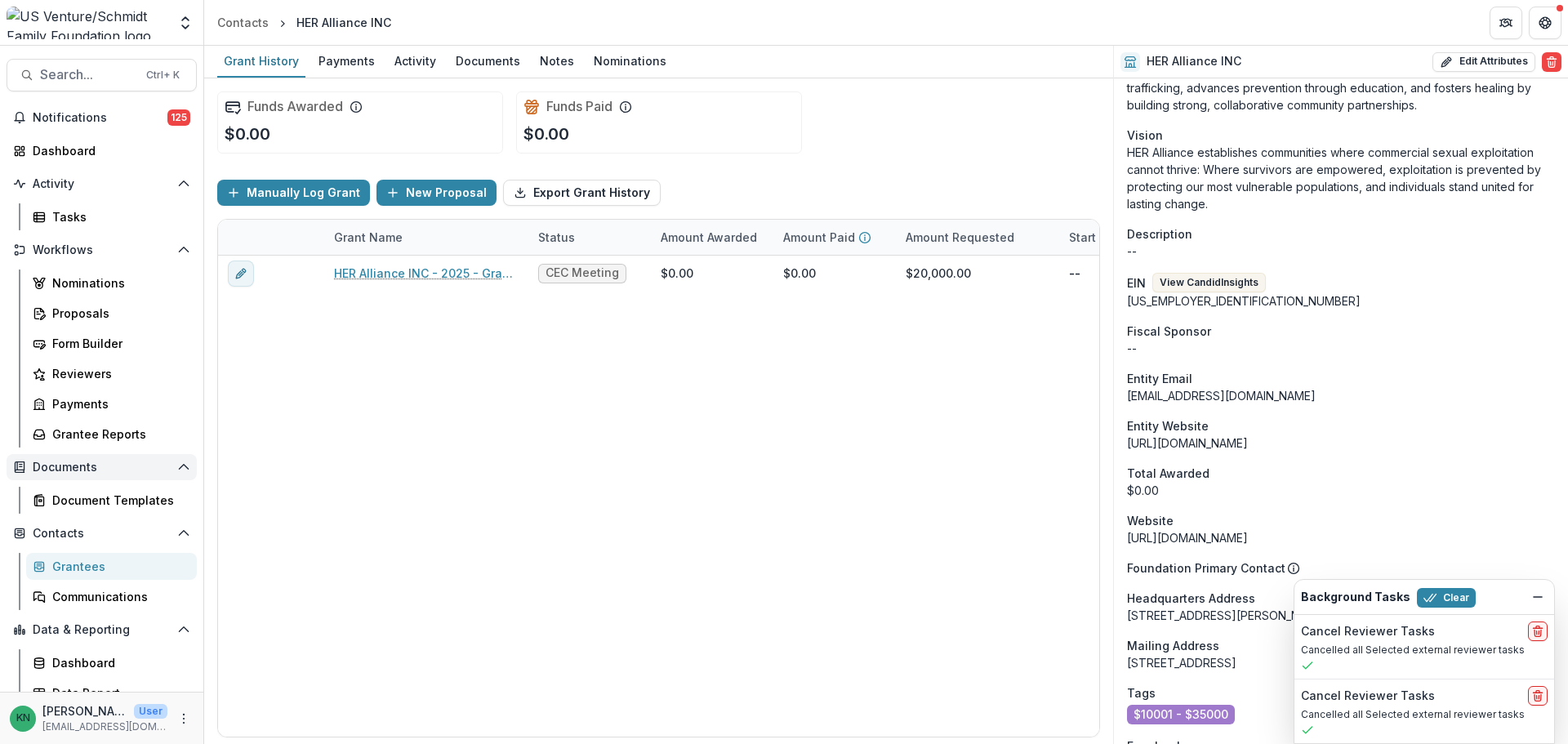
scroll to position [572, 0]
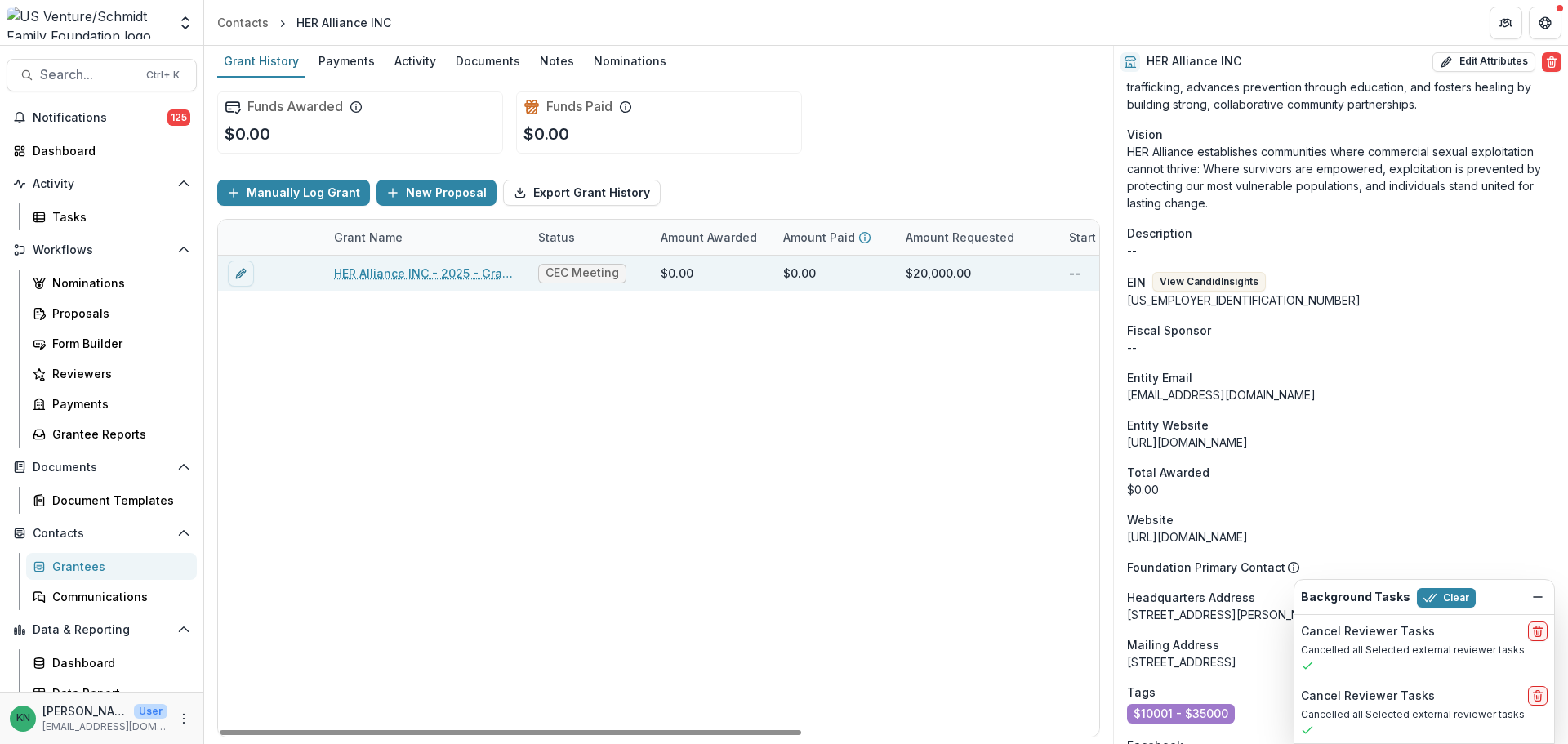
click at [416, 277] on link "HER Alliance INC - 2025 - Grant Application" at bounding box center [426, 273] width 185 height 17
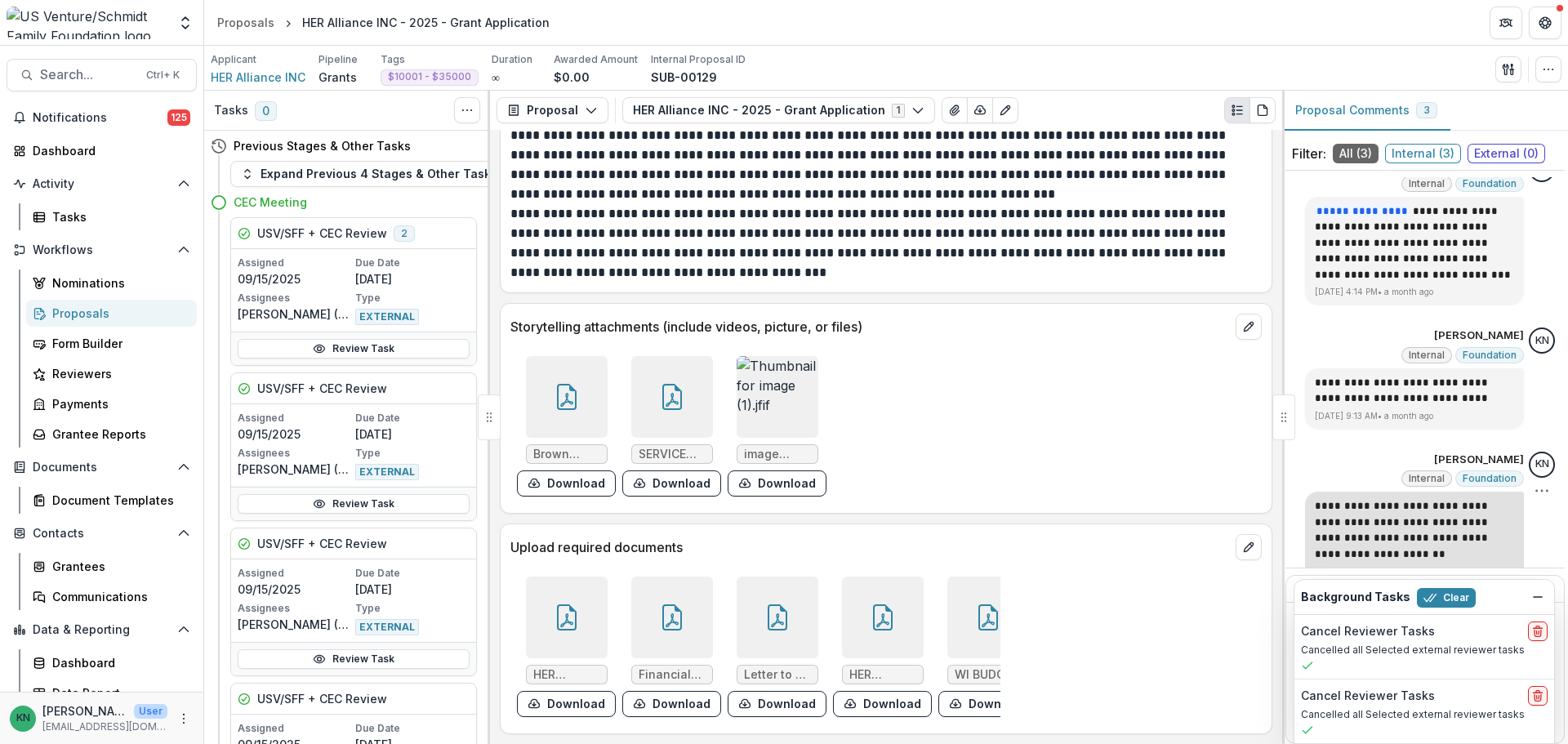
scroll to position [85, 0]
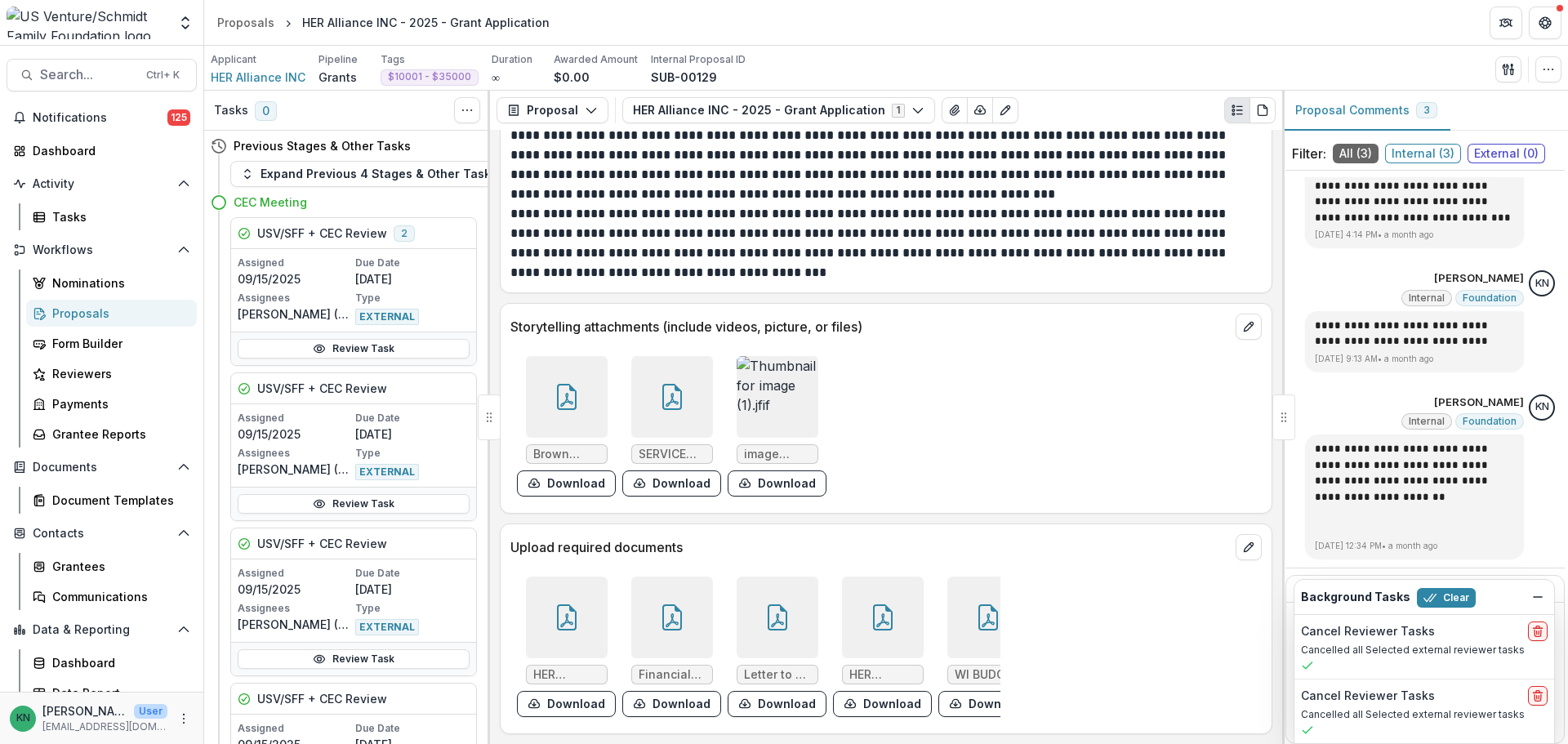
click at [563, 614] on icon at bounding box center [566, 617] width 26 height 26
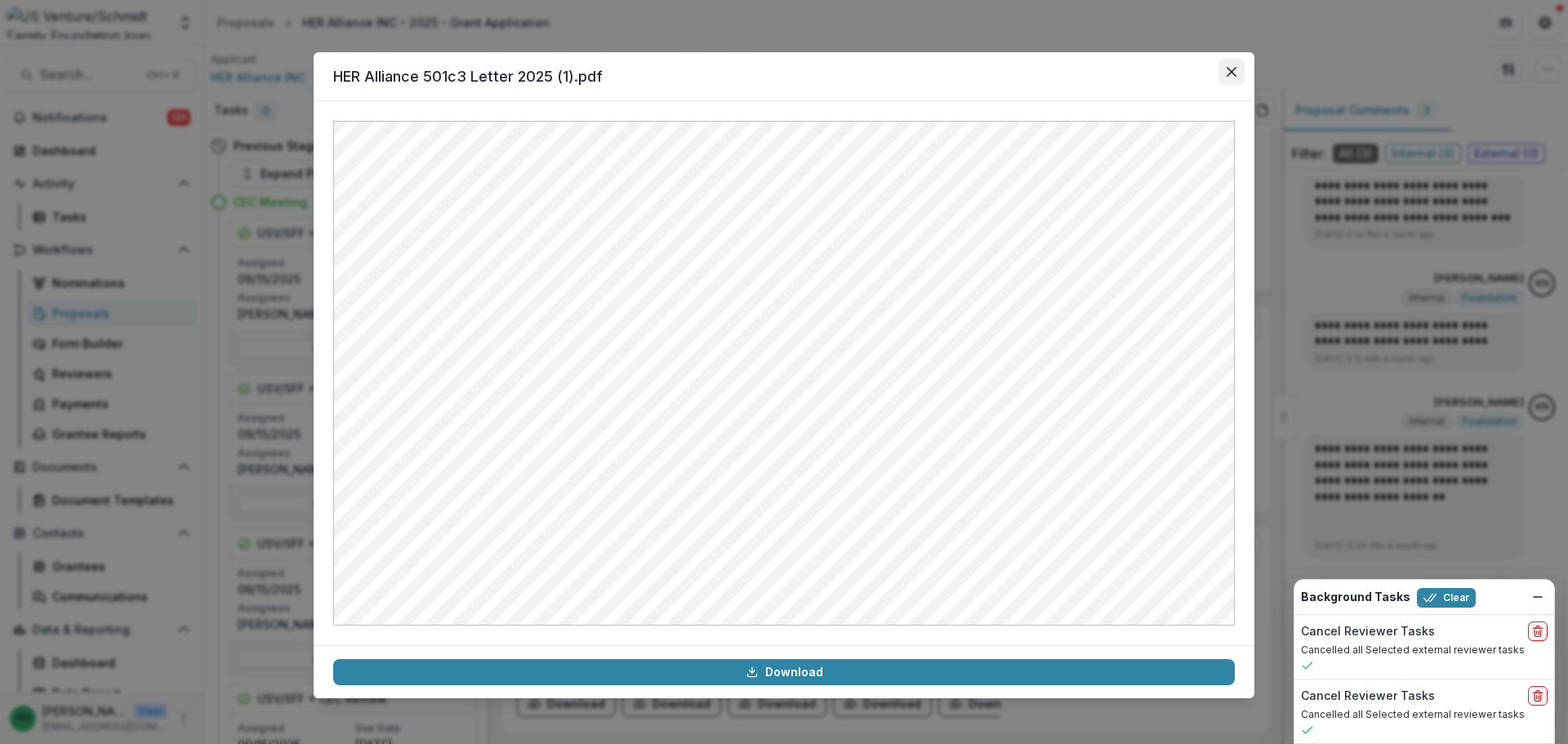
click at [1234, 76] on icon "Close" at bounding box center [1231, 72] width 10 height 10
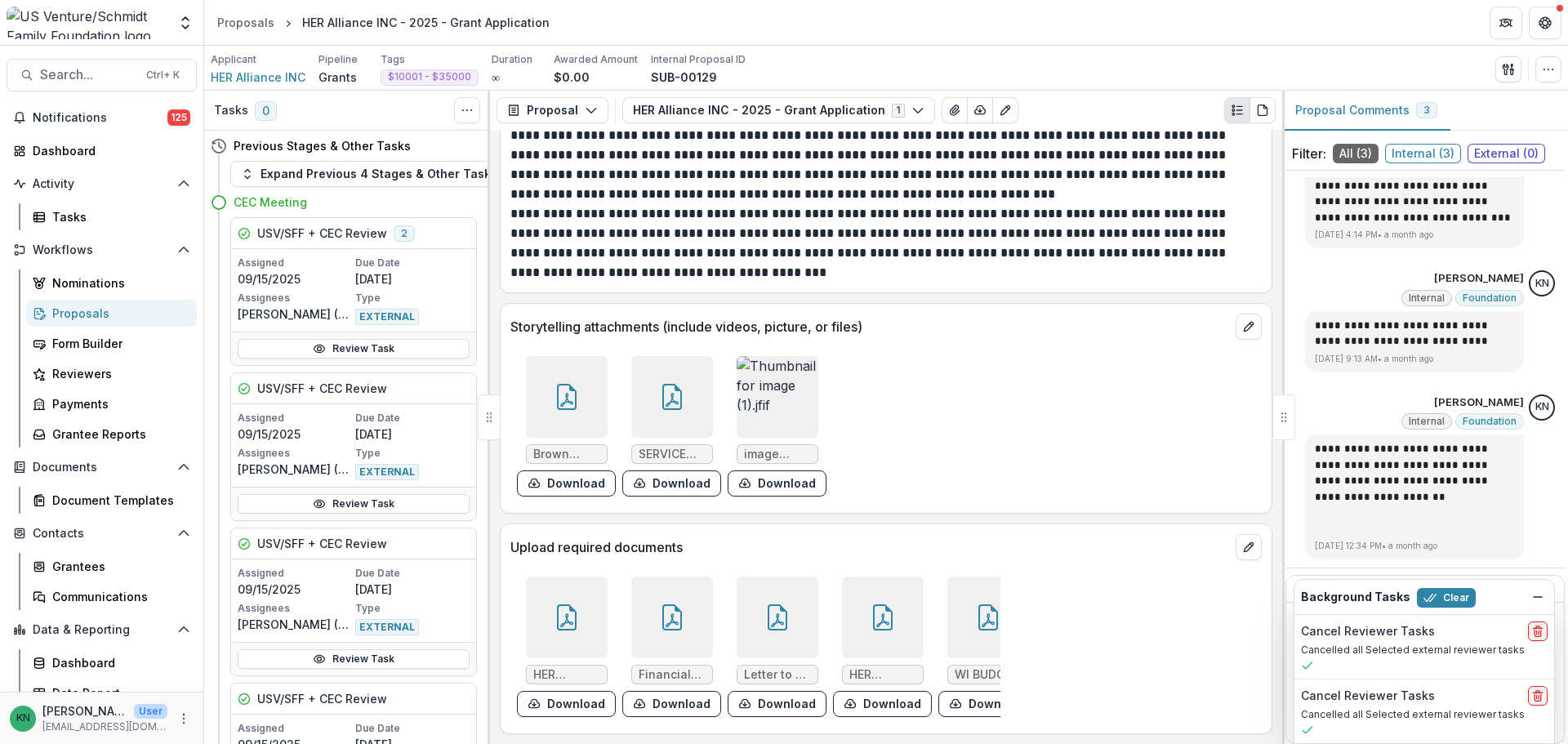
click at [665, 615] on icon at bounding box center [672, 620] width 13 height 14
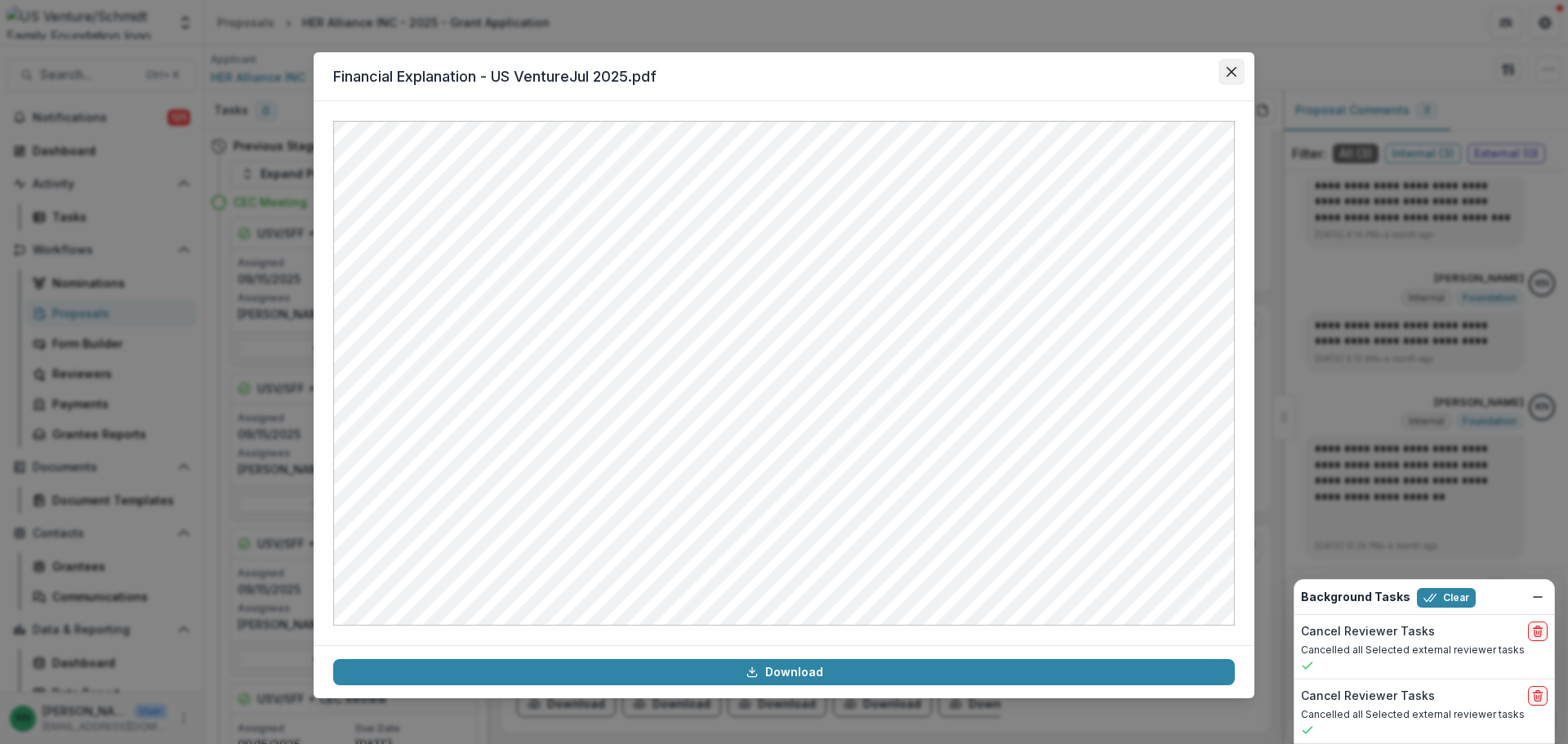
click at [1233, 73] on icon "Close" at bounding box center [1231, 72] width 10 height 10
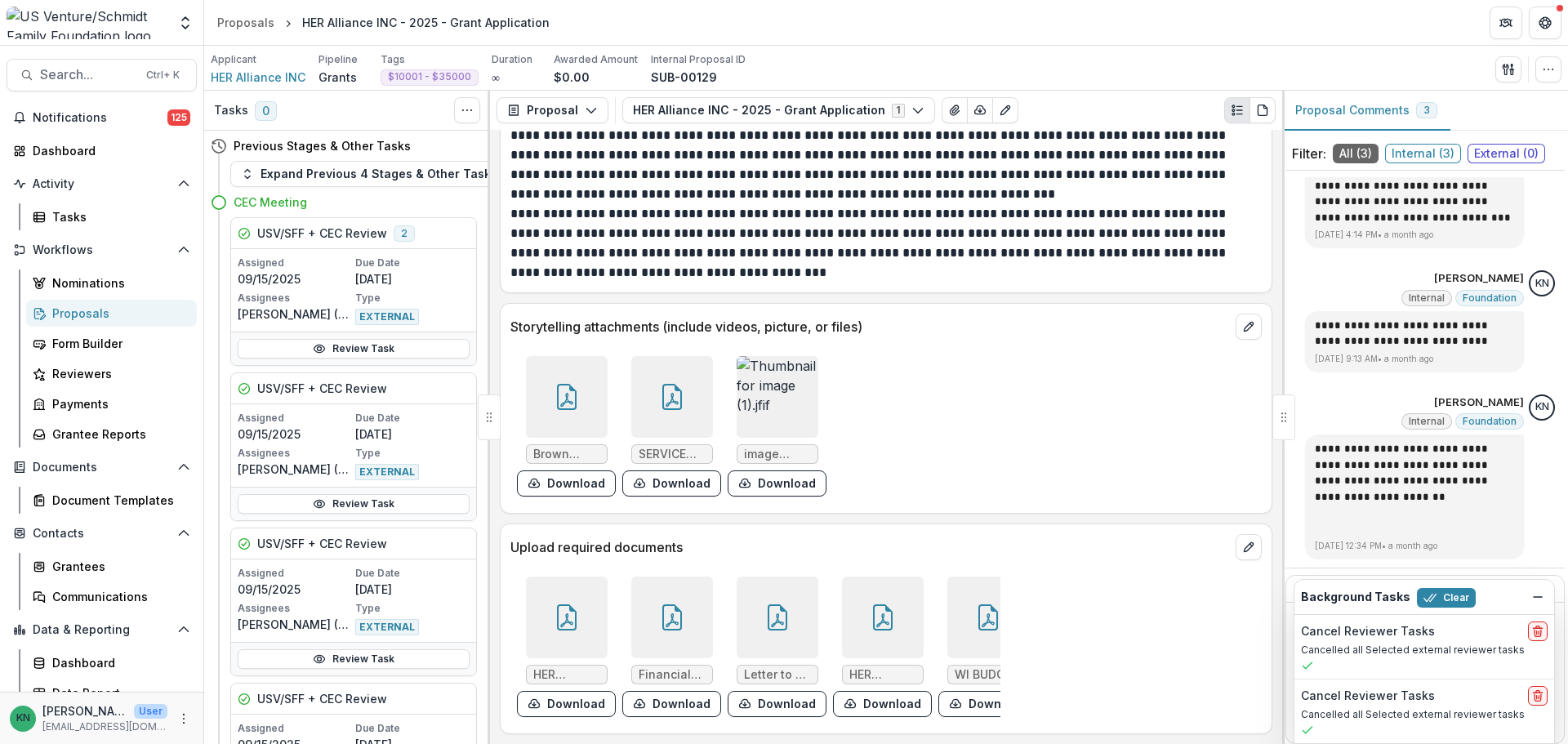
click at [765, 622] on div at bounding box center [777, 617] width 82 height 82
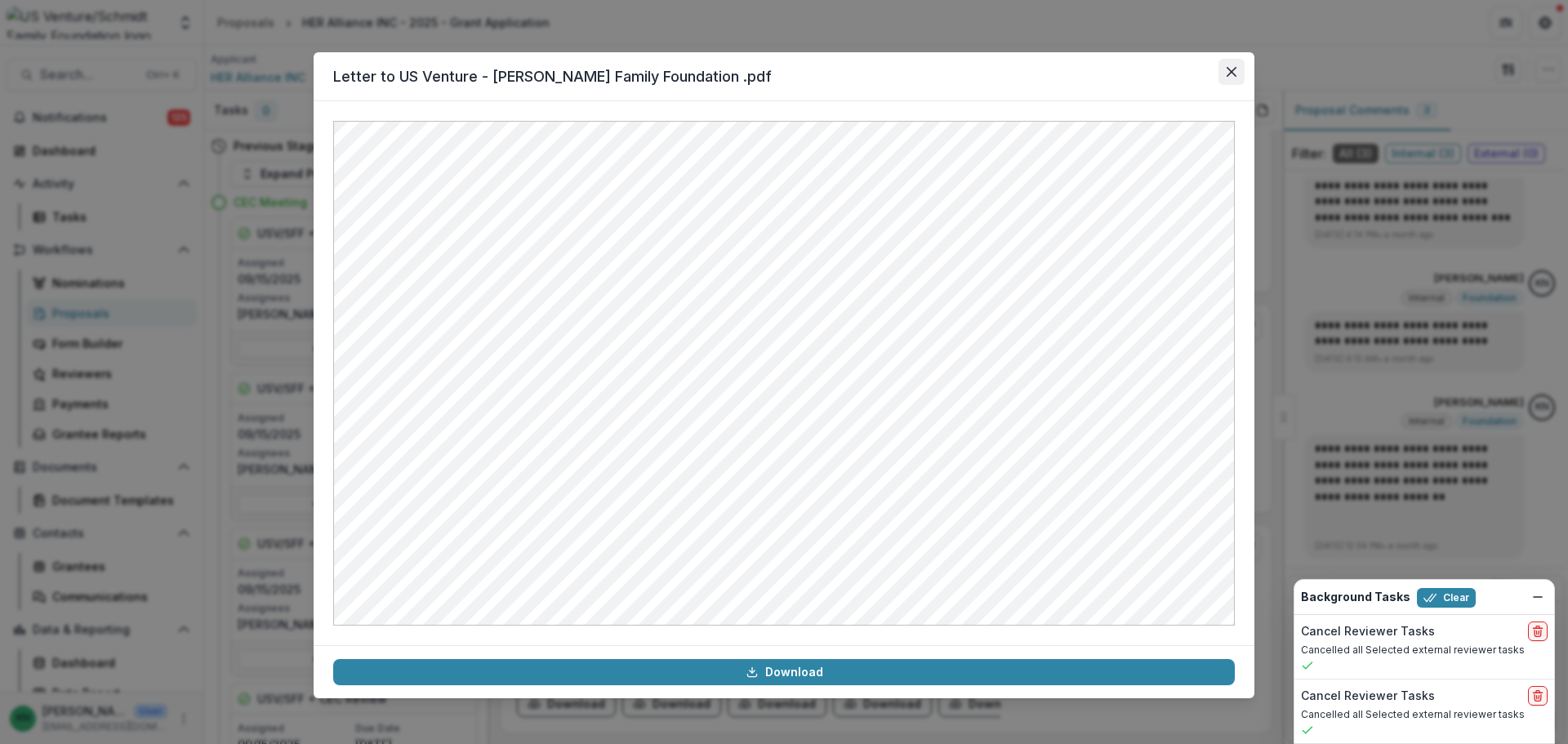
click at [1234, 70] on icon "Close" at bounding box center [1231, 72] width 10 height 10
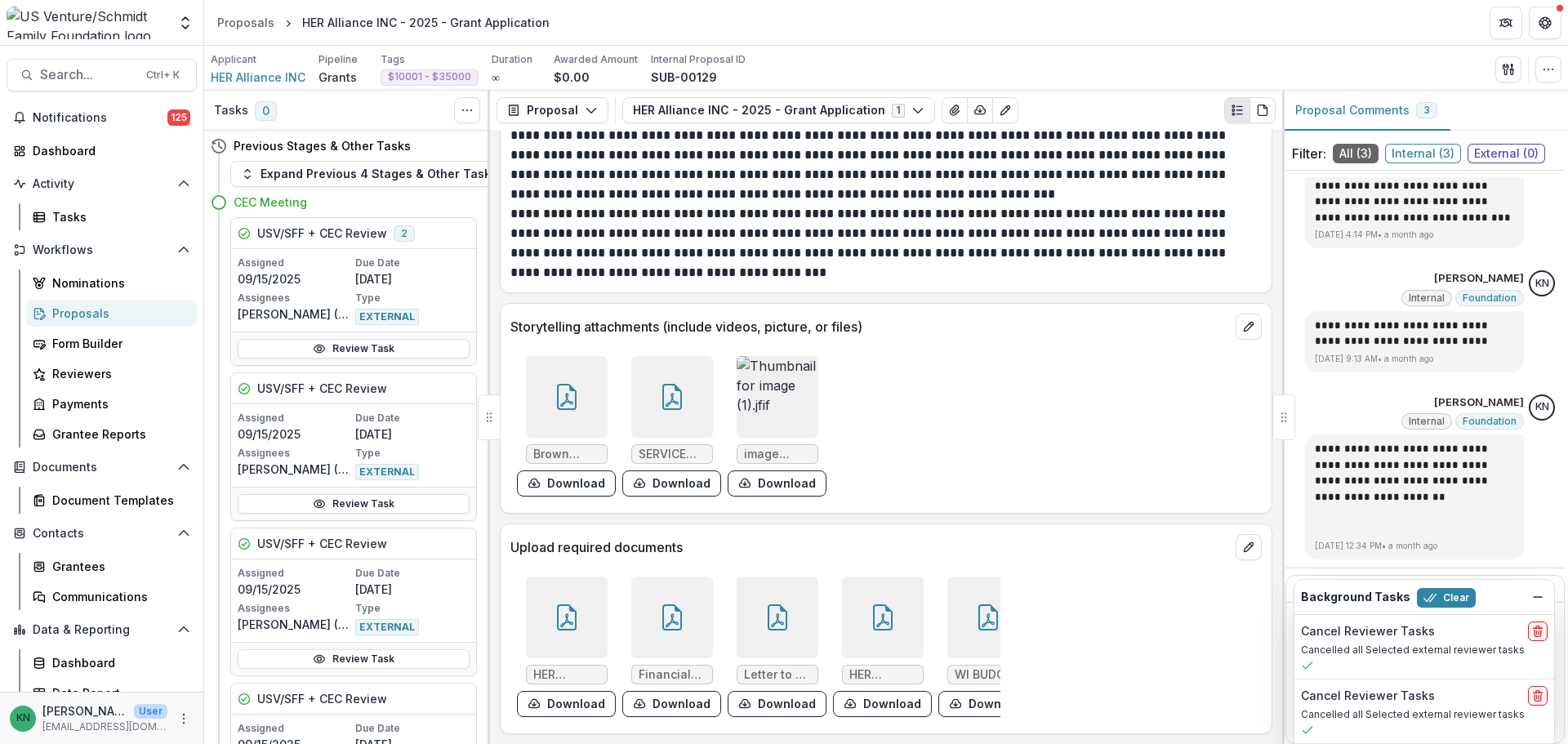
click at [901, 611] on div at bounding box center [882, 617] width 82 height 82
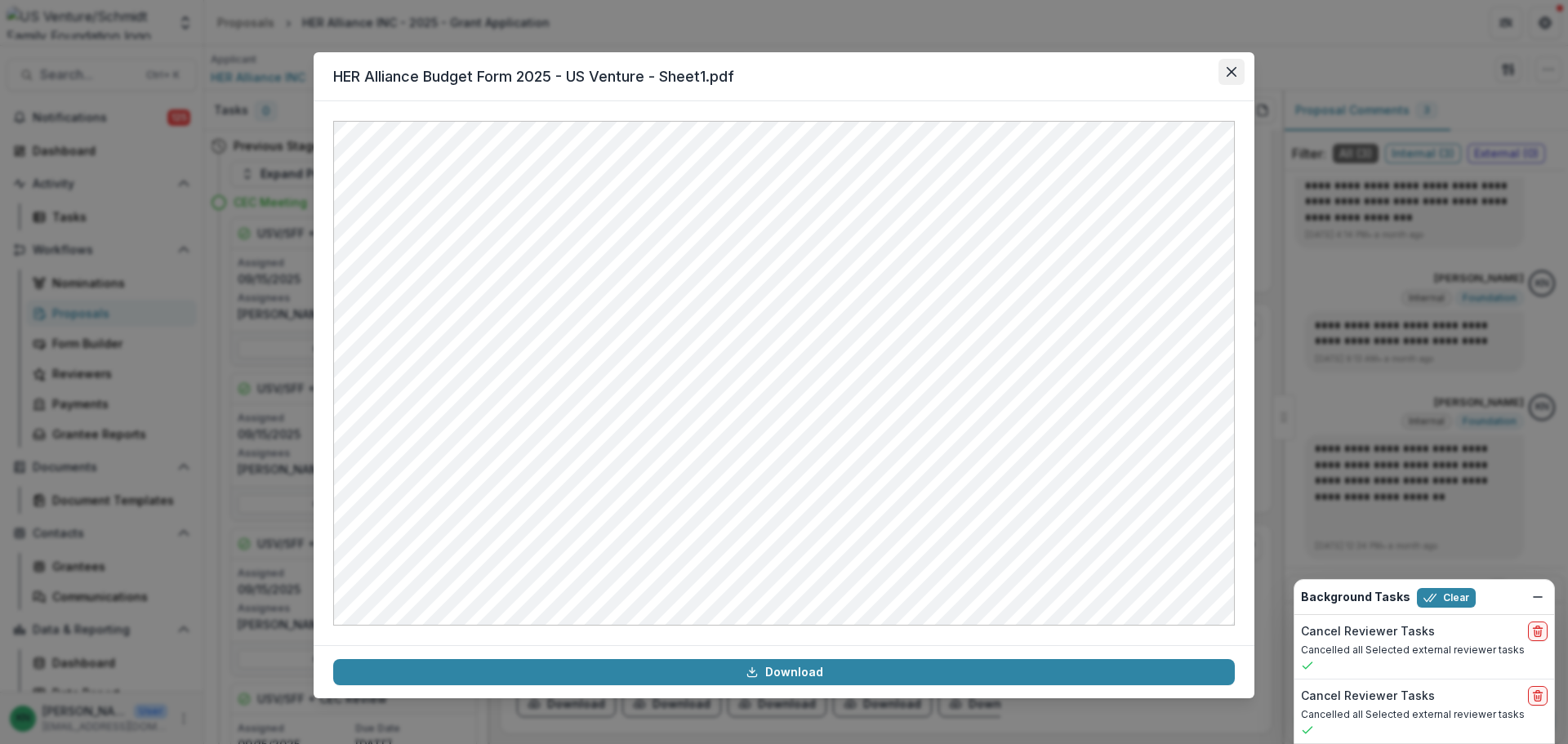
click at [1234, 64] on button "Close" at bounding box center [1231, 72] width 26 height 26
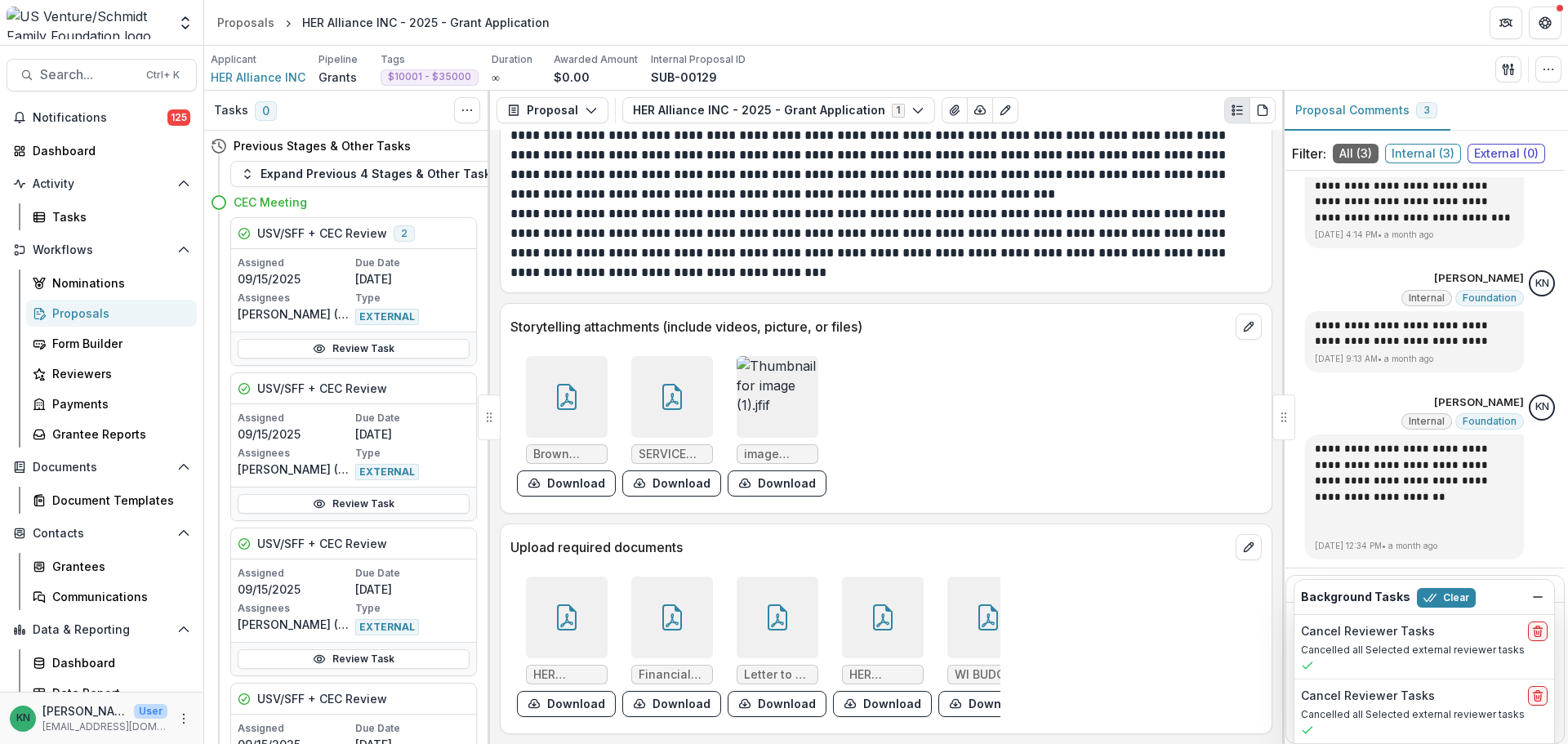
click at [981, 604] on icon at bounding box center [987, 617] width 19 height 26
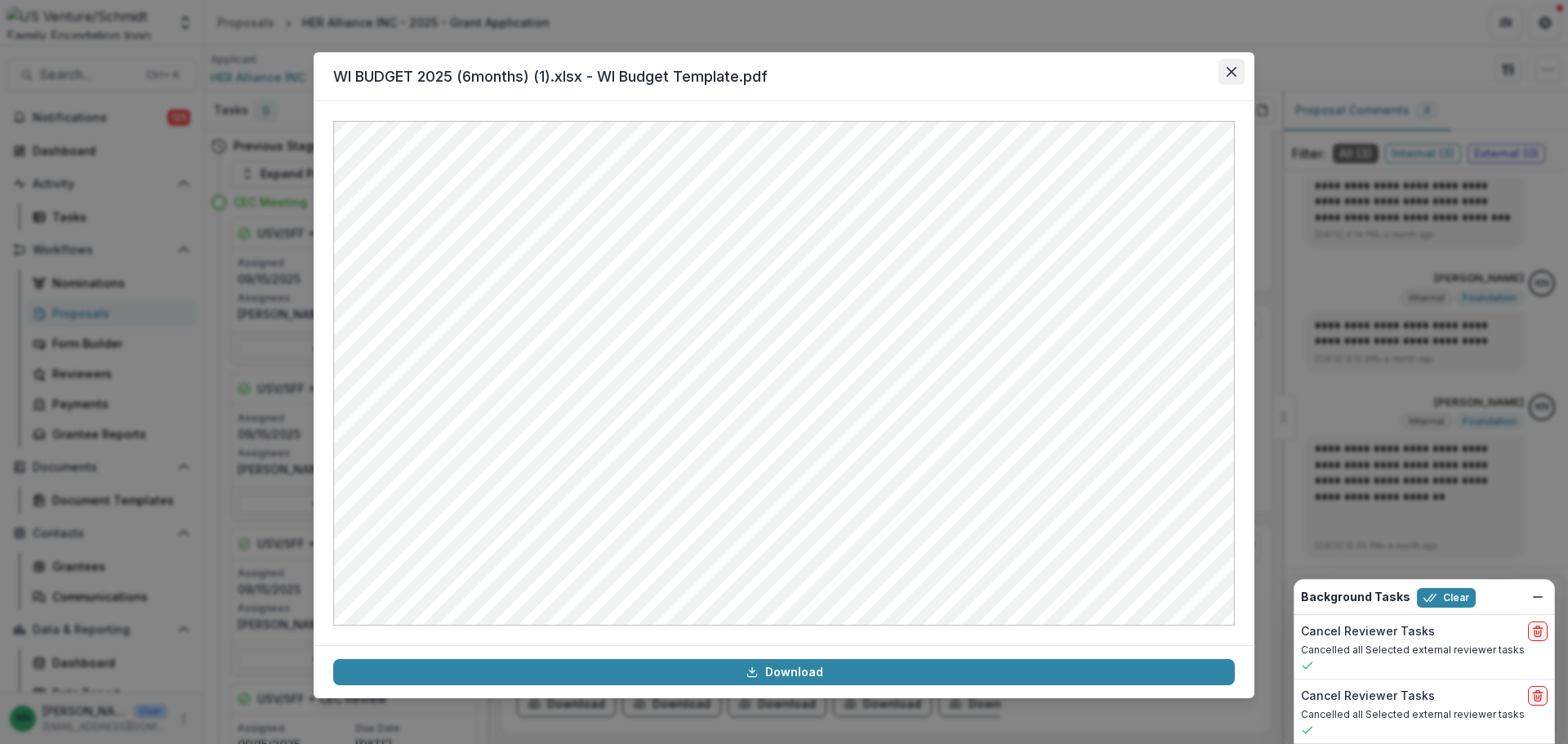
click at [1232, 72] on icon "Close" at bounding box center [1231, 72] width 10 height 10
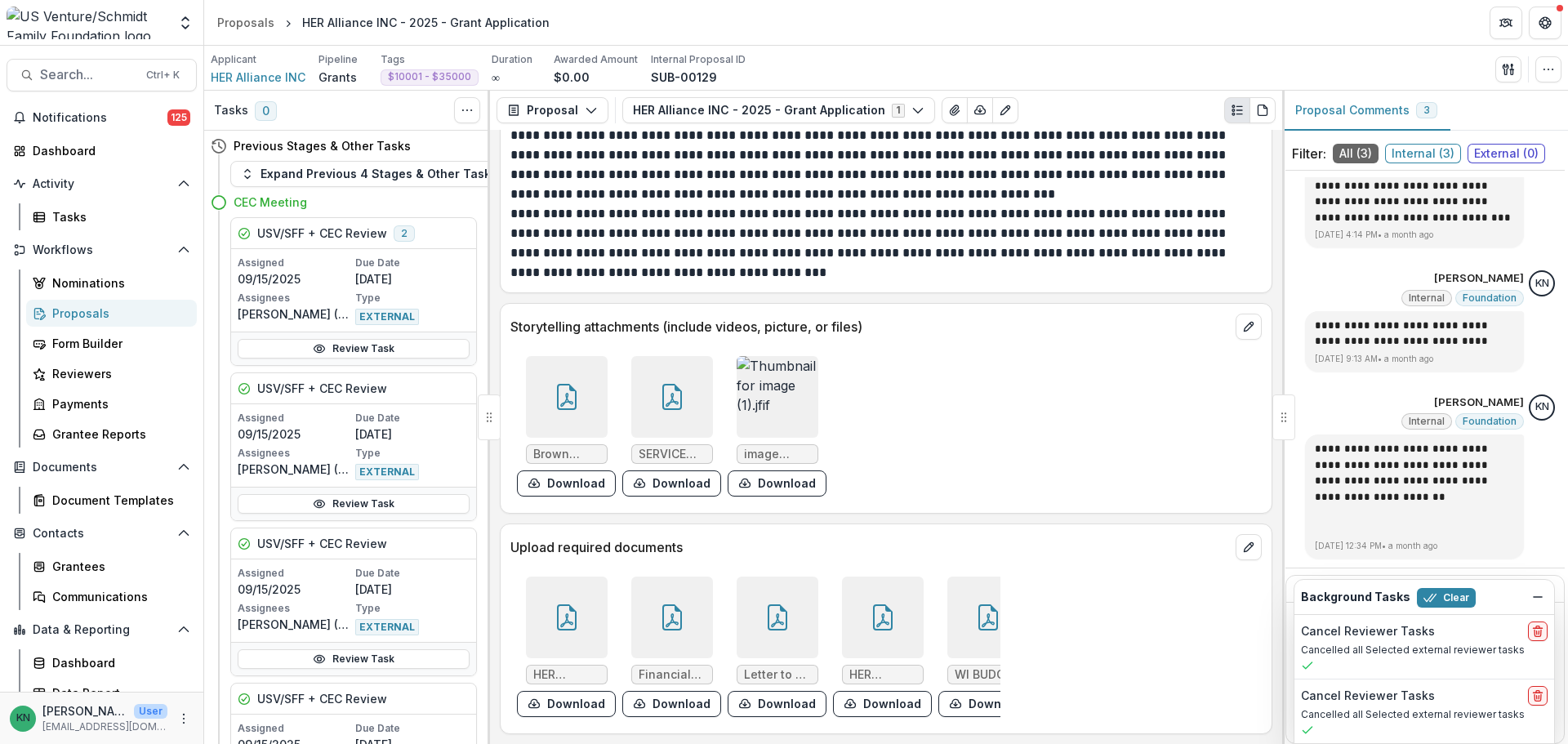
click at [580, 619] on div at bounding box center [566, 617] width 82 height 82
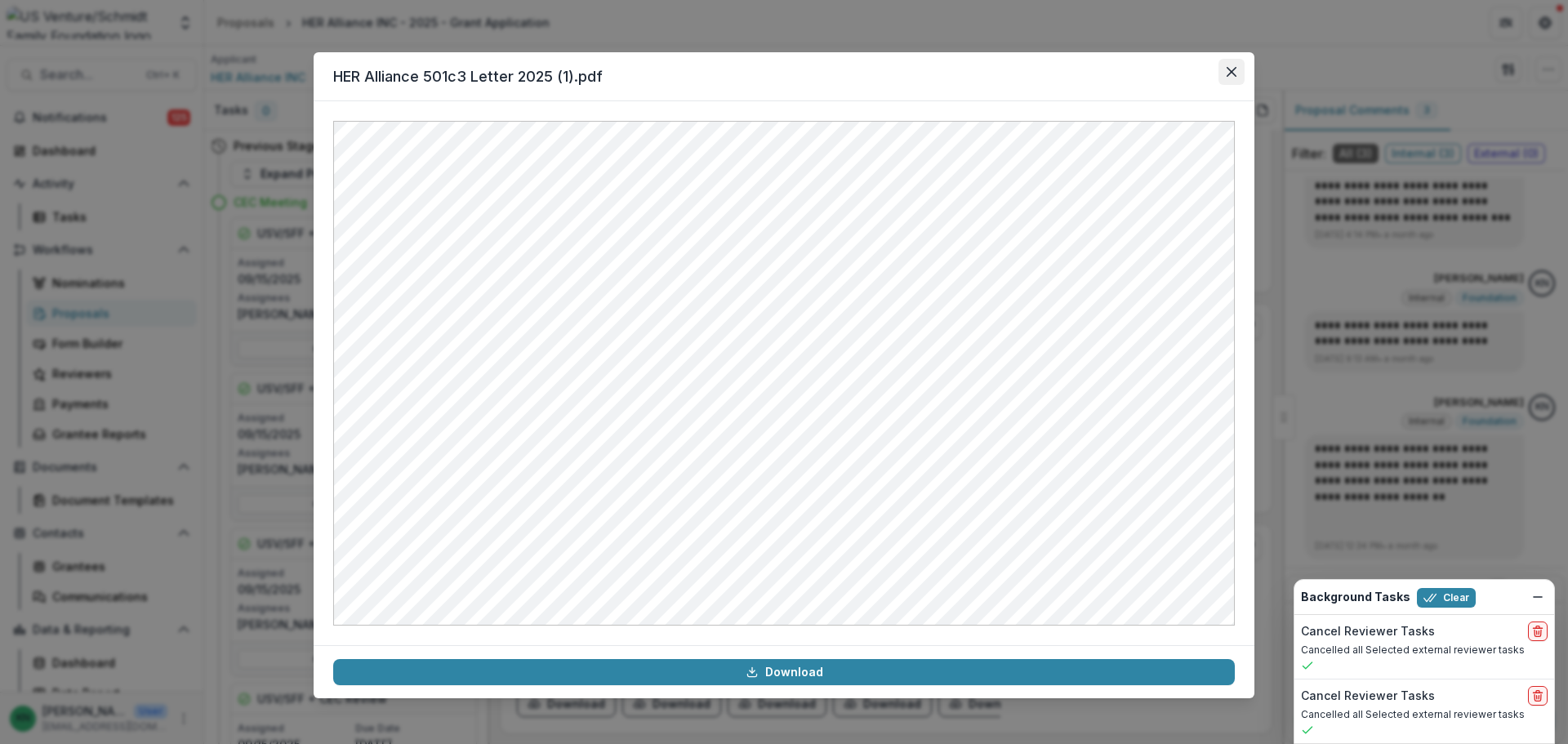
click at [1231, 75] on icon "Close" at bounding box center [1231, 72] width 10 height 10
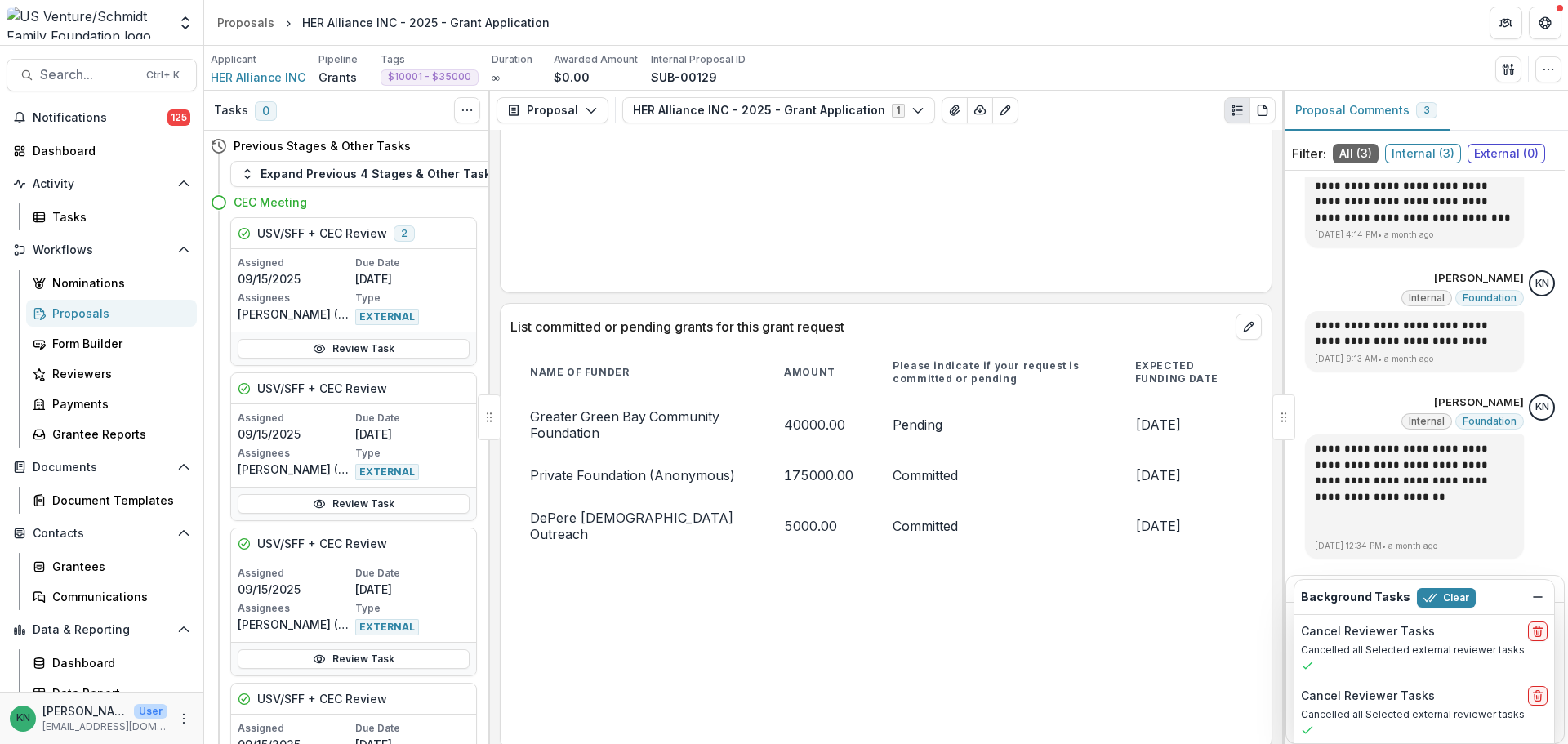
scroll to position [3179, 0]
